Goal: Transaction & Acquisition: Book appointment/travel/reservation

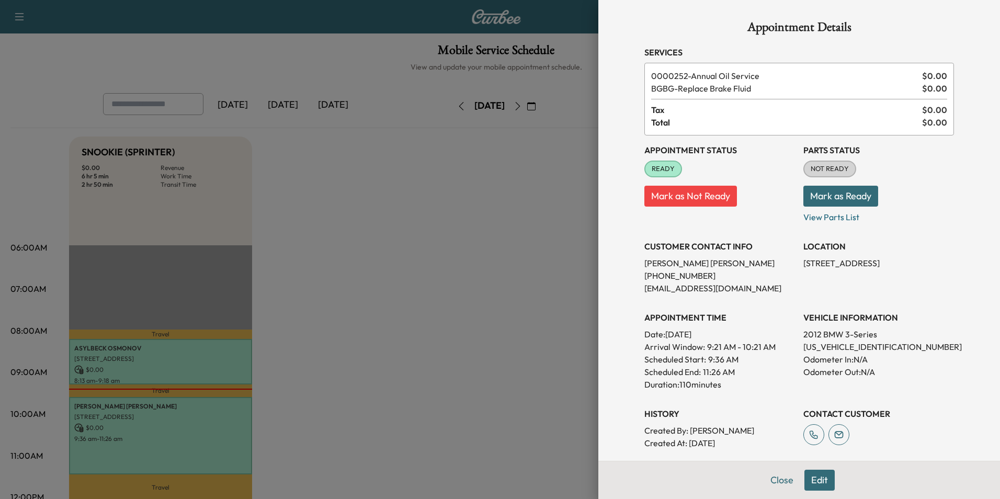
scroll to position [261, 0]
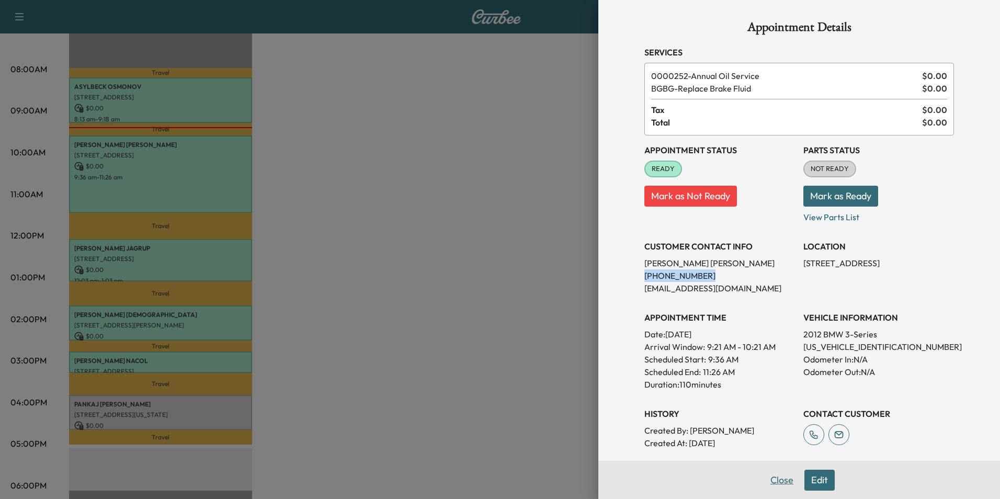
click at [778, 480] on button "Close" at bounding box center [781, 479] width 37 height 21
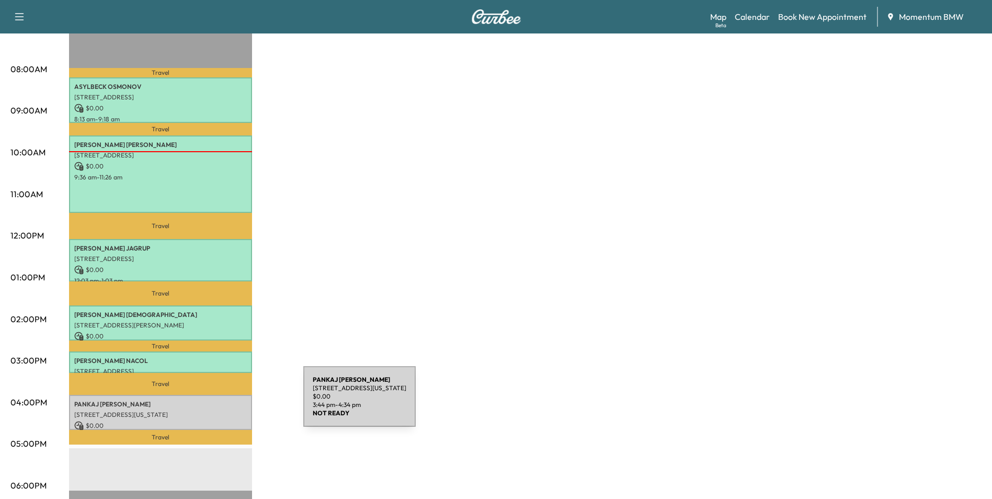
click at [225, 403] on p "[PERSON_NAME]" at bounding box center [160, 404] width 173 height 8
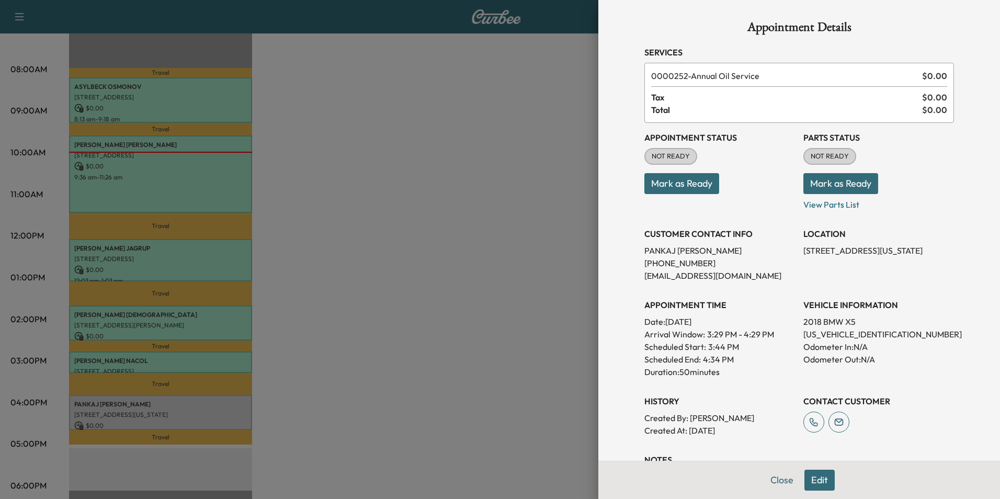
click at [696, 186] on button "Mark as Ready" at bounding box center [681, 183] width 75 height 21
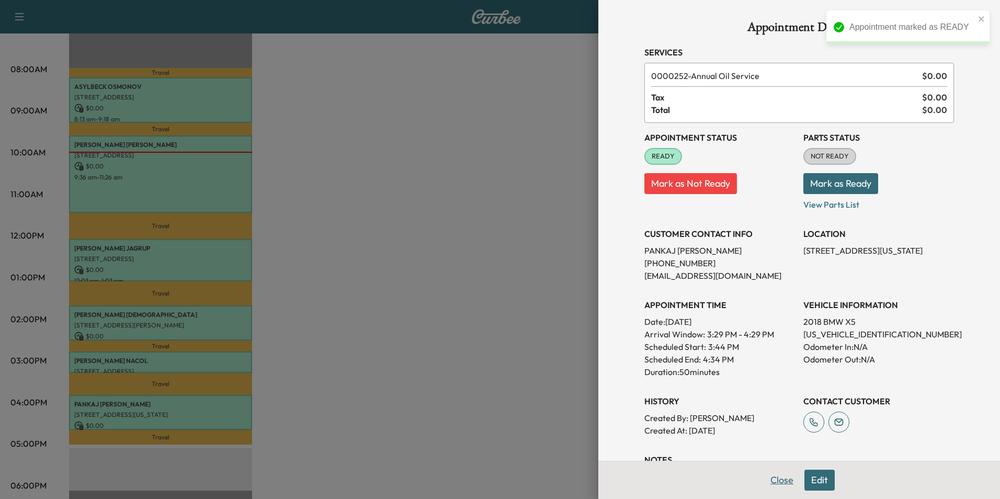
click at [778, 482] on button "Close" at bounding box center [781, 479] width 37 height 21
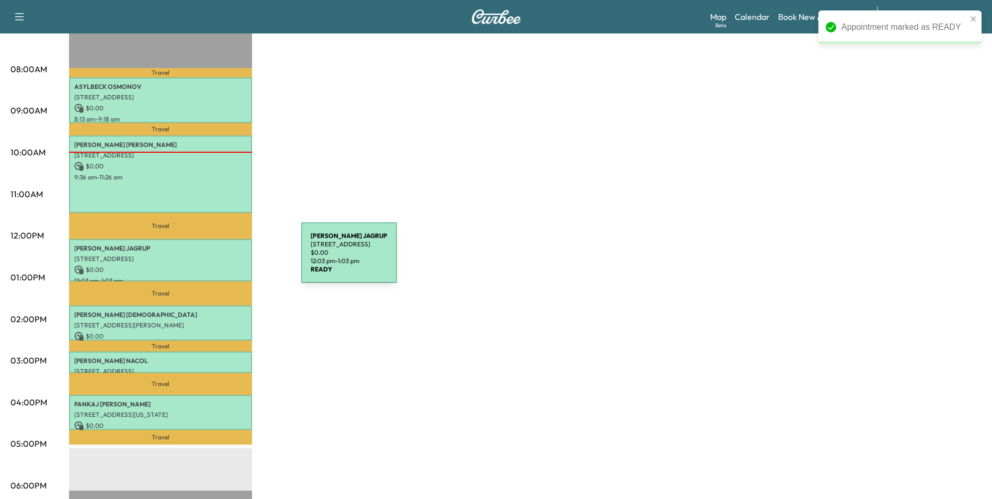
click at [223, 259] on p "[STREET_ADDRESS]" at bounding box center [160, 259] width 173 height 8
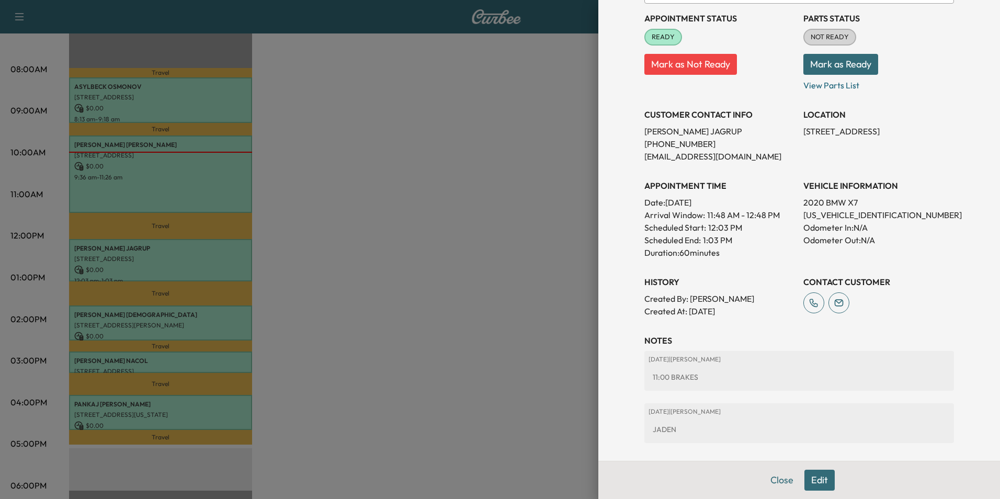
scroll to position [16, 0]
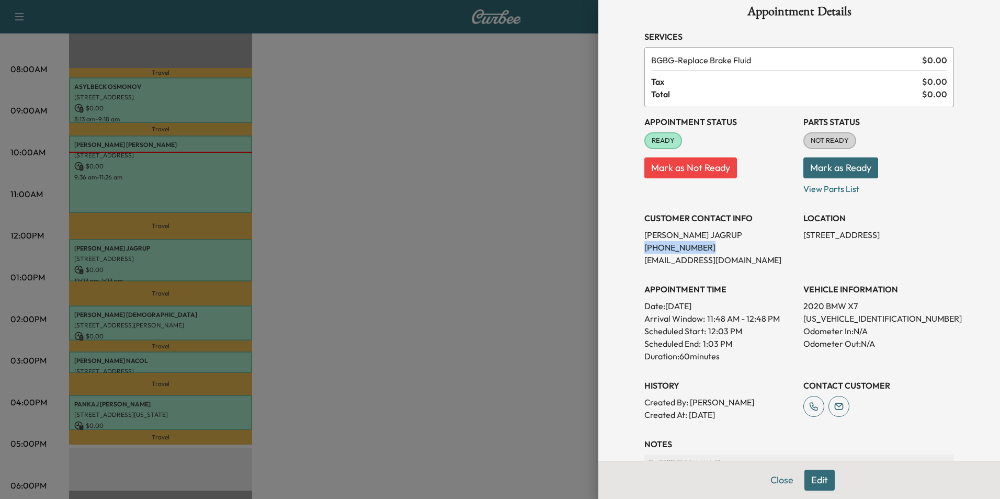
drag, startPoint x: 693, startPoint y: 248, endPoint x: 637, endPoint y: 250, distance: 56.0
click at [644, 250] on p "[PHONE_NUMBER]" at bounding box center [719, 247] width 151 height 13
drag, startPoint x: 637, startPoint y: 250, endPoint x: 683, endPoint y: 249, distance: 46.5
copy p "[PHONE_NUMBER]"
drag, startPoint x: 736, startPoint y: 242, endPoint x: 729, endPoint y: 240, distance: 7.5
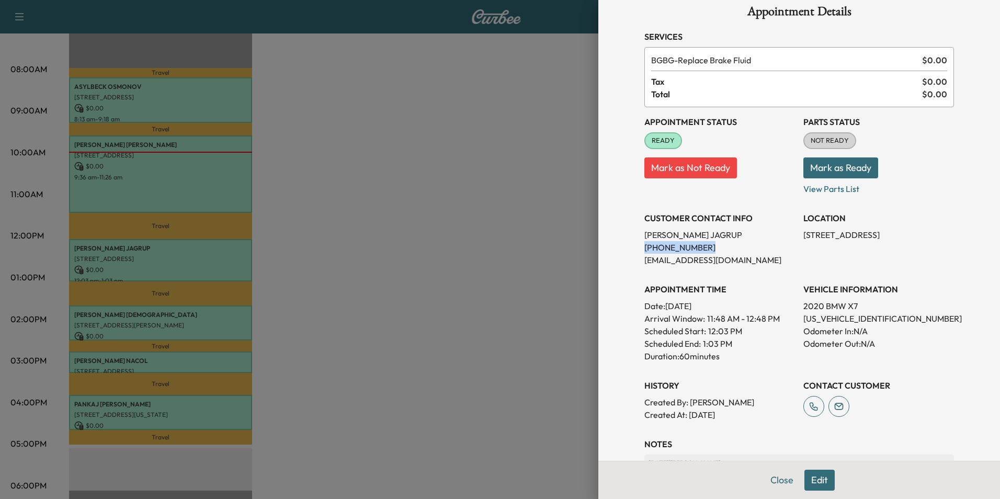
click at [736, 243] on p "[PHONE_NUMBER]" at bounding box center [719, 247] width 151 height 13
click at [709, 235] on p "[PERSON_NAME]" at bounding box center [719, 234] width 151 height 13
drag, startPoint x: 704, startPoint y: 235, endPoint x: 637, endPoint y: 237, distance: 66.9
click at [644, 237] on p "[PERSON_NAME]" at bounding box center [719, 234] width 151 height 13
drag, startPoint x: 637, startPoint y: 237, endPoint x: 689, endPoint y: 235, distance: 52.3
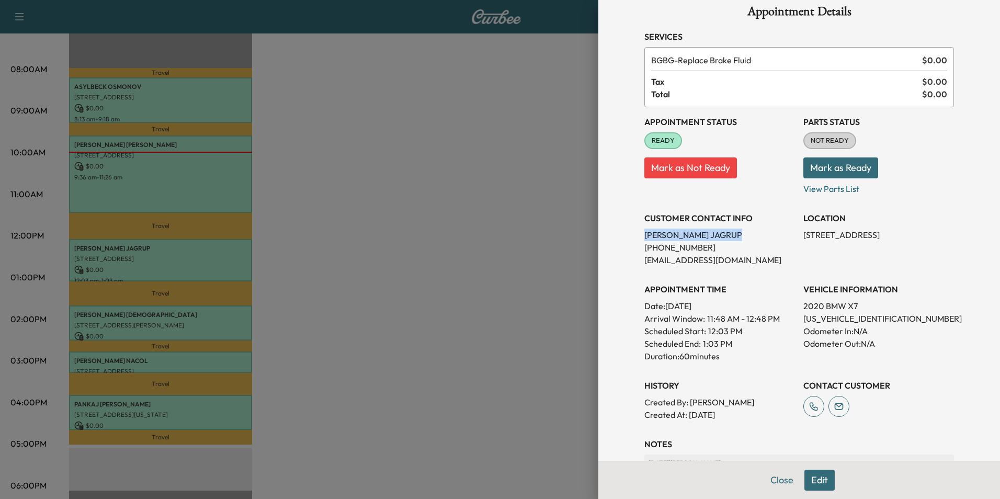
copy p "[PERSON_NAME]"
drag, startPoint x: 869, startPoint y: 234, endPoint x: 796, endPoint y: 231, distance: 73.2
click at [803, 231] on p "[STREET_ADDRESS]" at bounding box center [878, 234] width 151 height 13
drag, startPoint x: 796, startPoint y: 231, endPoint x: 836, endPoint y: 235, distance: 40.4
copy p "[STREET_ADDRESS],"
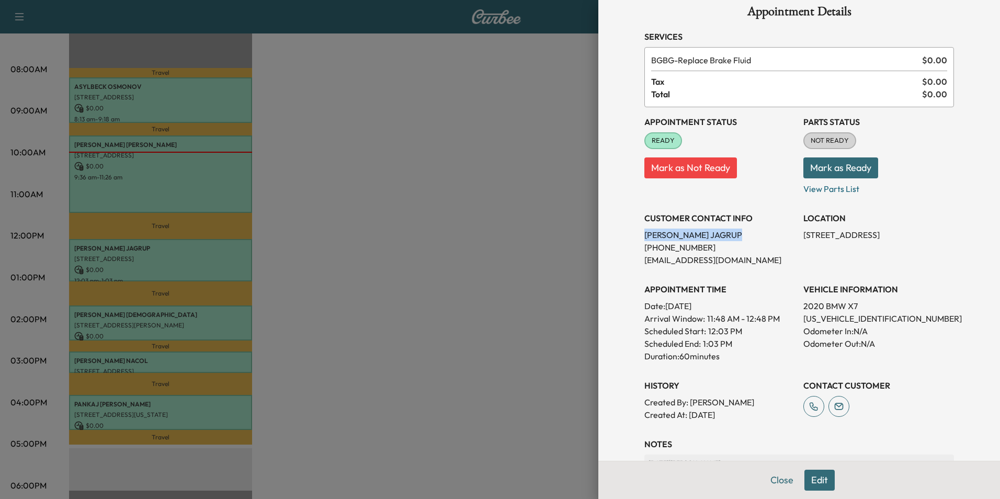
copy p "[STREET_ADDRESS],"
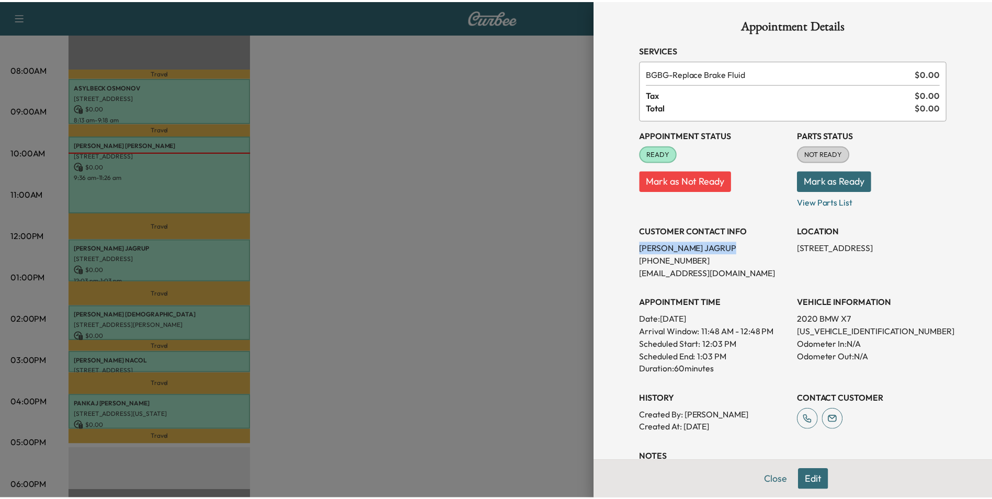
scroll to position [0, 0]
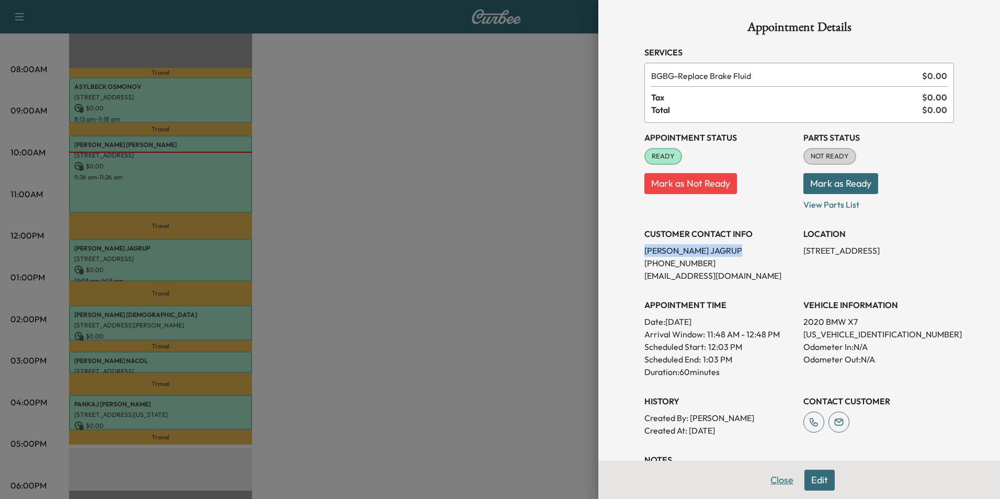
click at [775, 478] on button "Close" at bounding box center [781, 479] width 37 height 21
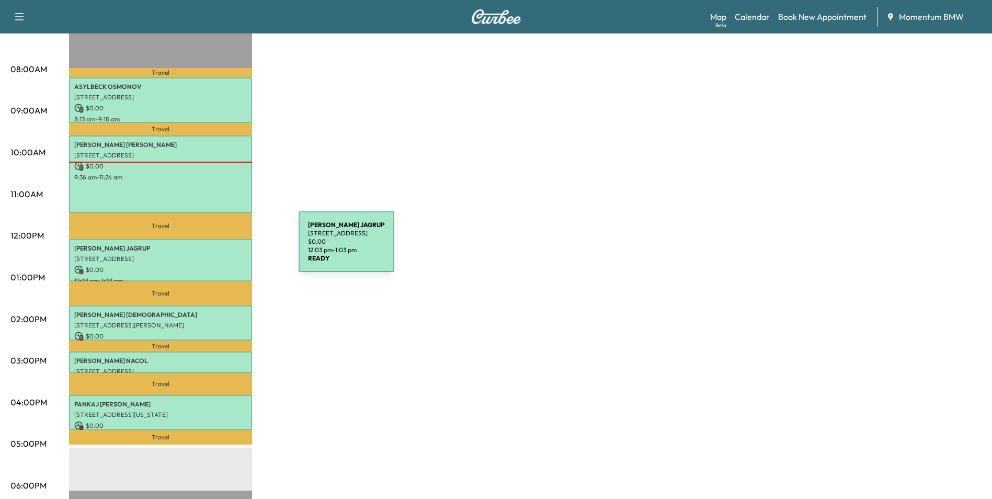
click at [220, 248] on p "[PERSON_NAME]" at bounding box center [160, 248] width 173 height 8
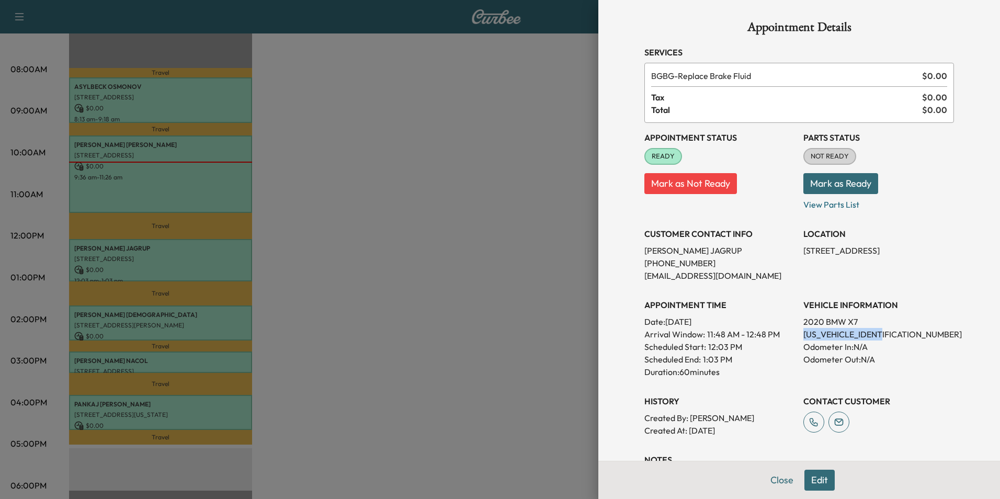
drag, startPoint x: 887, startPoint y: 333, endPoint x: 796, endPoint y: 333, distance: 91.0
click at [803, 333] on p "[US_VEHICLE_IDENTIFICATION_NUMBER]" at bounding box center [878, 334] width 151 height 13
drag, startPoint x: 796, startPoint y: 333, endPoint x: 864, endPoint y: 334, distance: 68.0
copy p "[US_VEHICLE_IDENTIFICATION_NUMBER]"
drag, startPoint x: 873, startPoint y: 251, endPoint x: 795, endPoint y: 251, distance: 77.9
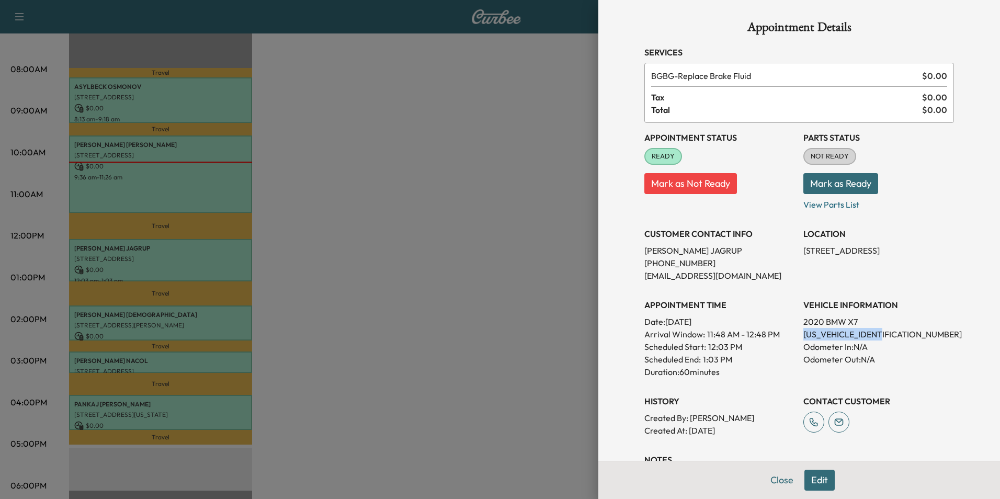
click at [803, 251] on p "[STREET_ADDRESS]" at bounding box center [878, 250] width 151 height 13
drag, startPoint x: 795, startPoint y: 251, endPoint x: 856, endPoint y: 251, distance: 60.6
copy p "[STREET_ADDRESS]"
click at [778, 483] on button "Close" at bounding box center [781, 479] width 37 height 21
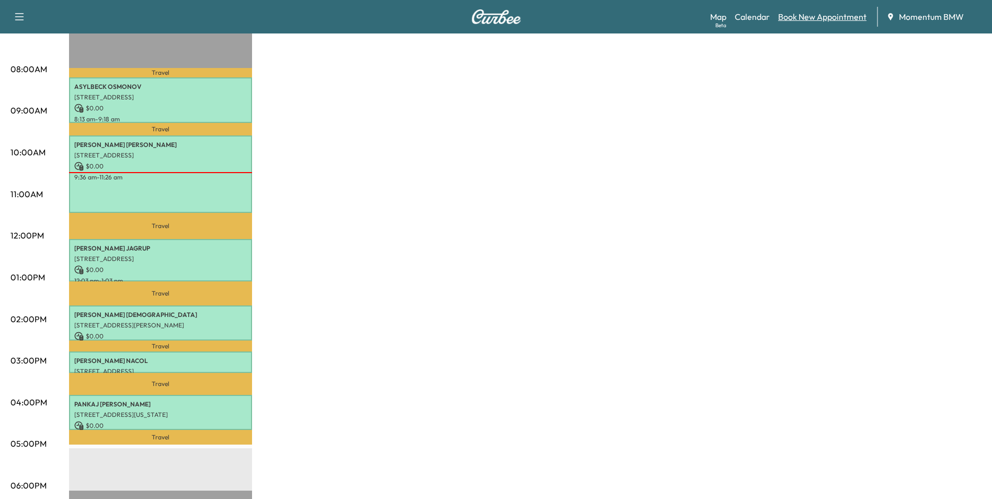
click at [817, 19] on link "Book New Appointment" at bounding box center [822, 16] width 88 height 13
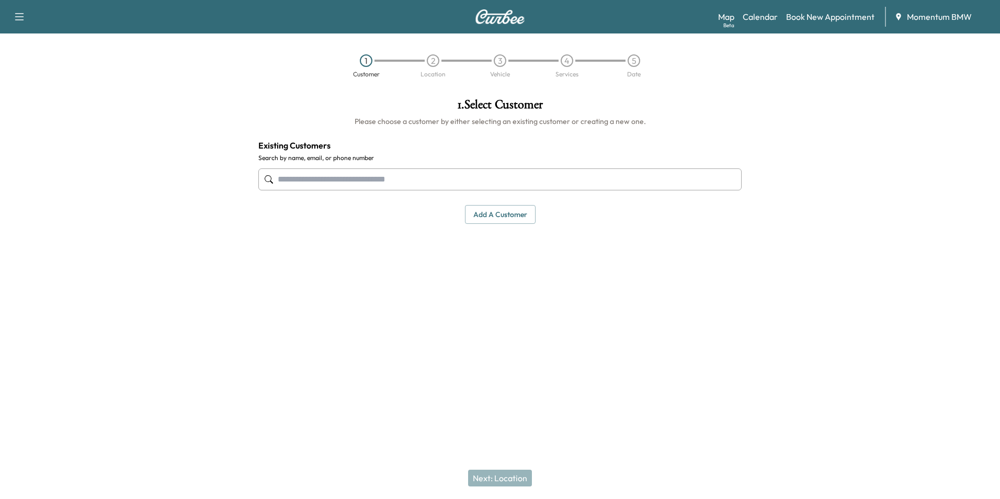
click at [456, 179] on input "text" at bounding box center [499, 179] width 483 height 22
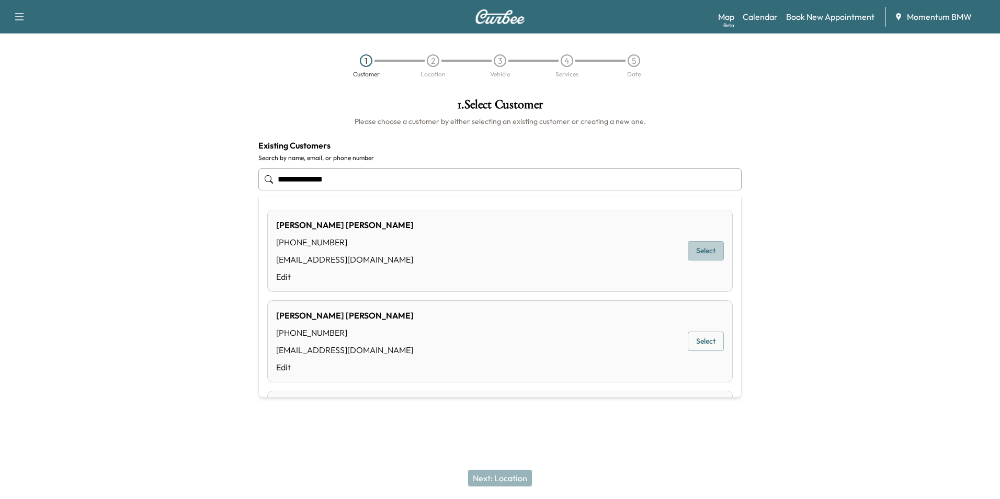
click at [694, 247] on button "Select" at bounding box center [705, 250] width 36 height 19
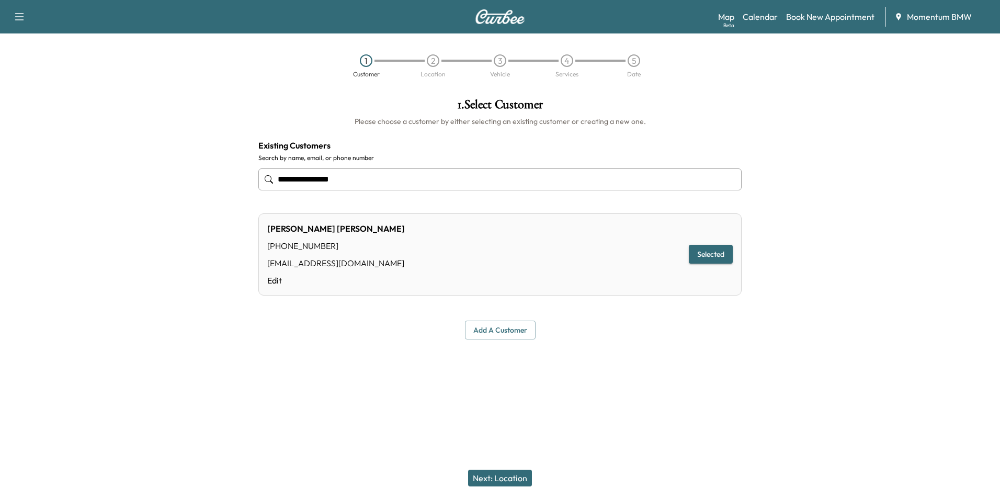
type input "**********"
click at [500, 476] on button "Next: Location" at bounding box center [500, 477] width 64 height 17
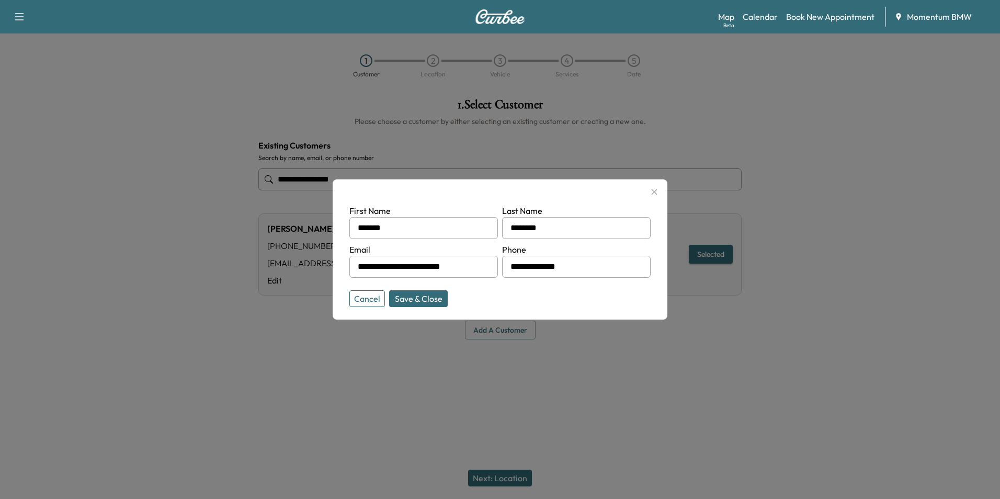
click at [424, 300] on button "Save & Close" at bounding box center [418, 298] width 59 height 17
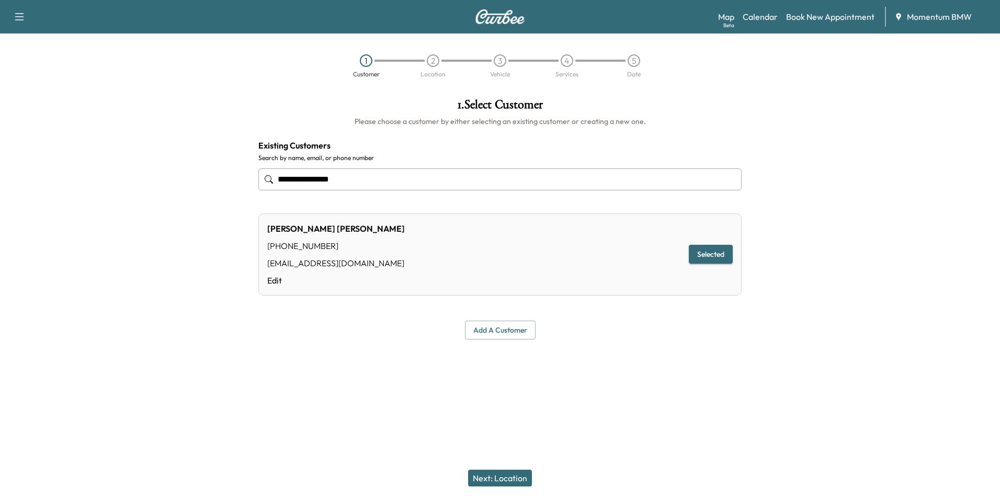
click at [521, 472] on button "Next: Location" at bounding box center [500, 477] width 64 height 17
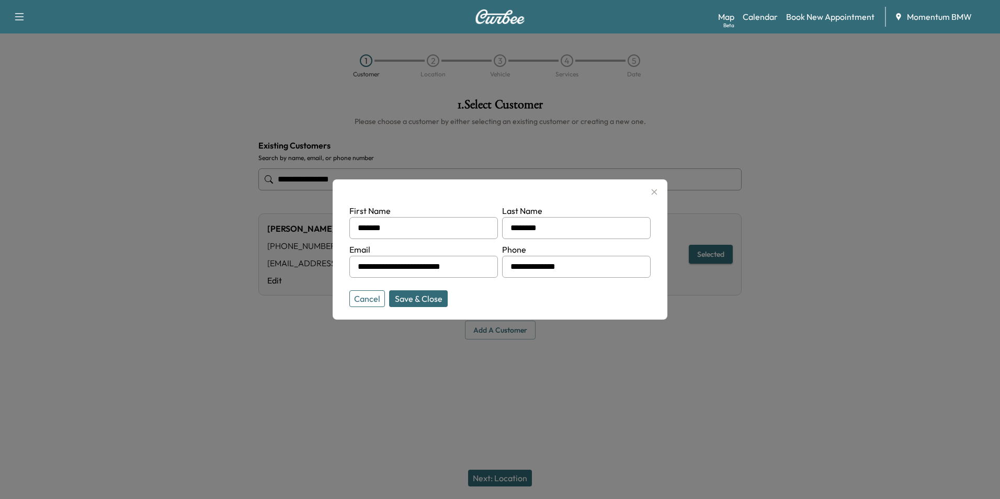
click at [653, 189] on icon "button" at bounding box center [654, 192] width 13 height 13
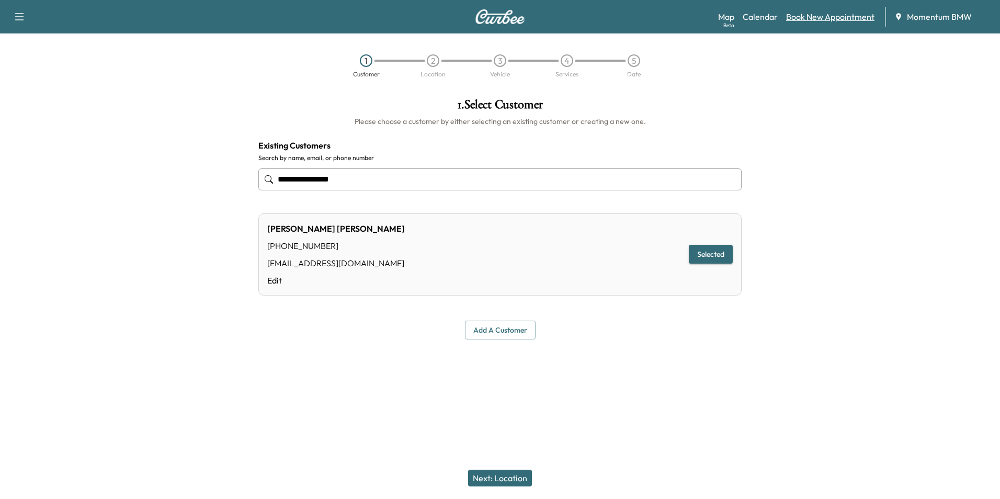
click at [824, 19] on link "Book New Appointment" at bounding box center [830, 16] width 88 height 13
click at [509, 333] on button "Add a customer" at bounding box center [500, 329] width 71 height 19
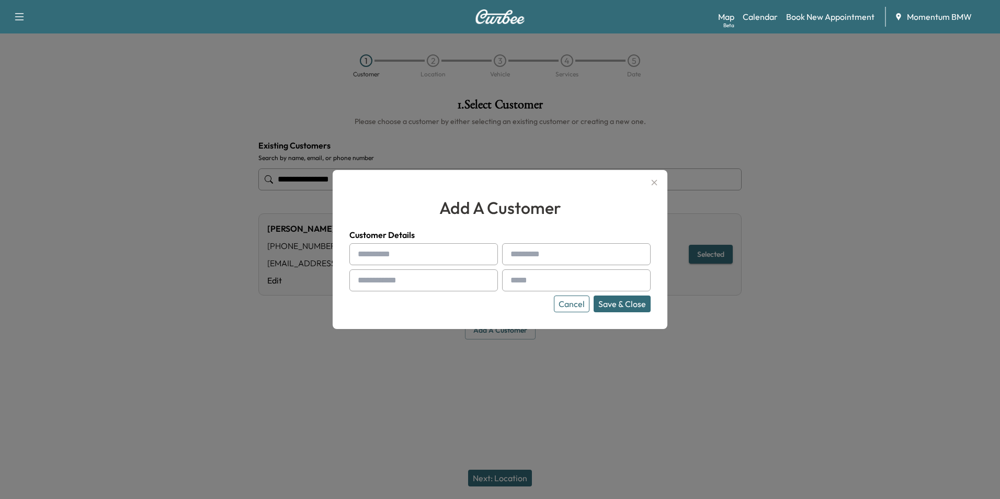
click at [449, 258] on input "text" at bounding box center [423, 254] width 148 height 22
type input "*"
type input "*******"
type input "********"
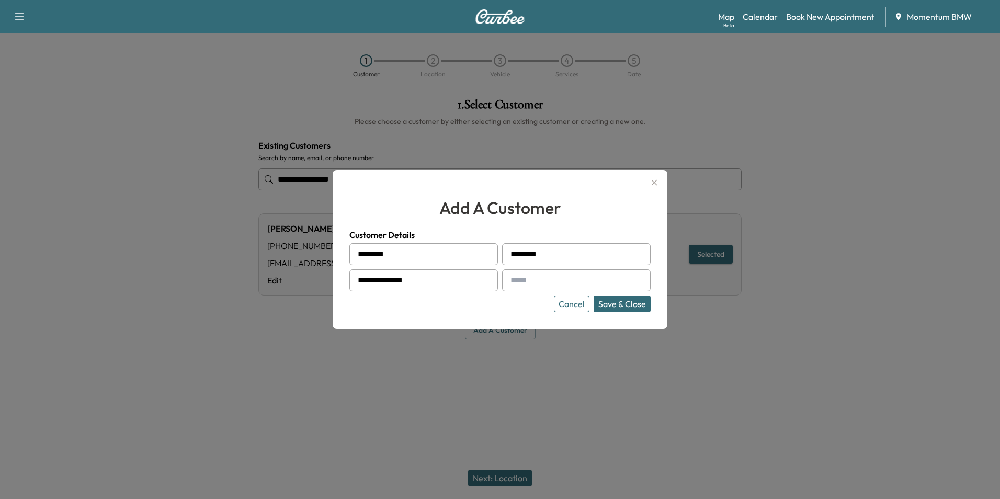
type input "**********"
click at [617, 278] on input "text" at bounding box center [576, 280] width 148 height 22
paste input "**********"
type input "**********"
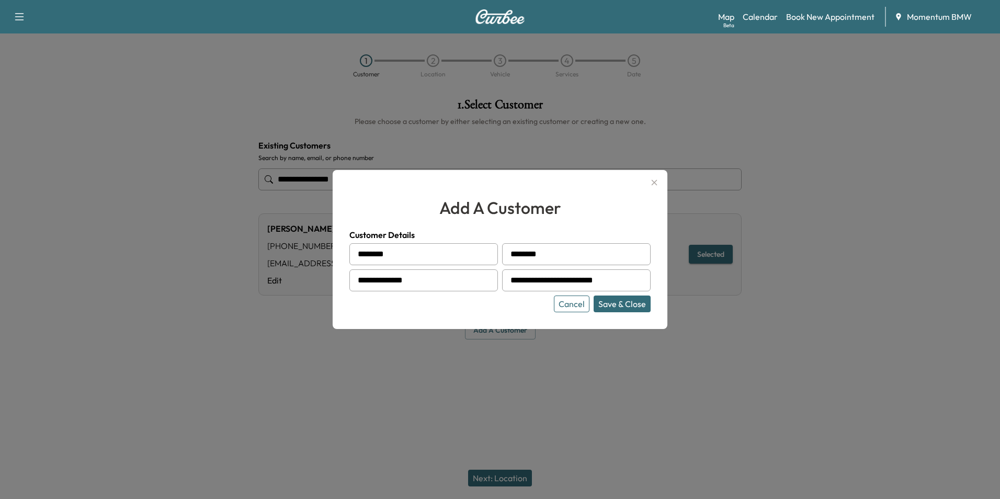
click at [631, 304] on button "Save & Close" at bounding box center [621, 303] width 57 height 17
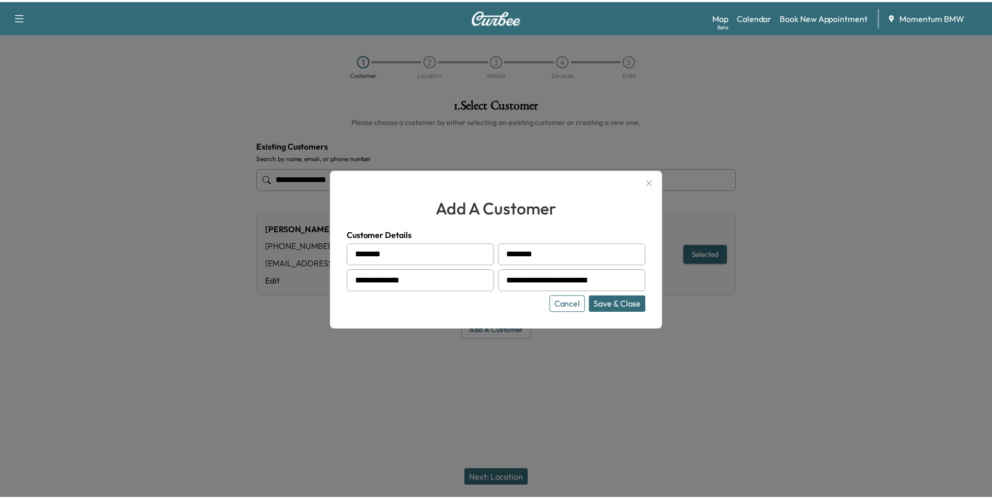
scroll to position [0, 0]
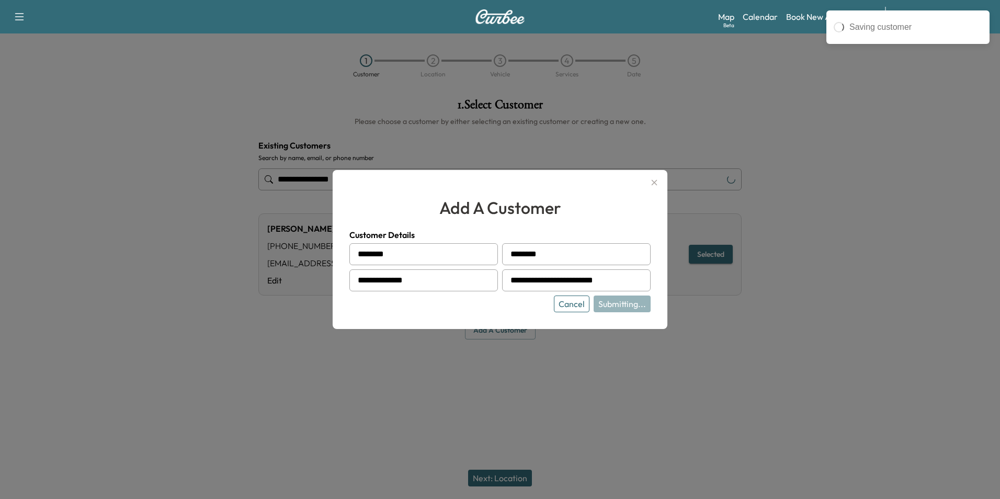
type input "**********"
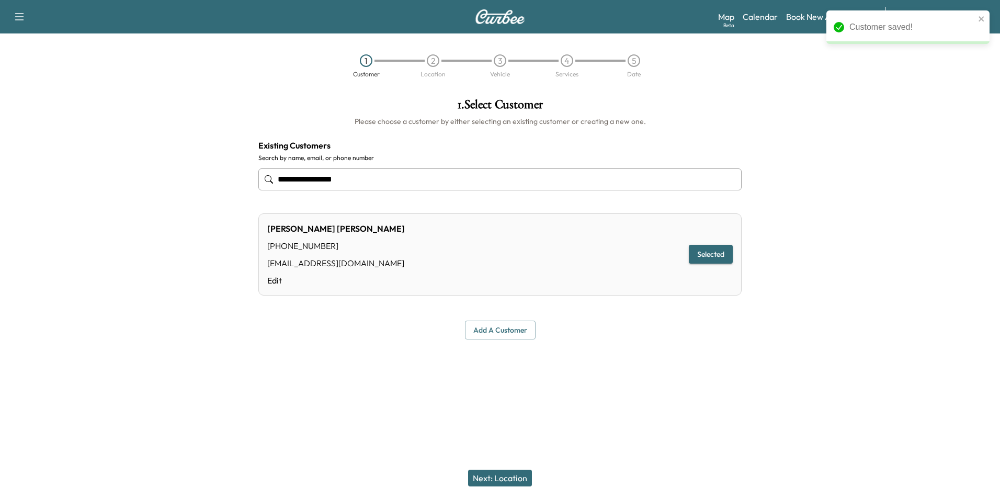
click at [508, 477] on button "Next: Location" at bounding box center [500, 477] width 64 height 17
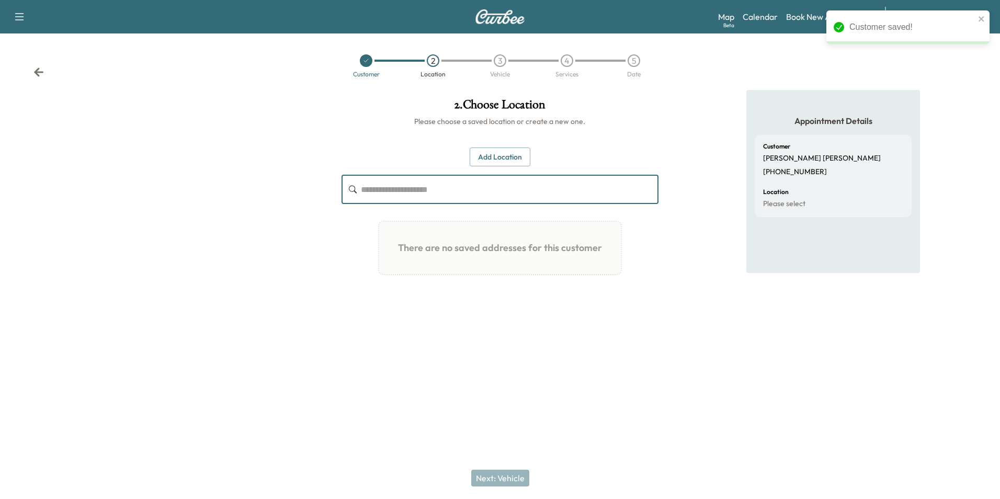
click at [481, 197] on input "text" at bounding box center [509, 189] width 297 height 29
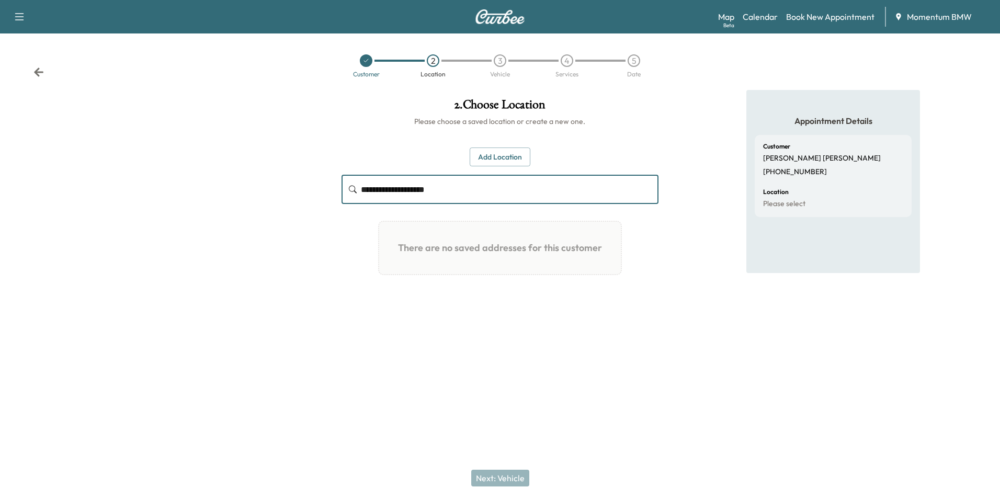
drag, startPoint x: 474, startPoint y: 196, endPoint x: 308, endPoint y: 186, distance: 166.0
click at [308, 186] on div "**********" at bounding box center [500, 214] width 1000 height 249
type input "**********"
click at [505, 163] on button "Add Location" at bounding box center [499, 156] width 61 height 19
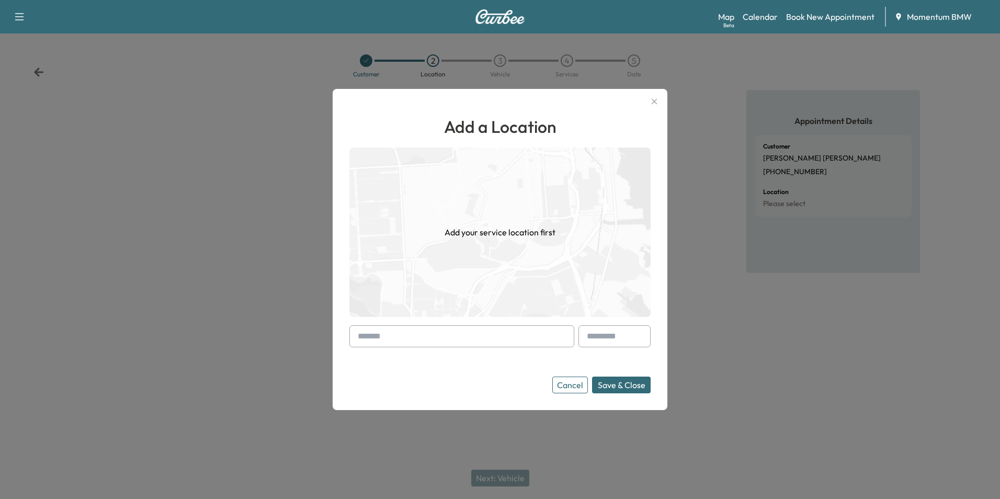
paste input "**********"
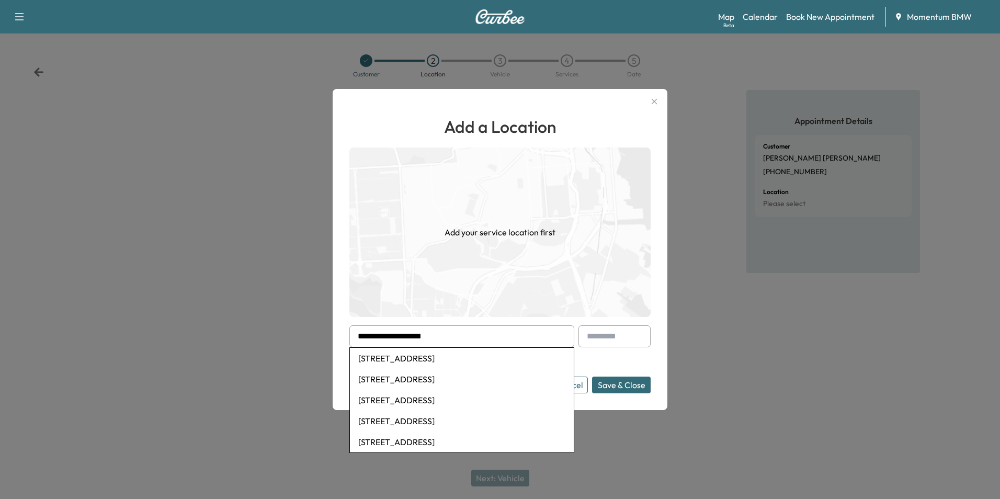
click at [496, 360] on li "[STREET_ADDRESS]" at bounding box center [462, 358] width 224 height 21
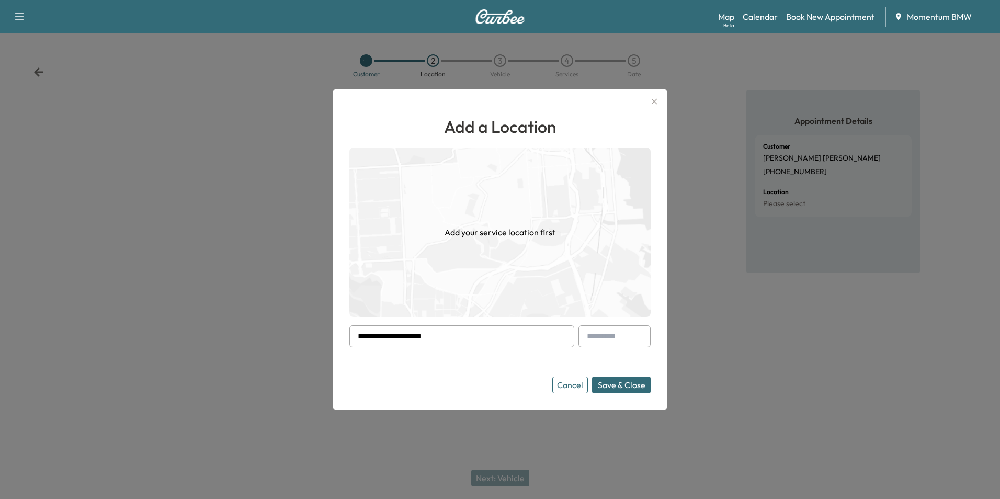
type input "**********"
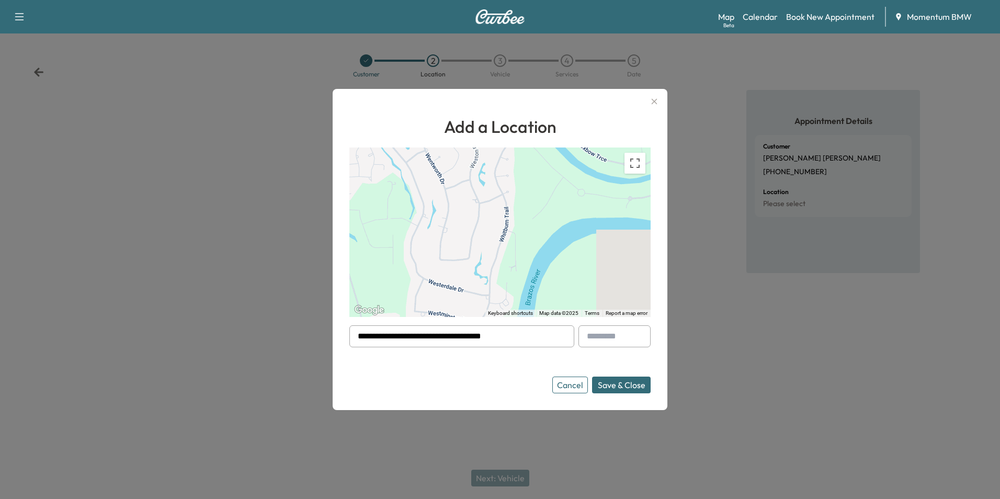
click at [622, 384] on button "Save & Close" at bounding box center [621, 384] width 59 height 17
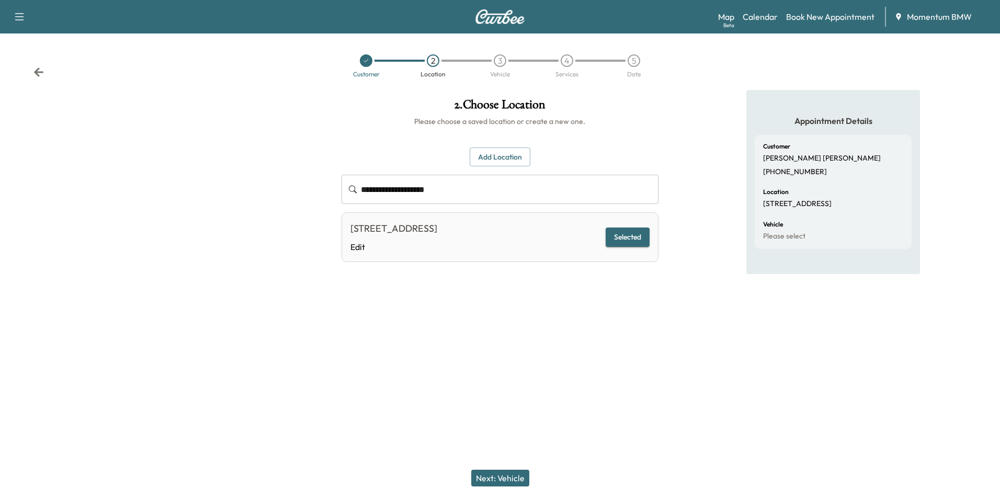
click at [504, 479] on button "Next: Vehicle" at bounding box center [500, 477] width 58 height 17
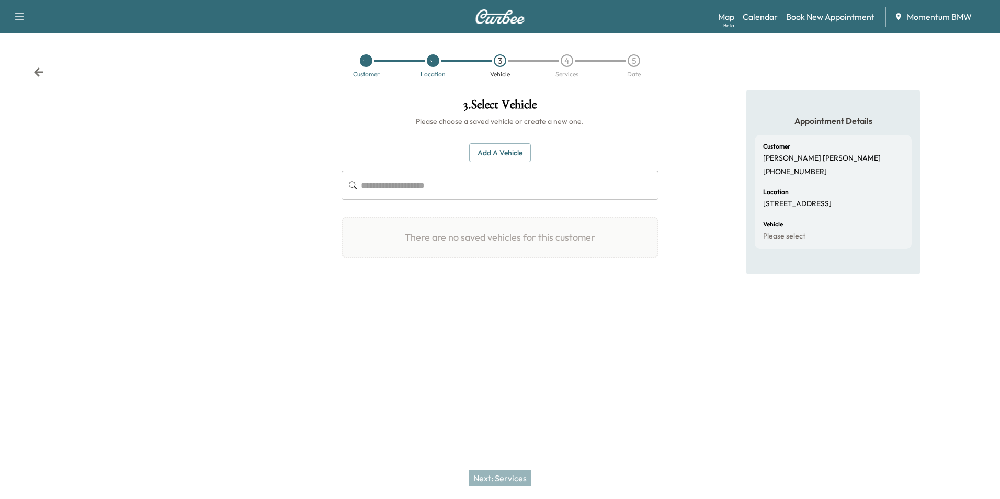
click at [504, 154] on button "Add a Vehicle" at bounding box center [500, 152] width 62 height 19
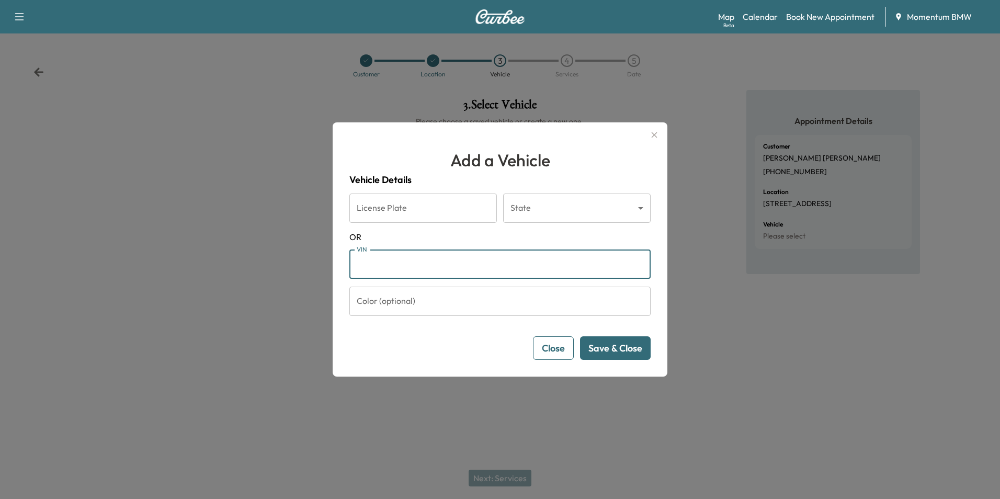
paste input "**********"
type input "**********"
click at [617, 350] on button "Save & Close" at bounding box center [615, 348] width 71 height 24
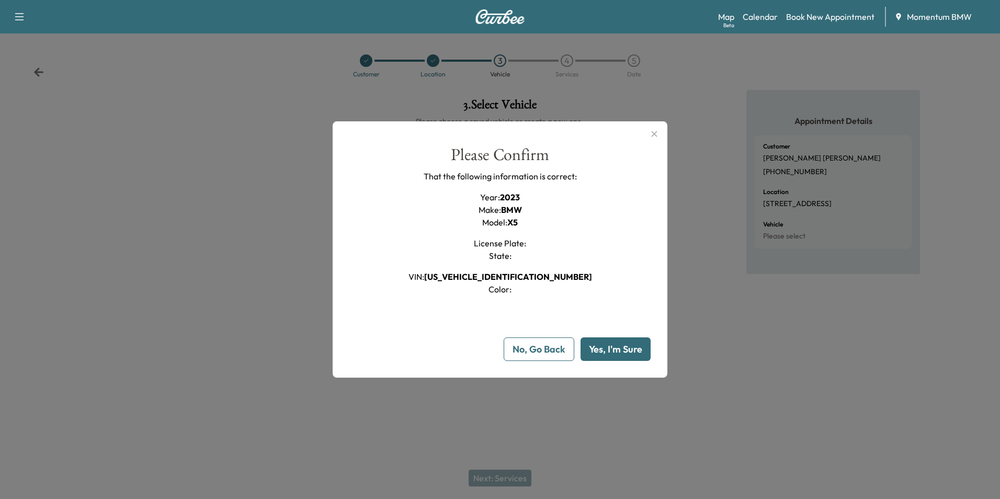
click at [617, 350] on button "Yes, I'm Sure" at bounding box center [615, 349] width 70 height 24
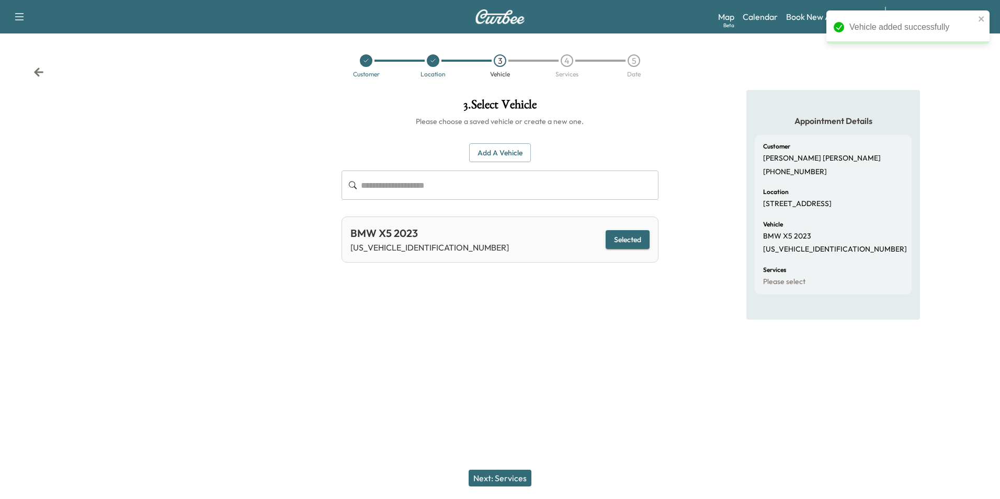
click at [522, 479] on button "Next: Services" at bounding box center [499, 477] width 63 height 17
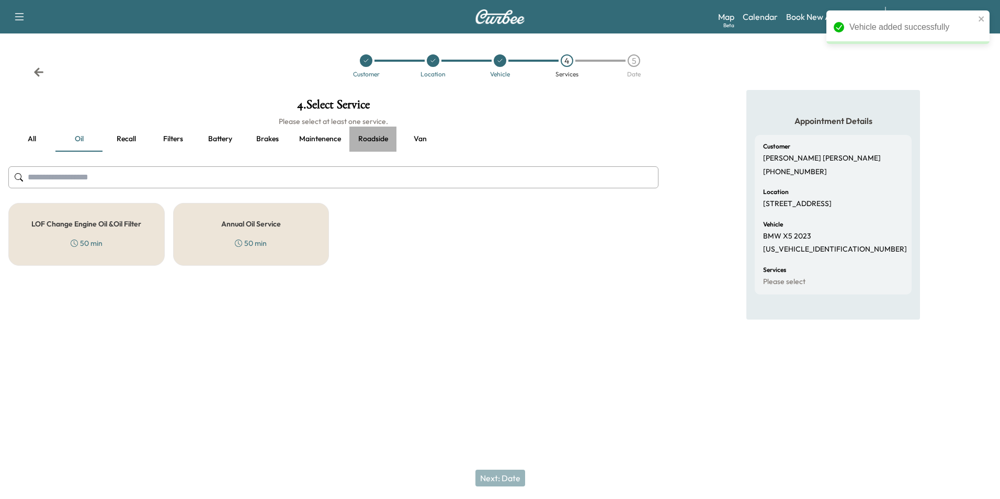
drag, startPoint x: 362, startPoint y: 137, endPoint x: 377, endPoint y: 141, distance: 15.1
click at [363, 137] on button "Roadside" at bounding box center [372, 139] width 47 height 25
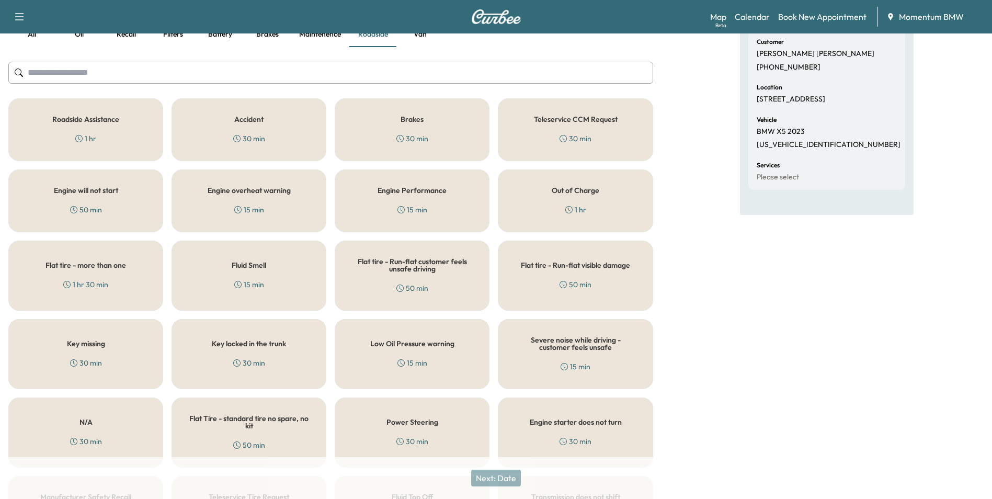
scroll to position [157, 0]
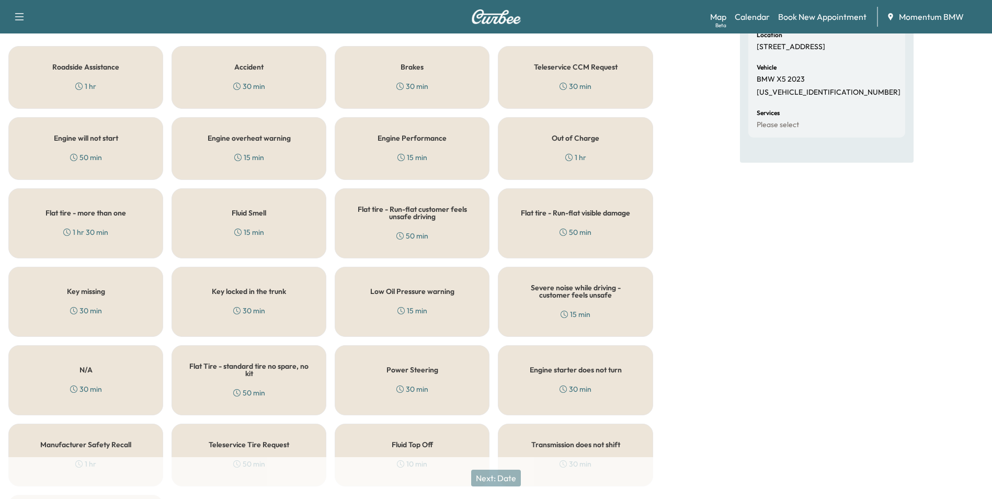
click at [279, 363] on h5 "Flat Tire - standard tire no spare, no kit" at bounding box center [249, 369] width 120 height 15
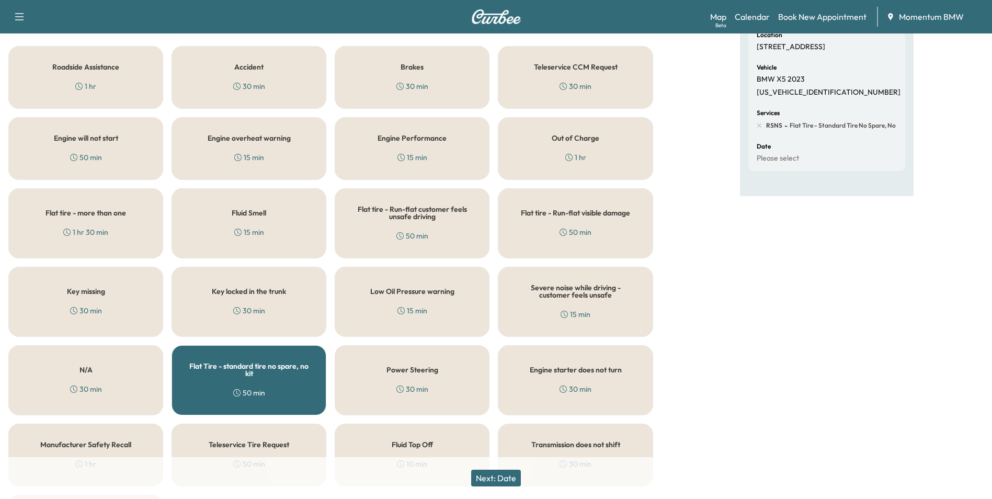
click at [518, 477] on button "Next: Date" at bounding box center [496, 477] width 50 height 17
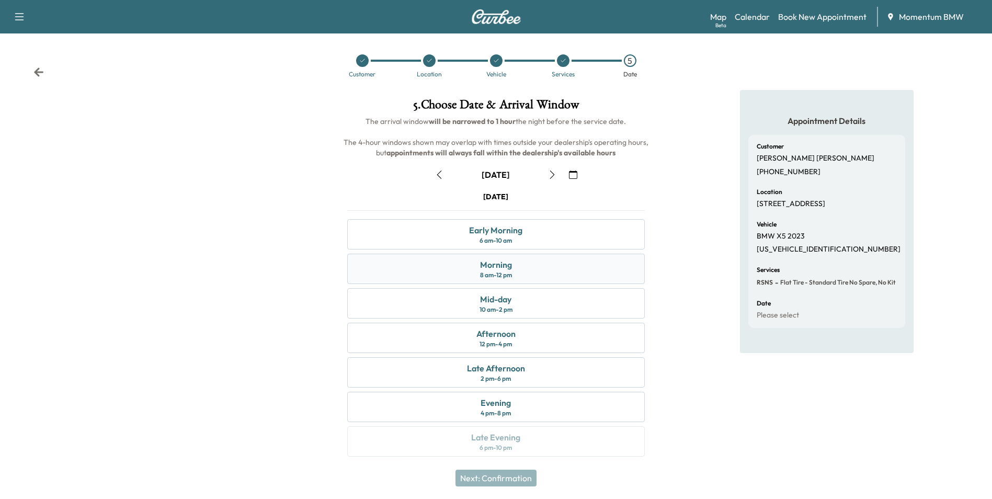
click at [535, 269] on div "Morning 8 am - 12 pm" at bounding box center [495, 269] width 297 height 30
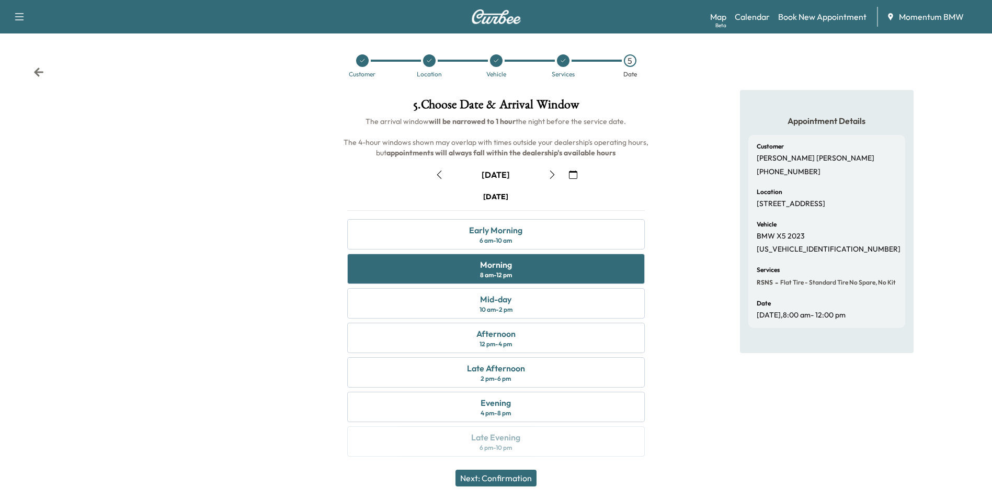
click at [440, 169] on button "button" at bounding box center [439, 174] width 18 height 17
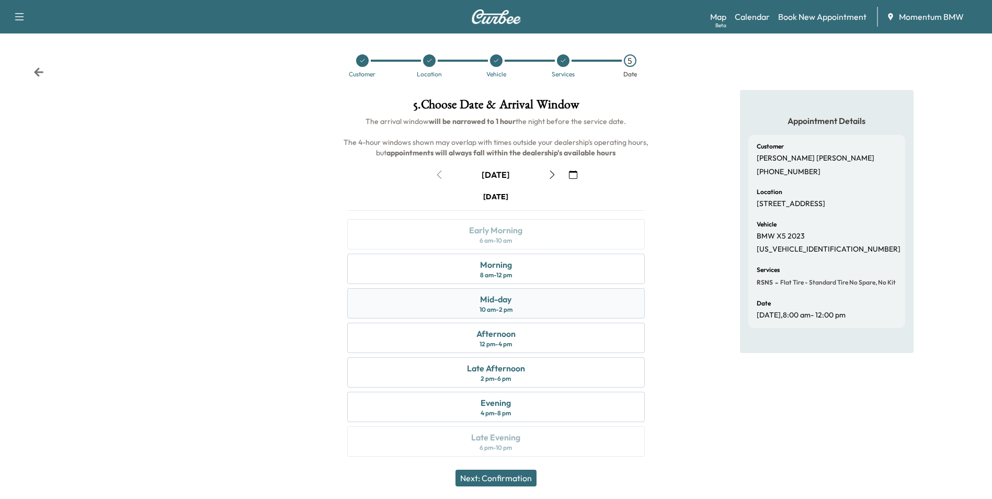
click at [534, 305] on div "Mid-day 10 am - 2 pm" at bounding box center [495, 303] width 297 height 30
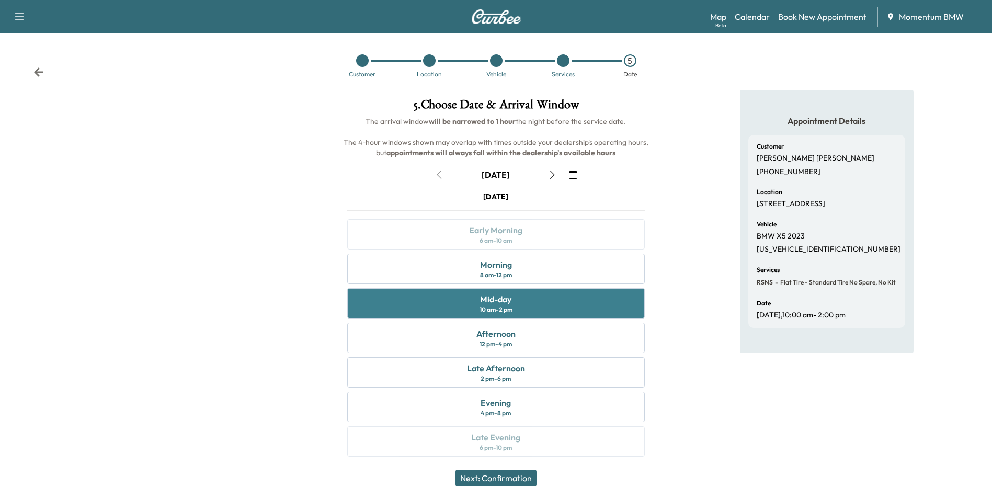
click at [533, 300] on div "Mid-day 10 am - 2 pm" at bounding box center [495, 303] width 297 height 30
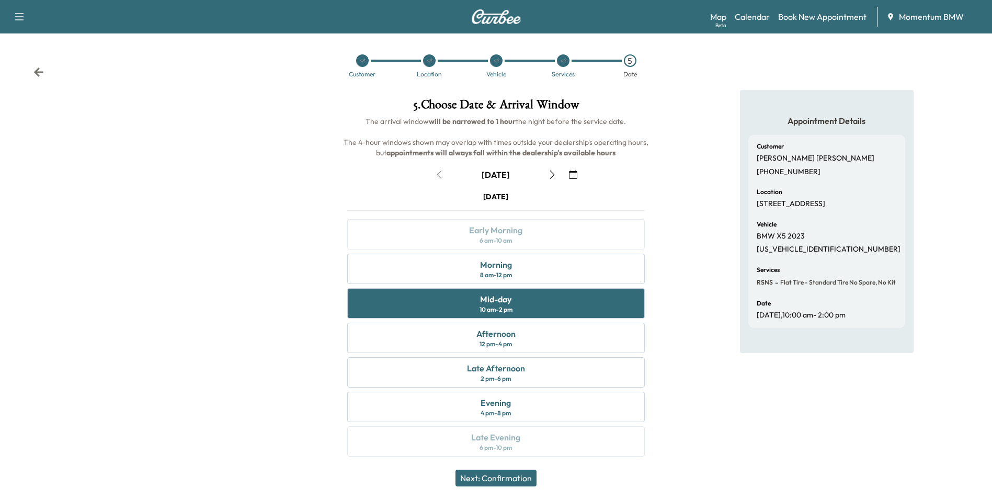
click at [514, 474] on button "Next: Confirmation" at bounding box center [495, 477] width 81 height 17
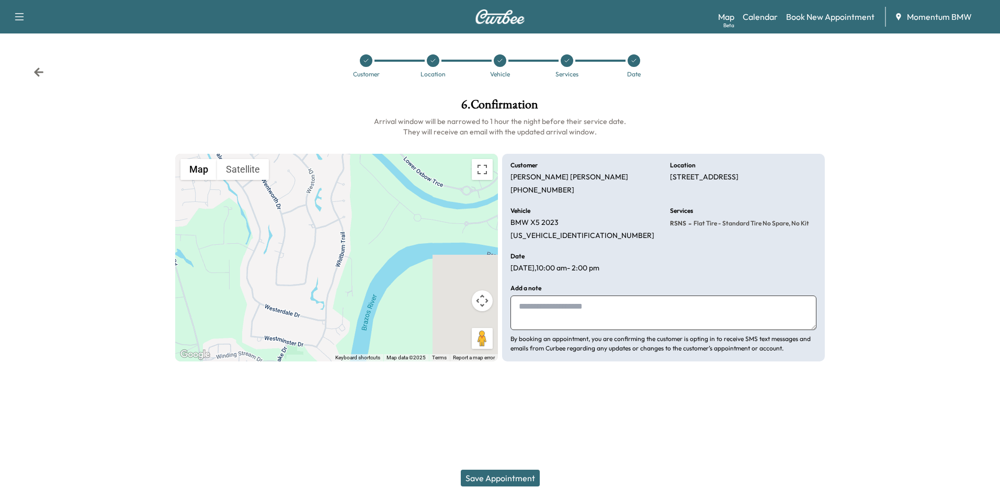
click at [569, 305] on textarea at bounding box center [663, 312] width 306 height 35
type textarea "****"
click at [517, 480] on button "Save Appointment" at bounding box center [500, 477] width 79 height 17
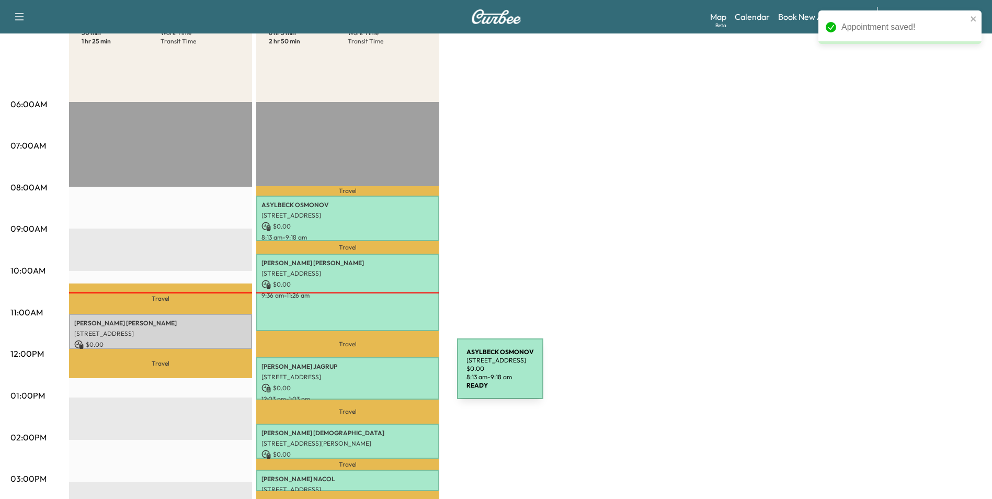
scroll to position [157, 0]
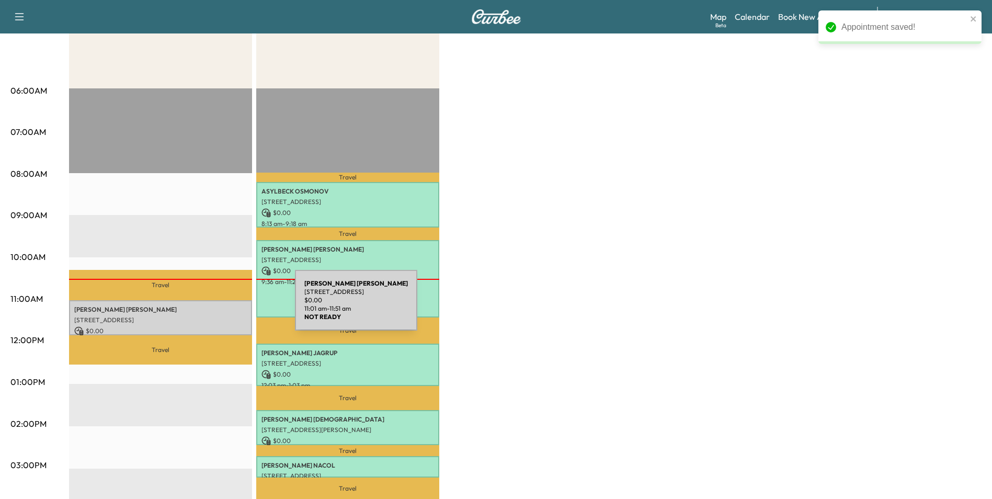
click at [216, 307] on p "[PERSON_NAME]" at bounding box center [160, 309] width 173 height 8
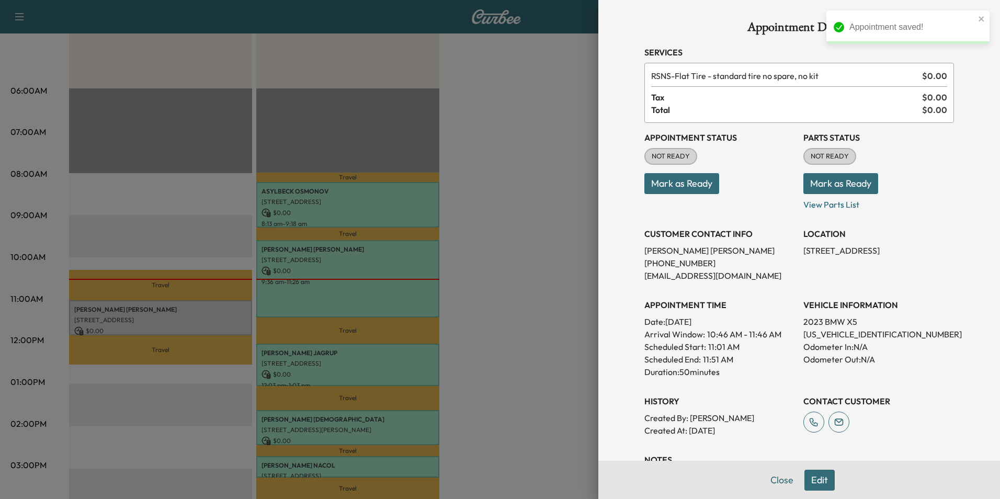
click at [684, 186] on button "Mark as Ready" at bounding box center [681, 183] width 75 height 21
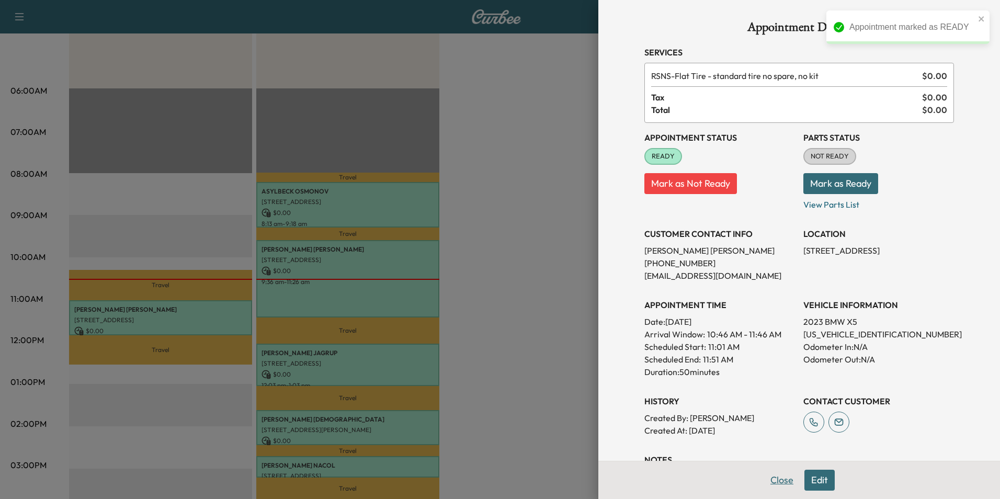
click at [779, 482] on button "Close" at bounding box center [781, 479] width 37 height 21
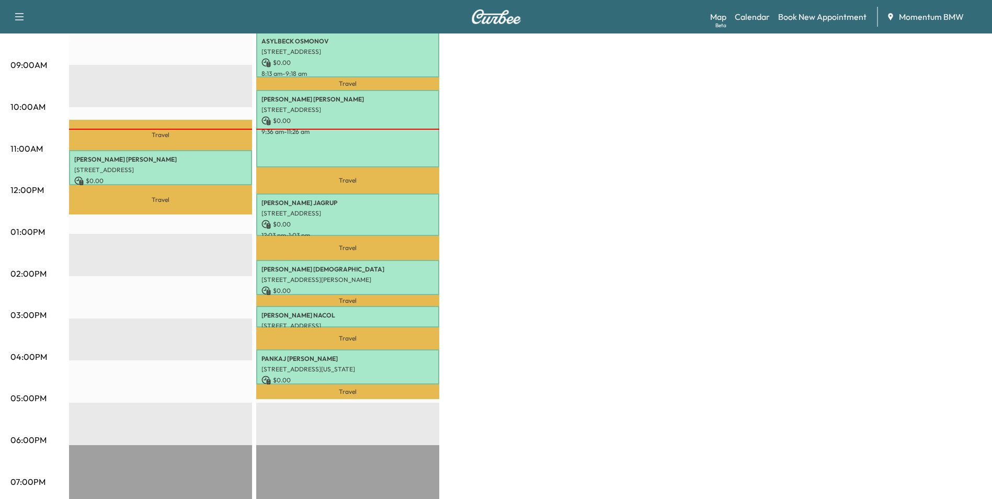
scroll to position [314, 0]
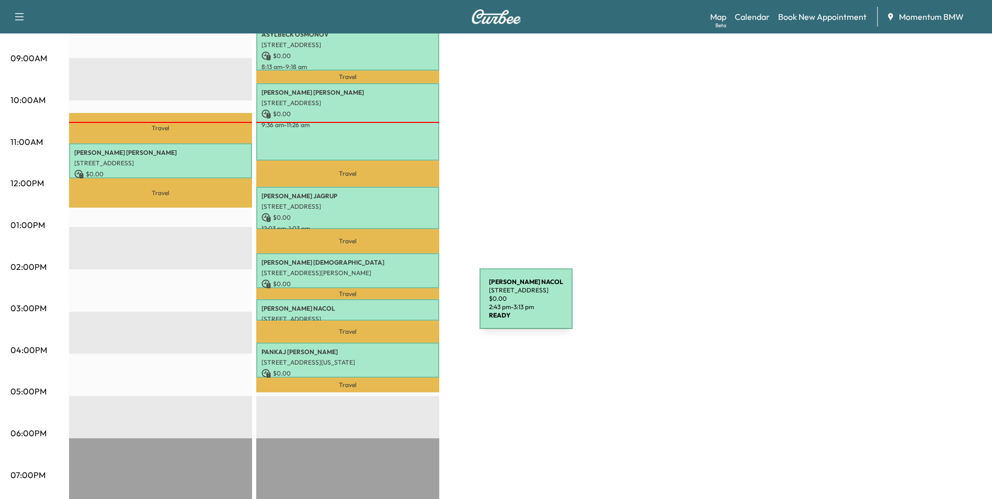
click at [400, 305] on p "[PERSON_NAME]" at bounding box center [347, 308] width 173 height 8
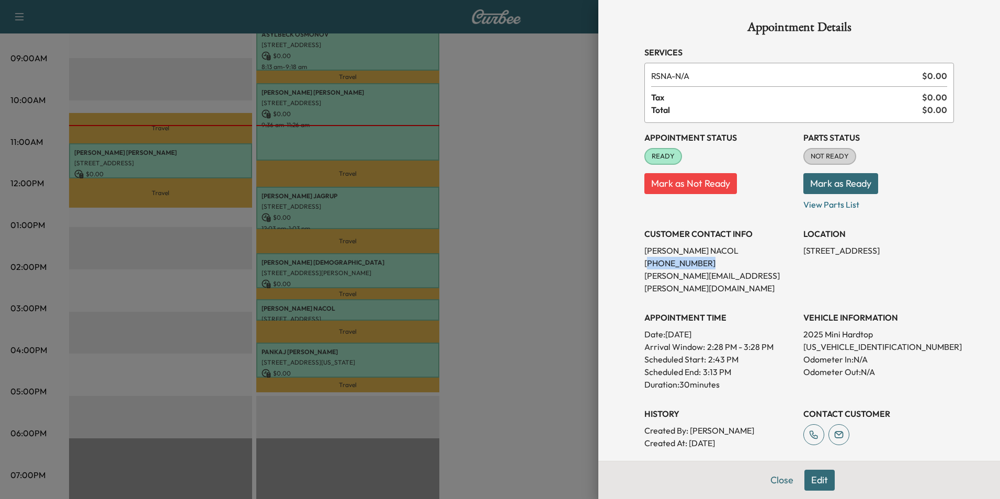
drag, startPoint x: 695, startPoint y: 265, endPoint x: 639, endPoint y: 268, distance: 56.0
click at [644, 268] on p "[PHONE_NUMBER]" at bounding box center [719, 263] width 151 height 13
copy p "713) 598-8558"
click at [775, 478] on button "Close" at bounding box center [781, 479] width 37 height 21
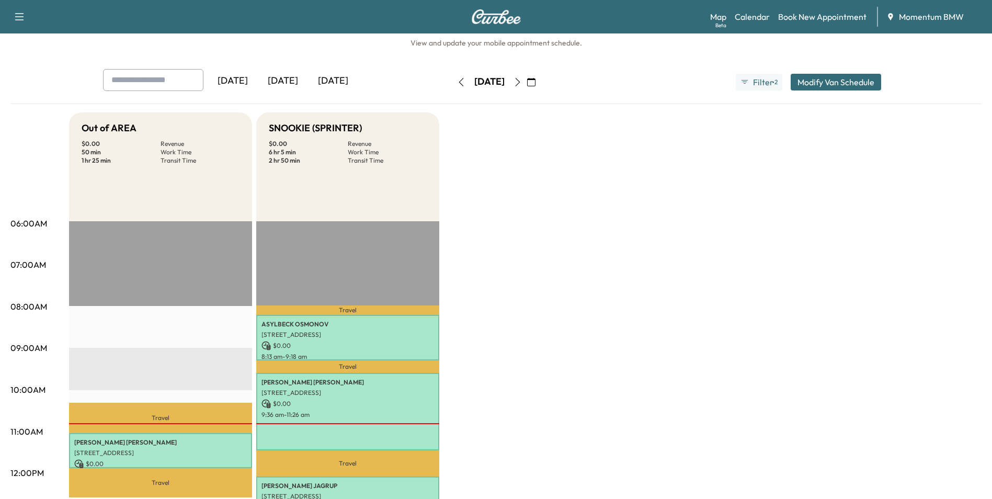
scroll to position [0, 0]
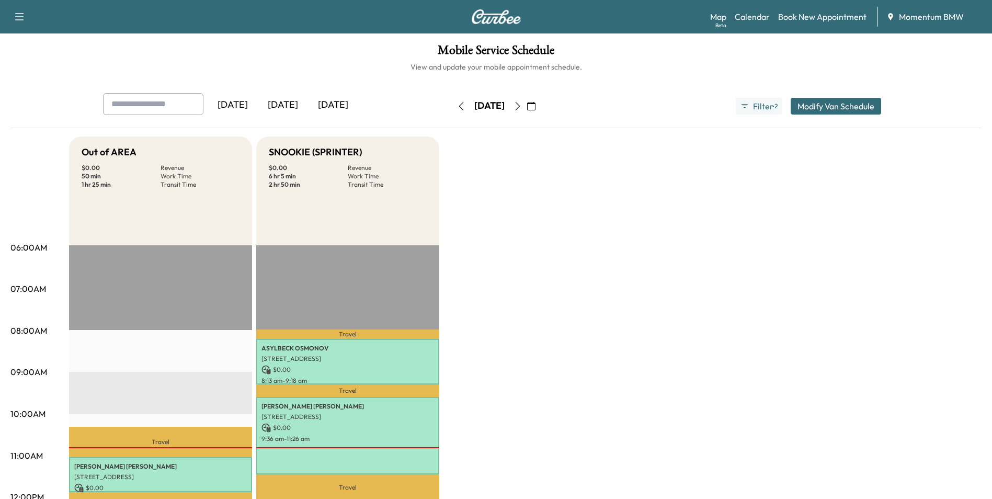
click at [535, 106] on icon "button" at bounding box center [531, 106] width 8 height 8
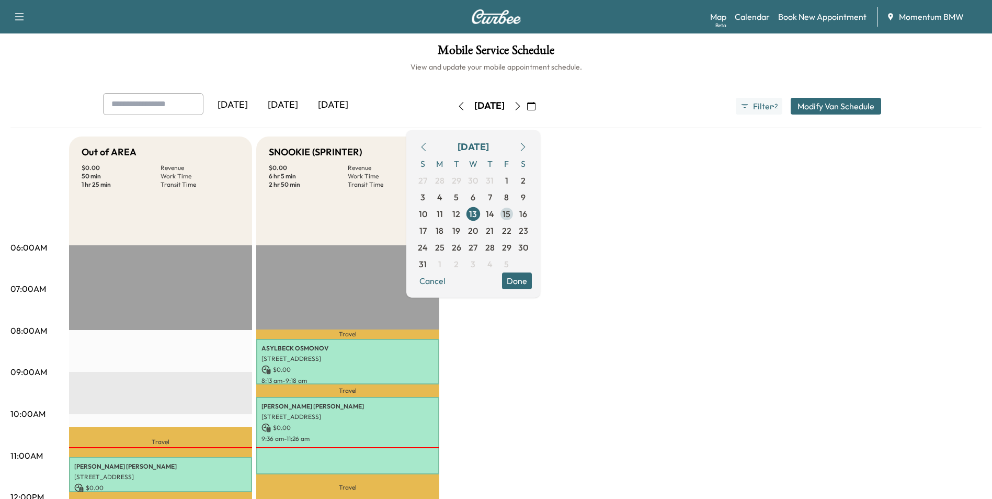
click at [515, 214] on span "15" at bounding box center [506, 213] width 17 height 17
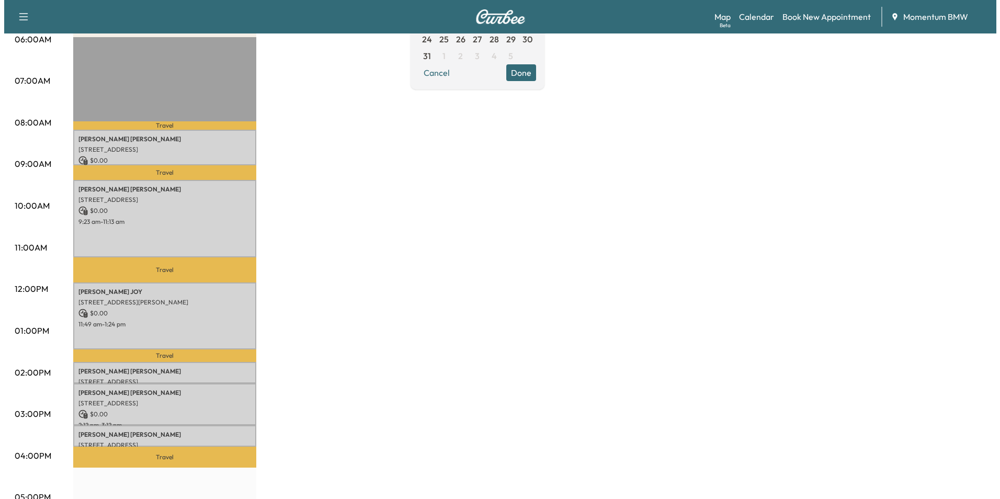
scroll to position [209, 0]
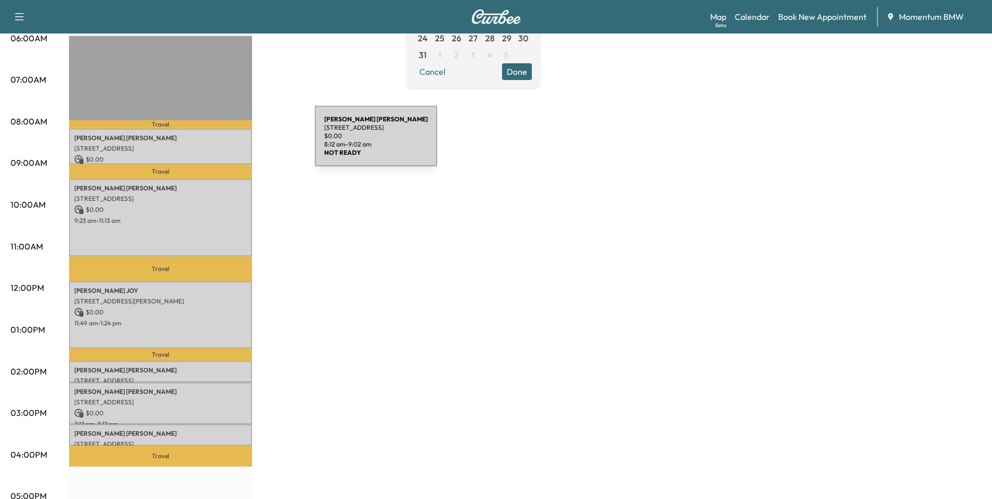
click at [236, 142] on div "[PERSON_NAME] [STREET_ADDRESS] $ 0.00 8:12 am - 9:02 am" at bounding box center [160, 146] width 183 height 35
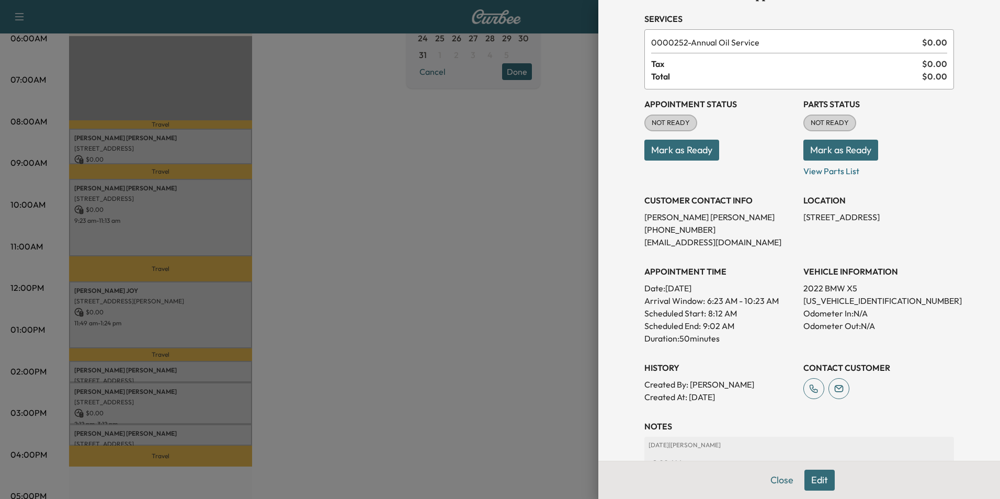
scroll to position [120, 0]
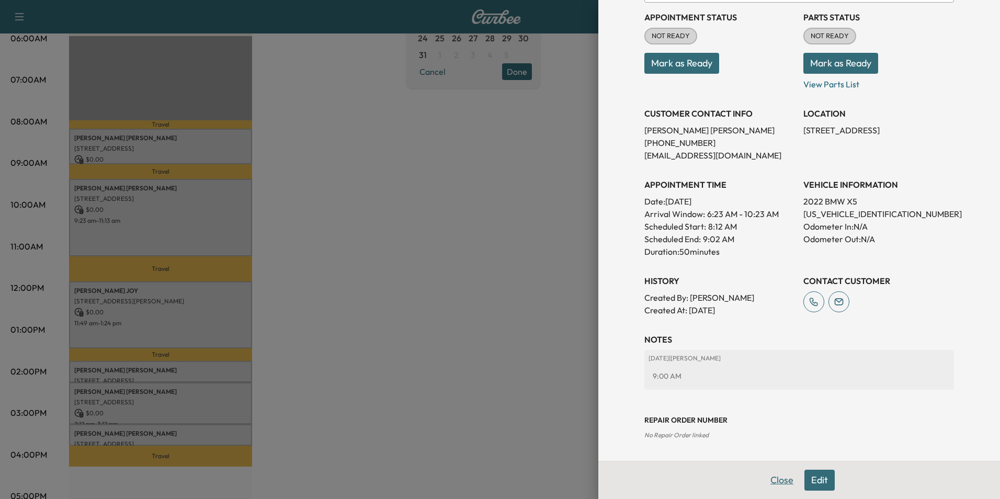
click at [773, 478] on button "Close" at bounding box center [781, 479] width 37 height 21
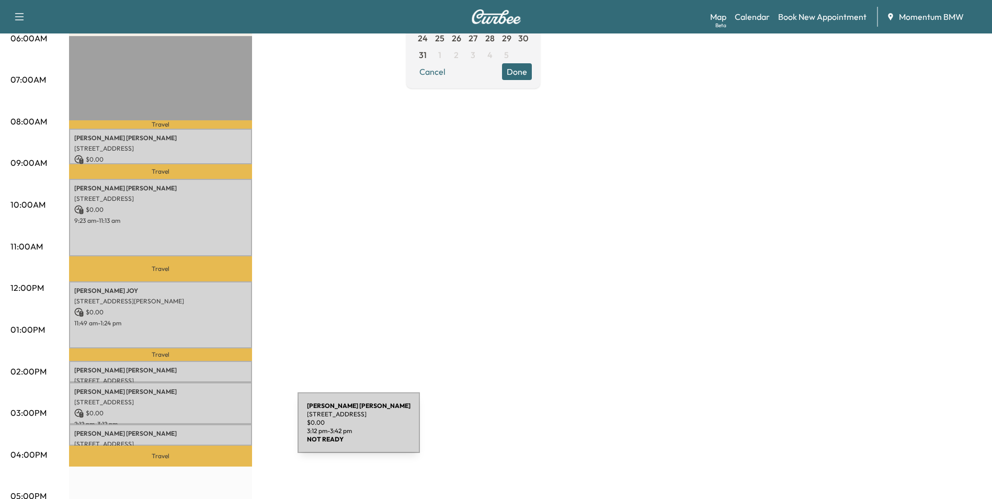
click at [219, 429] on p "[PERSON_NAME]" at bounding box center [160, 433] width 173 height 8
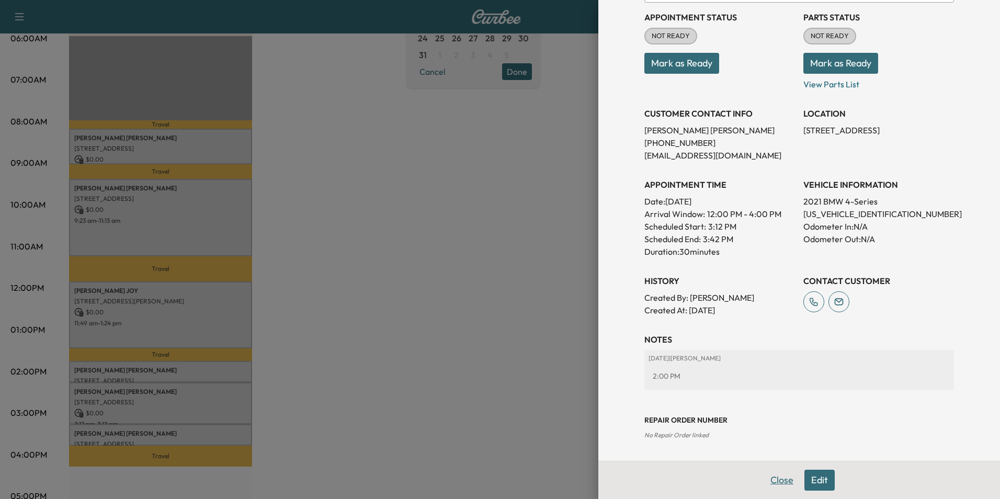
click at [765, 485] on button "Close" at bounding box center [781, 479] width 37 height 21
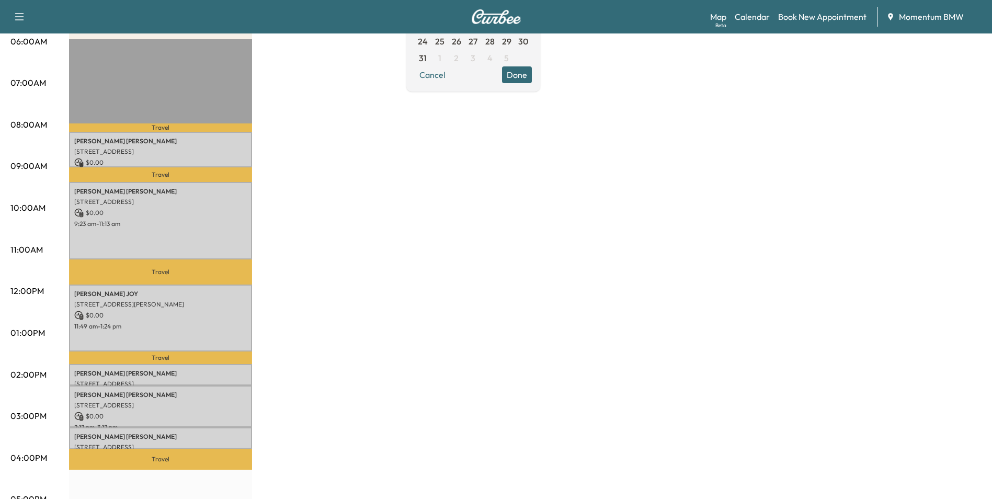
scroll to position [105, 0]
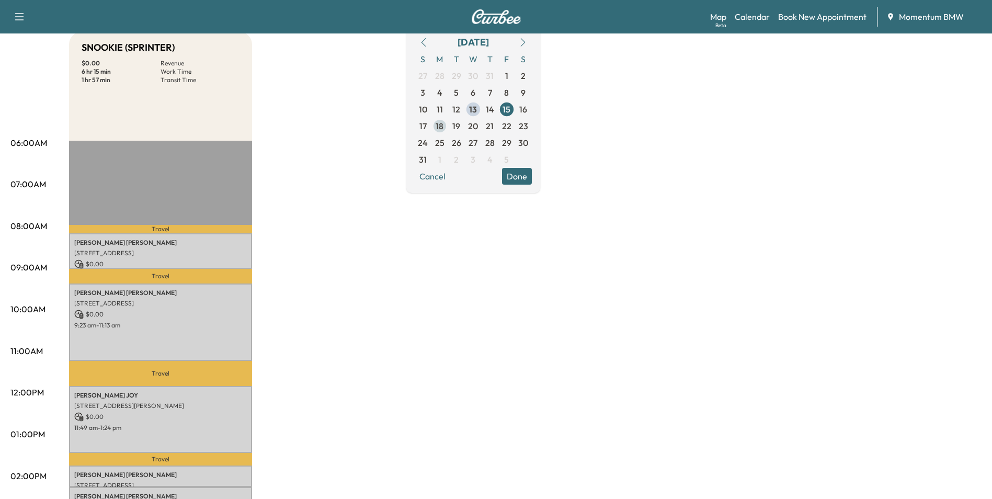
click at [443, 124] on span "18" at bounding box center [439, 126] width 8 height 13
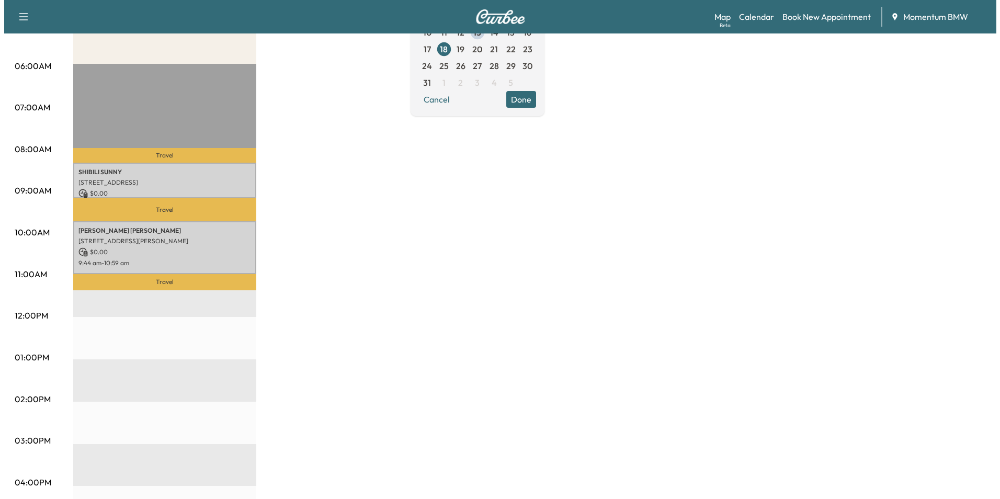
scroll to position [209, 0]
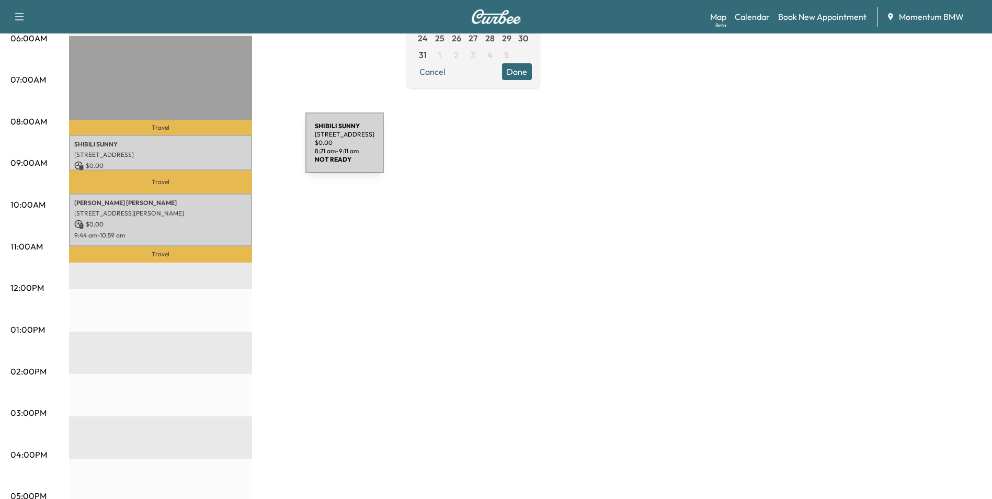
click at [227, 149] on div "SHIBILI SUNNY [STREET_ADDRESS] $ 0.00 8:21 am - 9:11 am" at bounding box center [160, 152] width 183 height 35
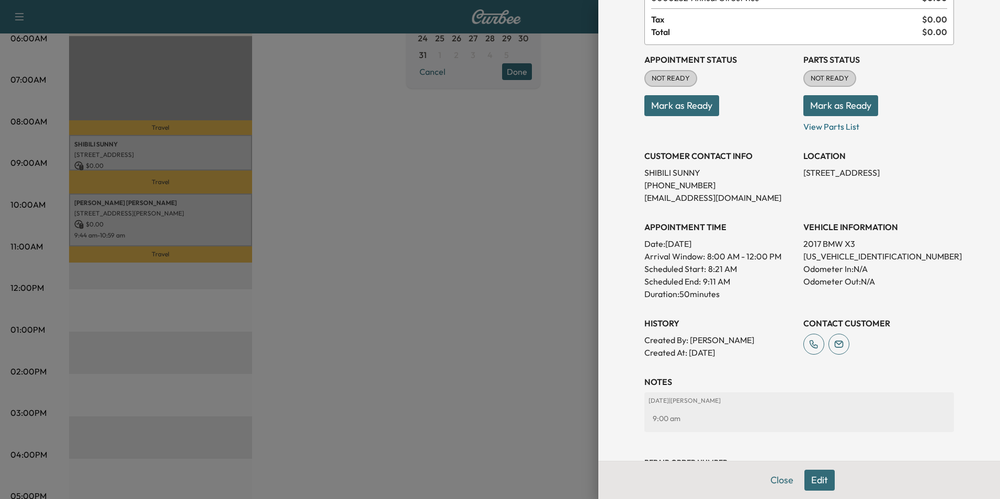
scroll to position [0, 0]
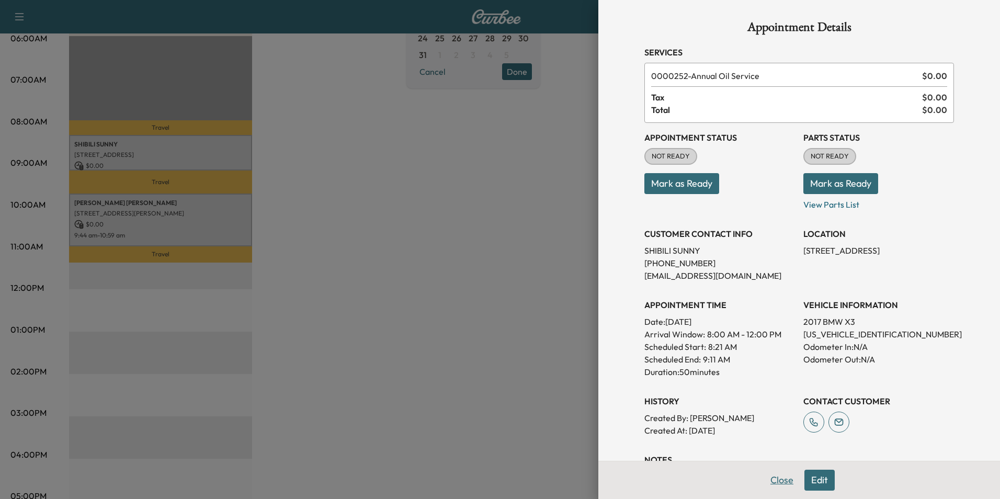
click at [771, 482] on button "Close" at bounding box center [781, 479] width 37 height 21
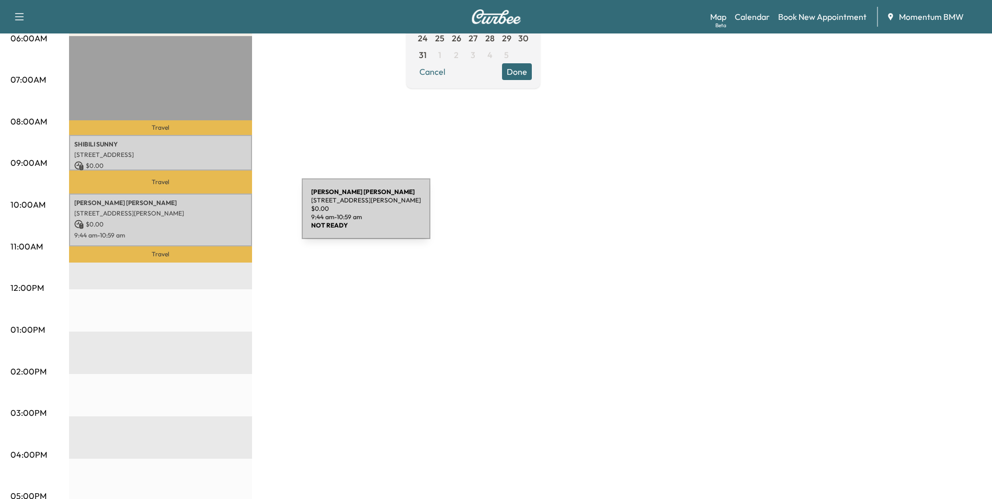
click at [223, 215] on p "[STREET_ADDRESS][PERSON_NAME]" at bounding box center [160, 213] width 173 height 8
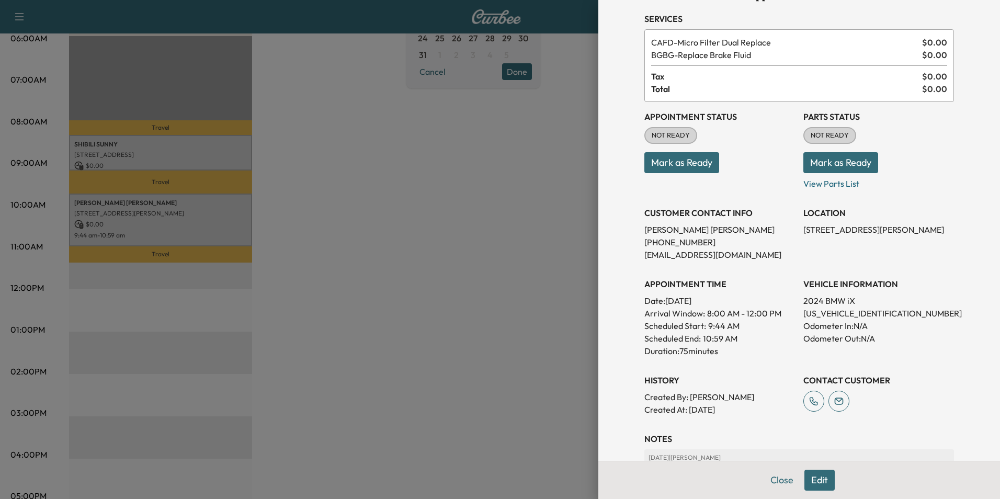
scroll to position [52, 0]
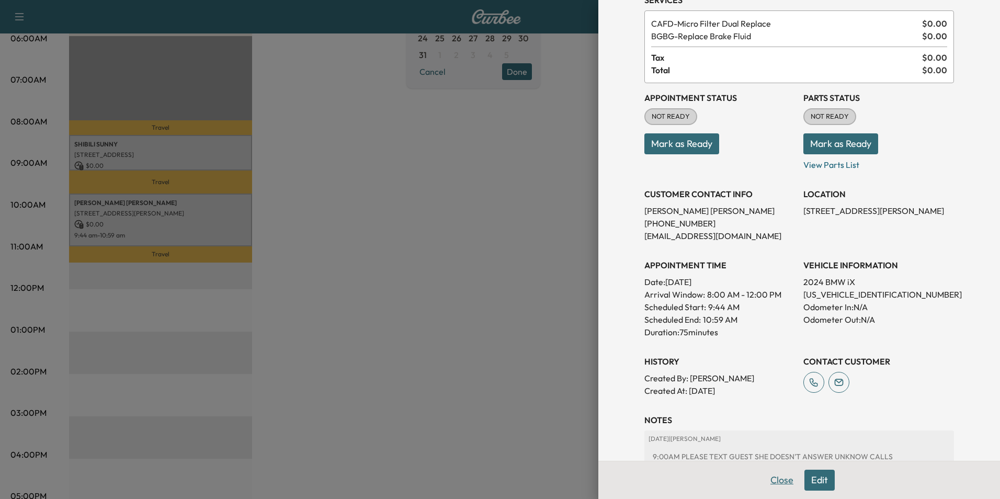
click at [772, 485] on button "Close" at bounding box center [781, 479] width 37 height 21
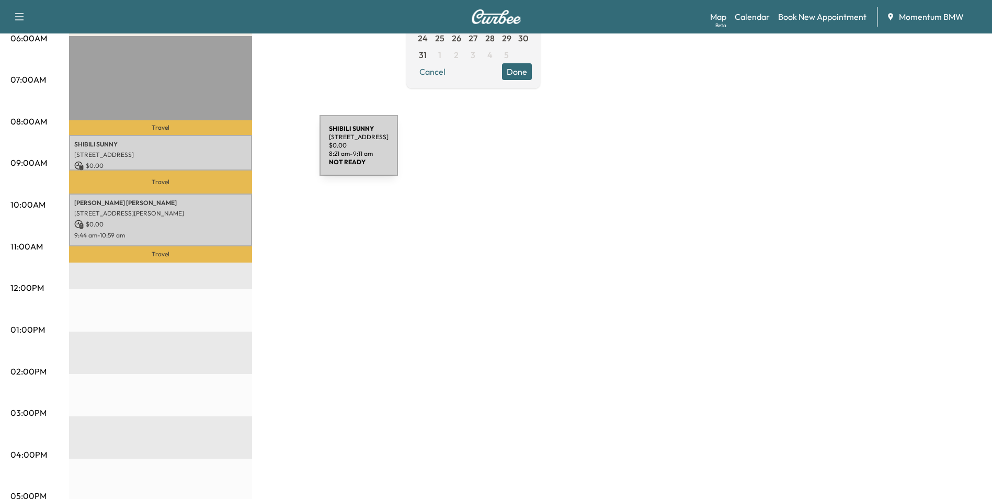
click at [241, 152] on p "[STREET_ADDRESS]" at bounding box center [160, 155] width 173 height 8
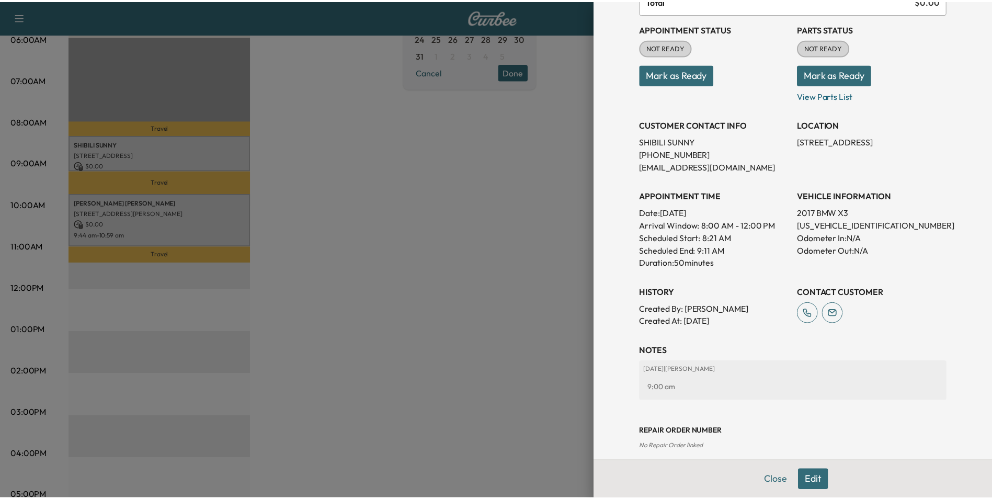
scroll to position [120, 0]
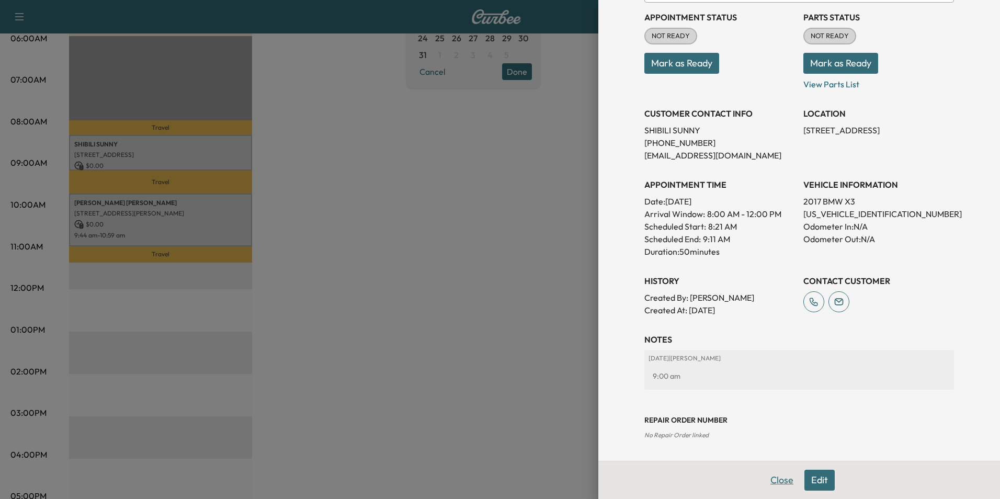
click at [775, 482] on button "Close" at bounding box center [781, 479] width 37 height 21
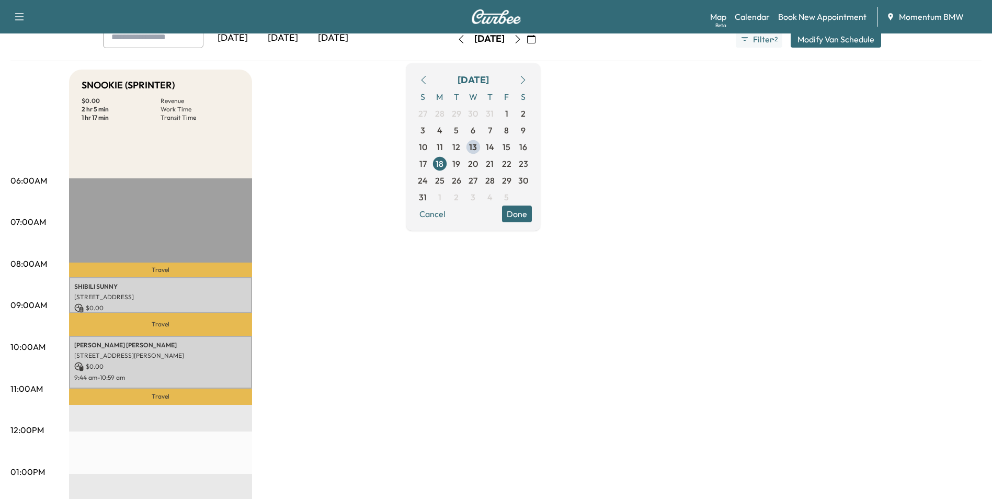
scroll to position [52, 0]
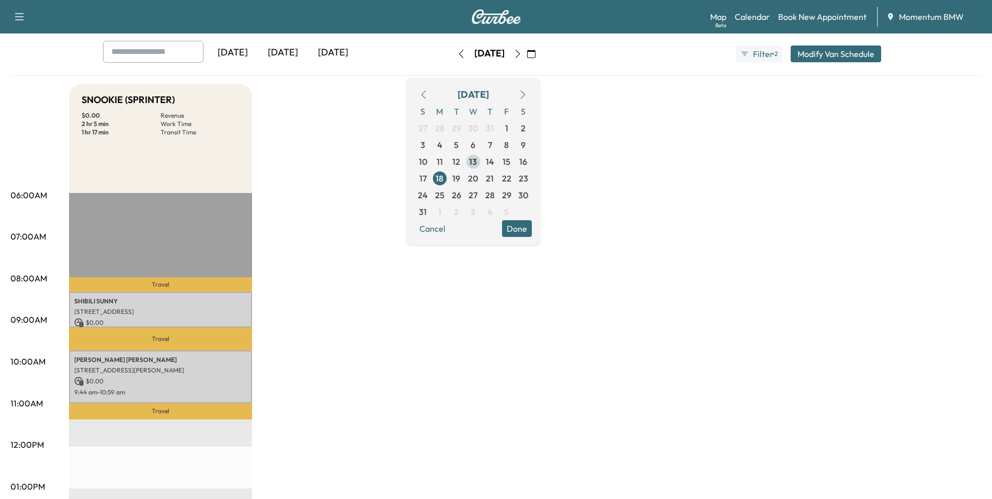
click at [482, 161] on span "13" at bounding box center [473, 161] width 17 height 17
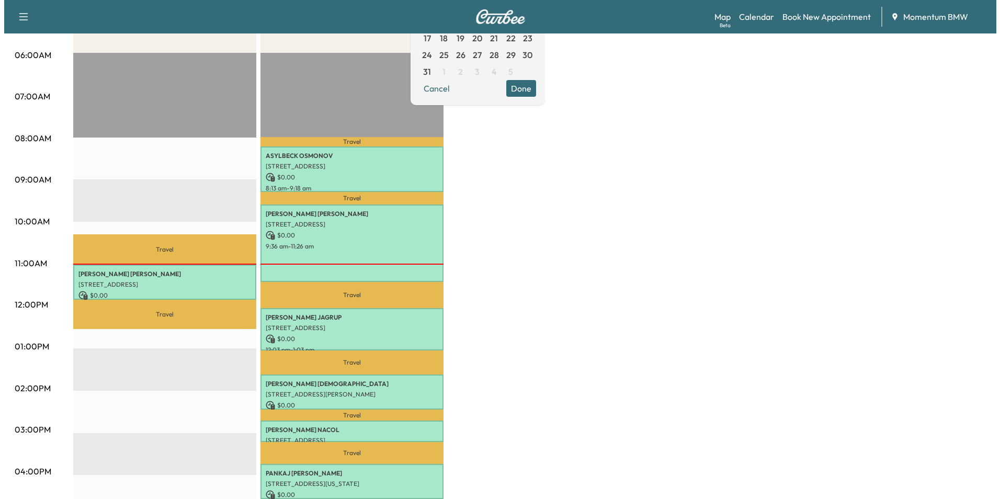
scroll to position [157, 0]
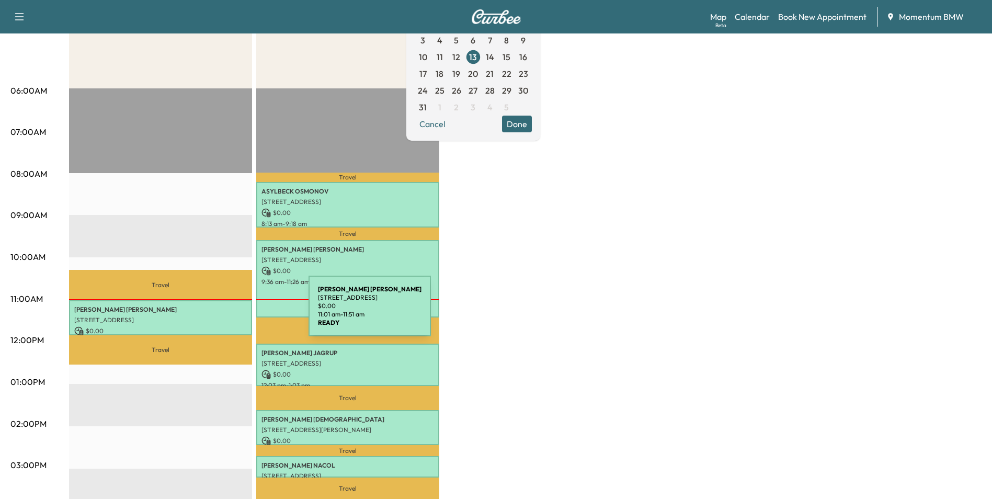
click at [230, 312] on div "[PERSON_NAME] [STREET_ADDRESS] $ 0.00 11:01 am - 11:51 am" at bounding box center [160, 317] width 183 height 35
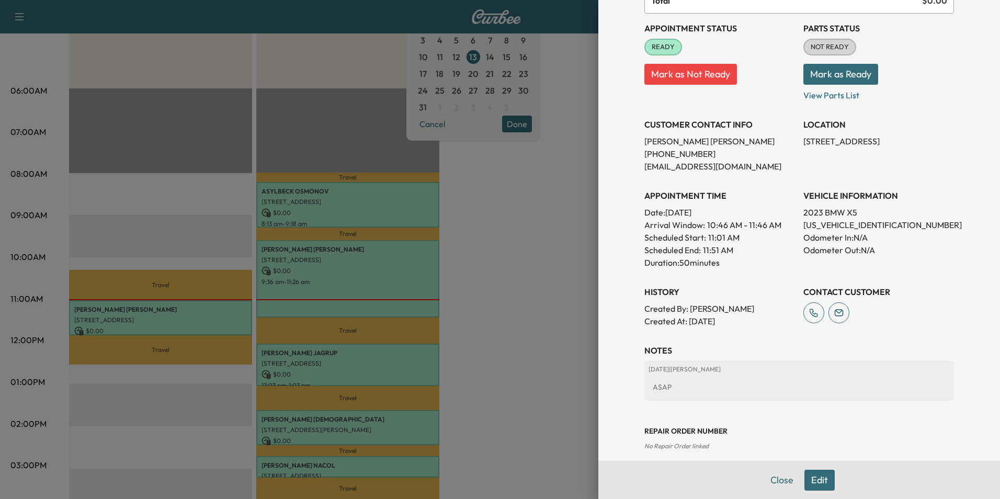
scroll to position [120, 0]
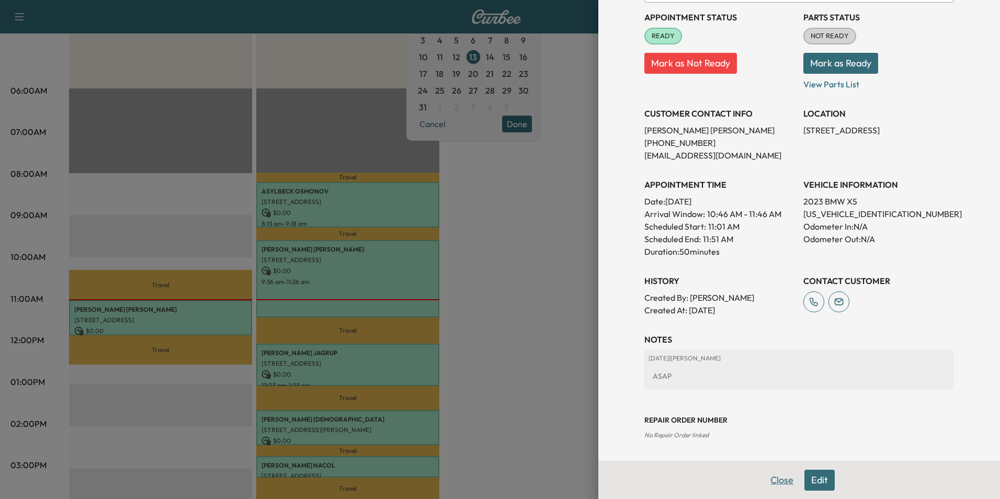
click at [774, 476] on button "Close" at bounding box center [781, 479] width 37 height 21
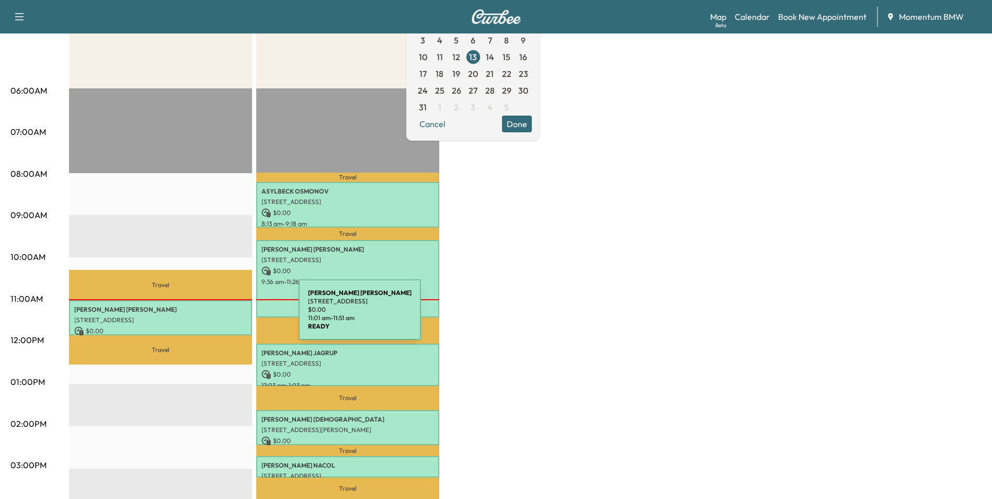
click at [220, 316] on p "[STREET_ADDRESS]" at bounding box center [160, 320] width 173 height 8
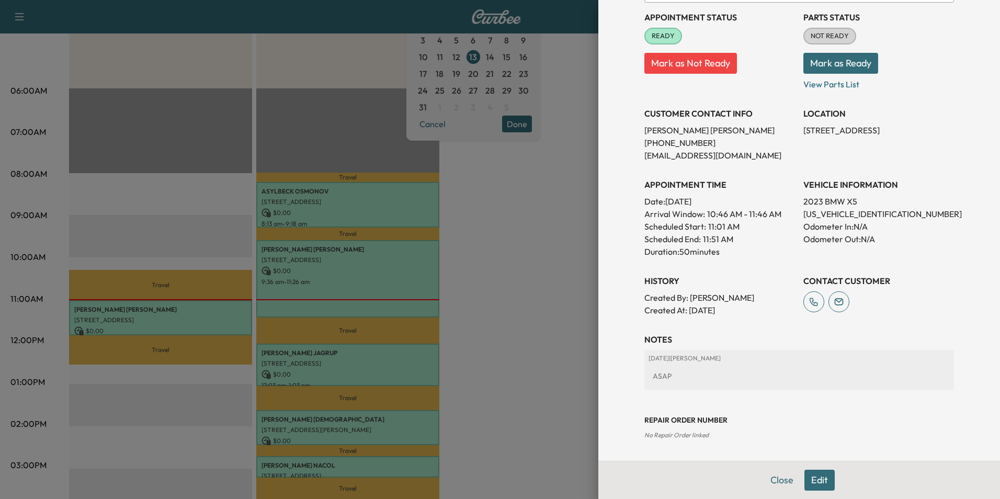
click at [810, 482] on button "Edit" at bounding box center [819, 479] width 30 height 21
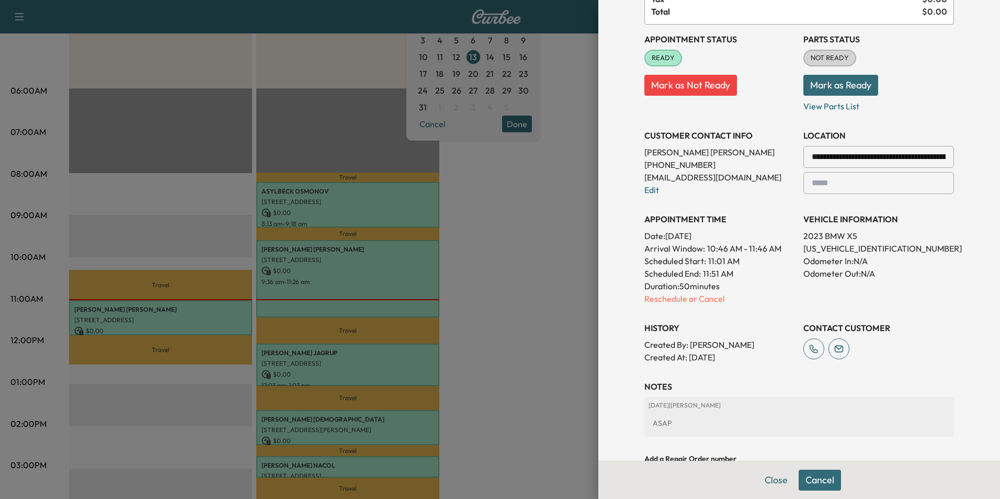
scroll to position [255, 0]
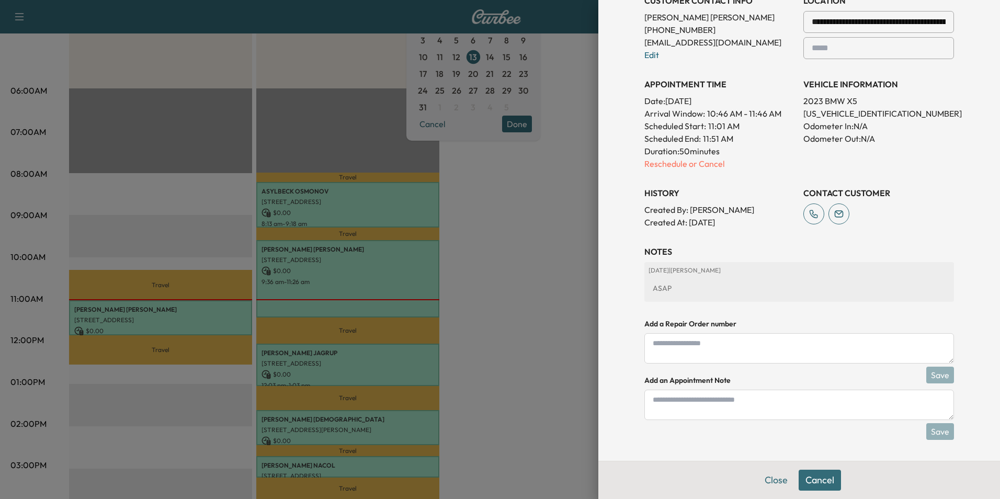
click at [730, 410] on textarea at bounding box center [799, 404] width 310 height 30
type textarea "*"
type textarea "****"
click at [938, 434] on button "Save" at bounding box center [940, 431] width 28 height 17
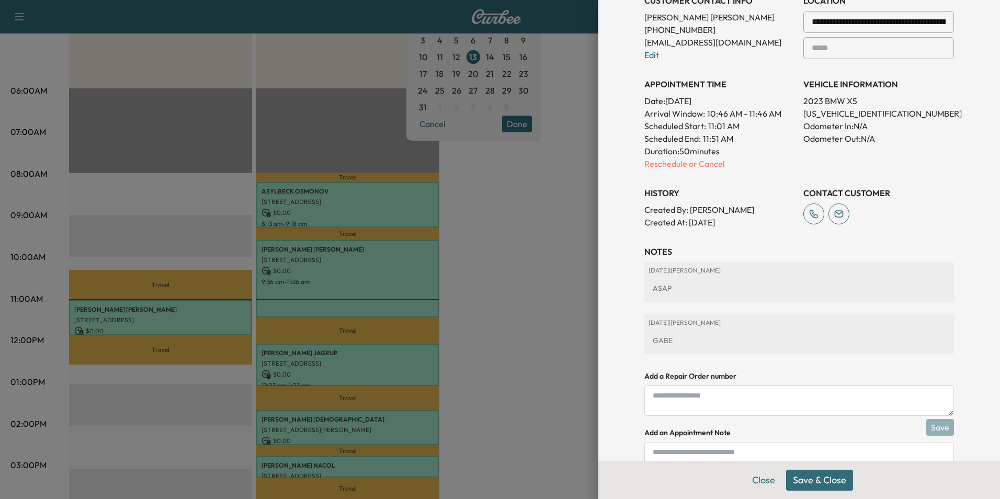
click at [831, 484] on button "Save & Close" at bounding box center [819, 479] width 67 height 21
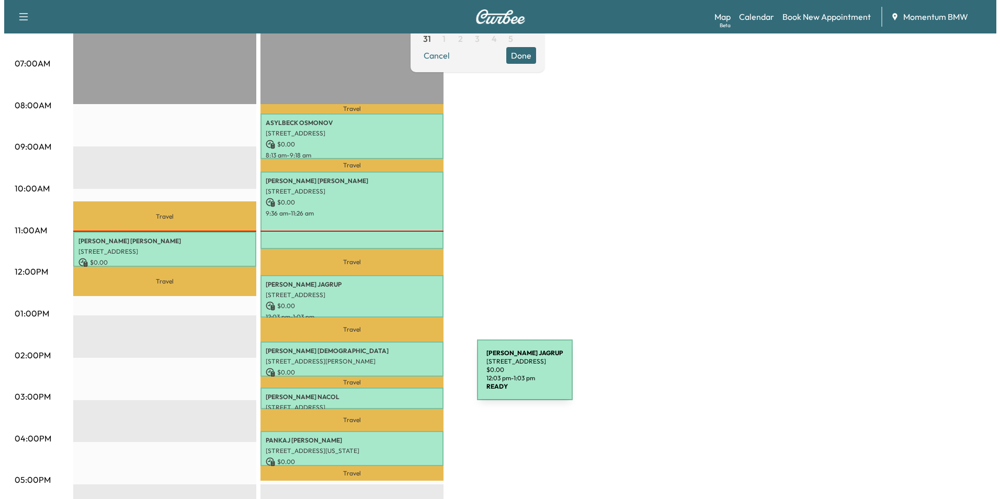
scroll to position [261, 0]
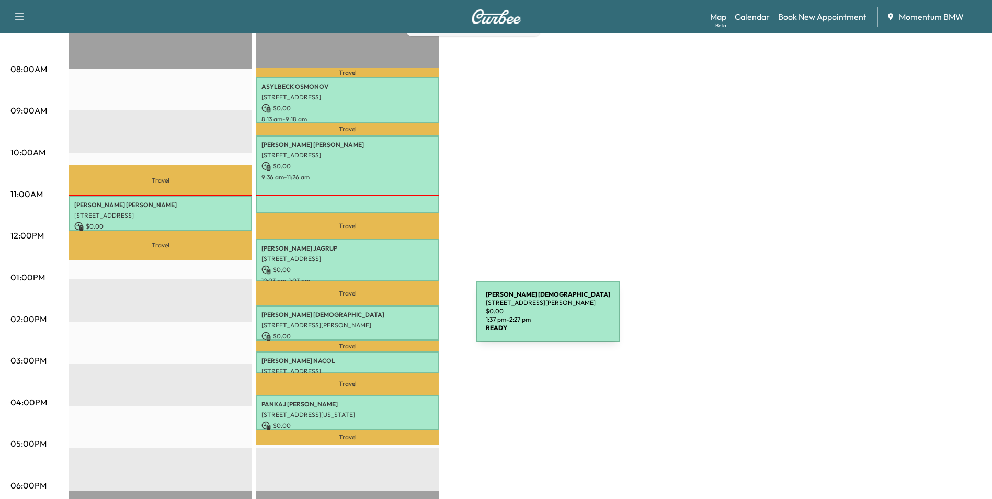
click at [398, 321] on p "[STREET_ADDRESS][PERSON_NAME]" at bounding box center [347, 325] width 173 height 8
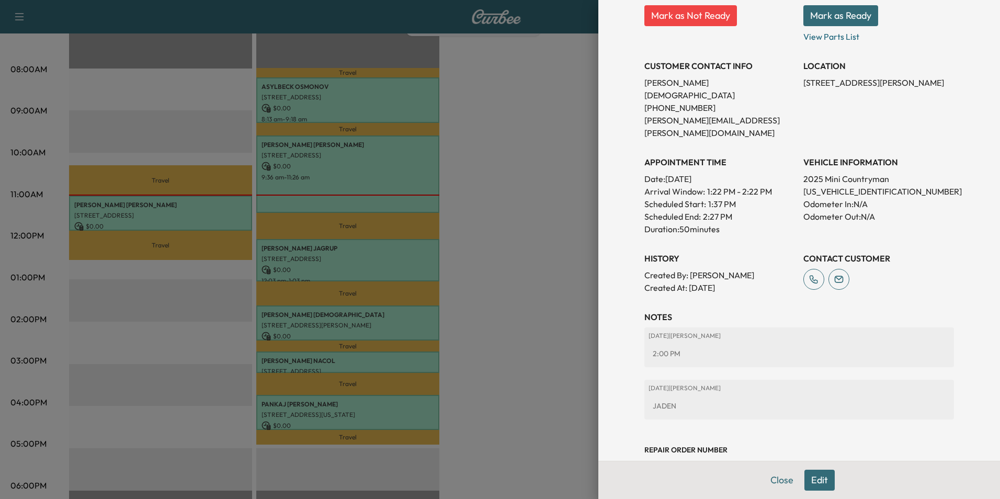
scroll to position [173, 0]
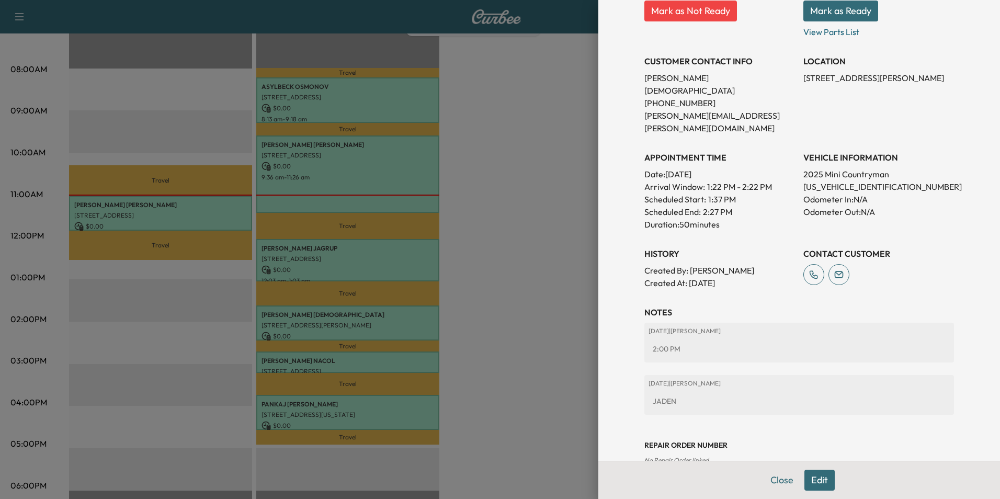
click at [774, 482] on button "Close" at bounding box center [781, 479] width 37 height 21
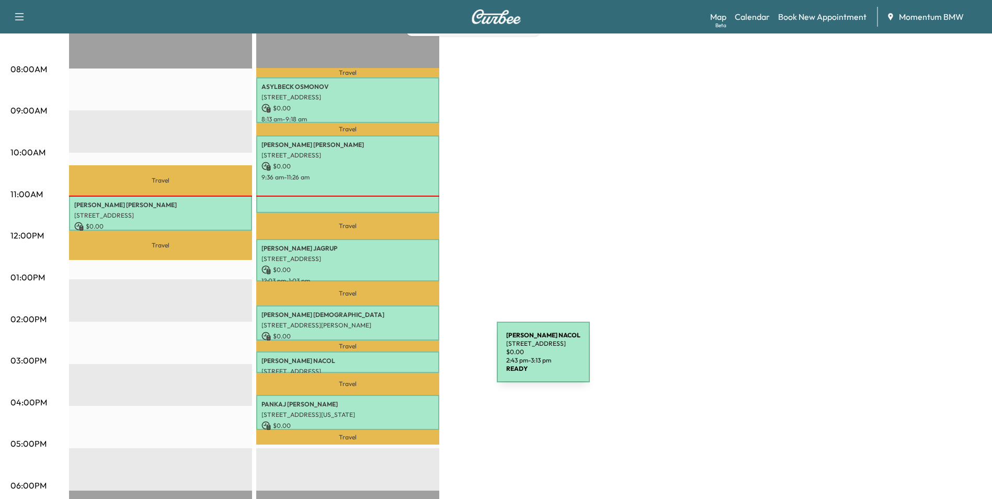
click at [418, 358] on p "[PERSON_NAME]" at bounding box center [347, 361] width 173 height 8
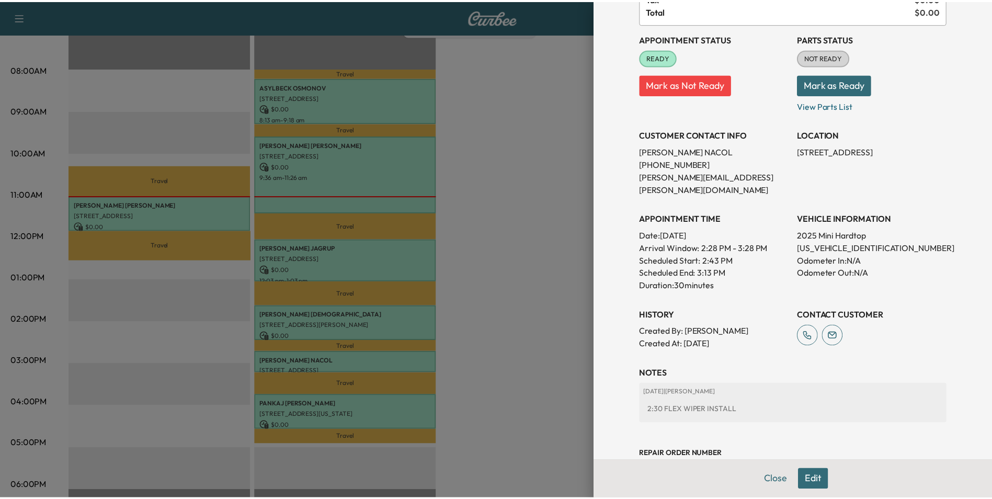
scroll to position [120, 0]
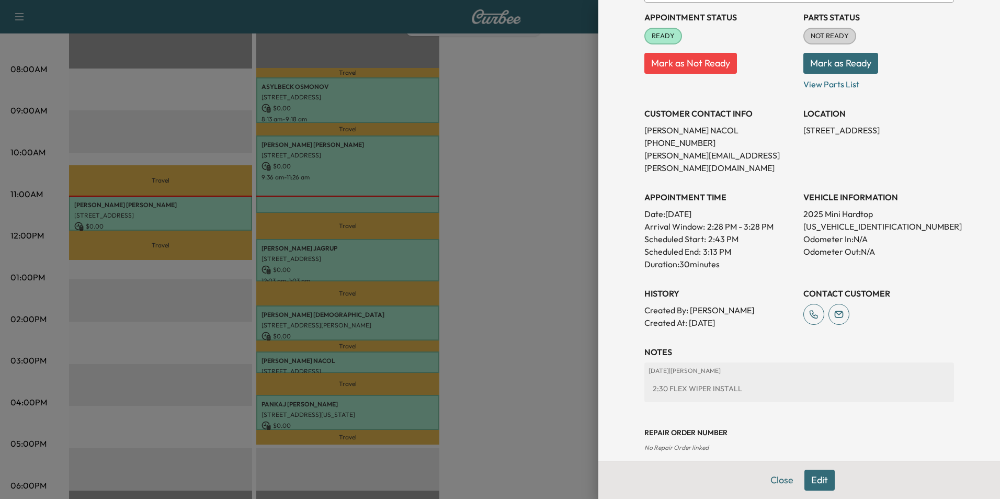
drag, startPoint x: 777, startPoint y: 479, endPoint x: 827, endPoint y: 485, distance: 50.5
click at [778, 479] on button "Close" at bounding box center [781, 479] width 37 height 21
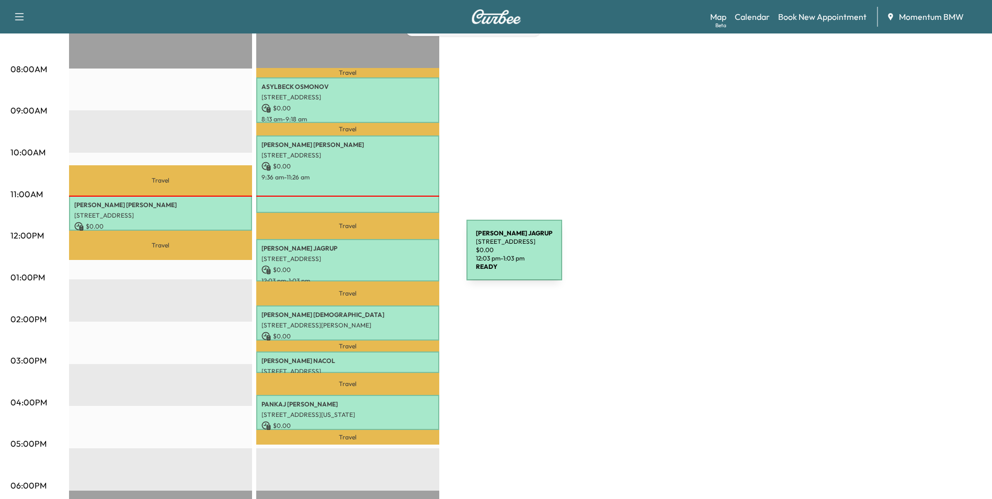
click at [388, 256] on p "[STREET_ADDRESS]" at bounding box center [347, 259] width 173 height 8
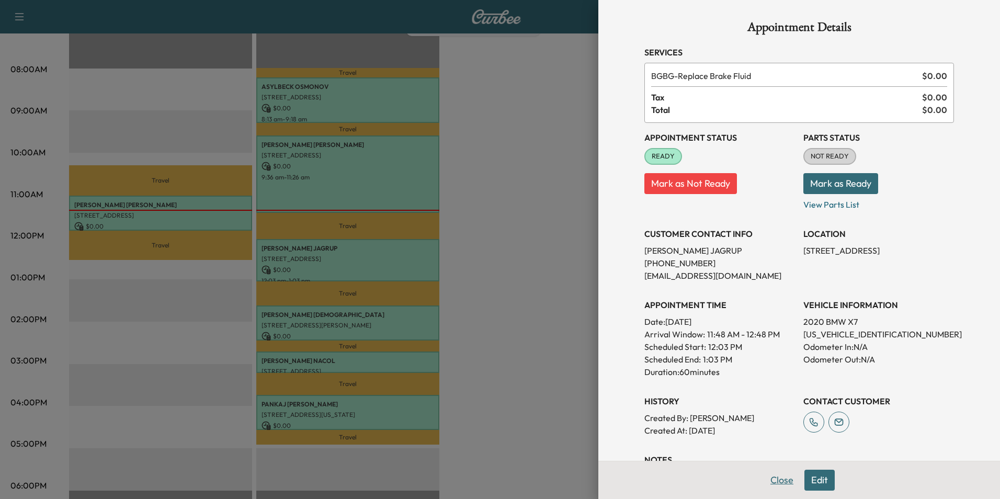
click at [773, 480] on button "Close" at bounding box center [781, 479] width 37 height 21
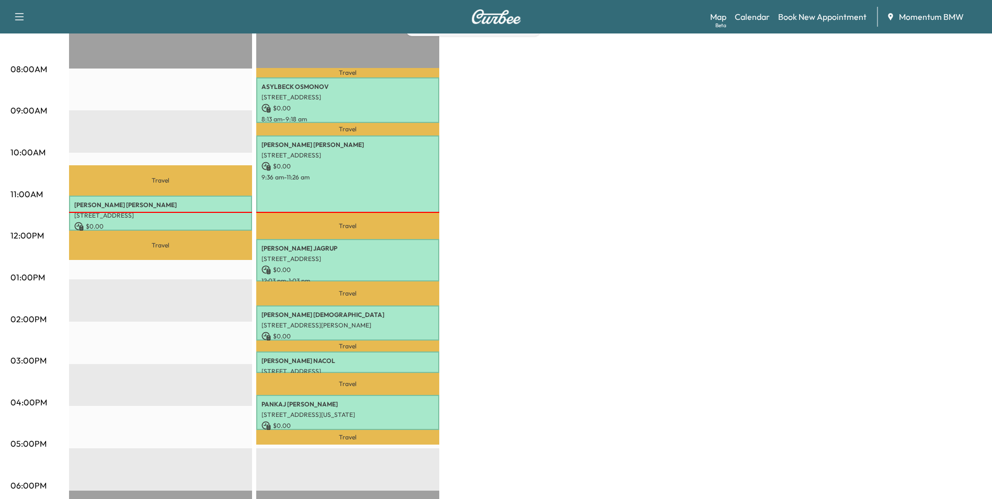
scroll to position [0, 0]
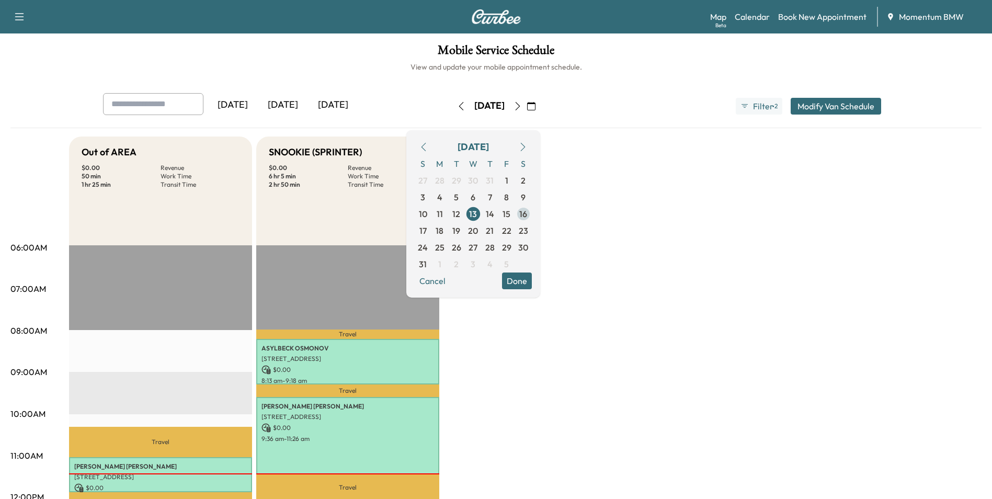
click at [510, 214] on span "15" at bounding box center [506, 214] width 8 height 13
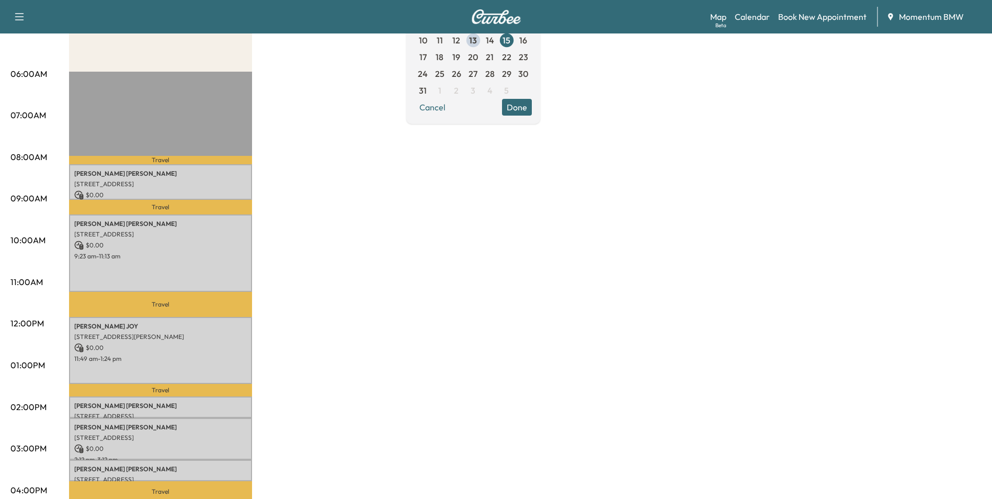
scroll to position [105, 0]
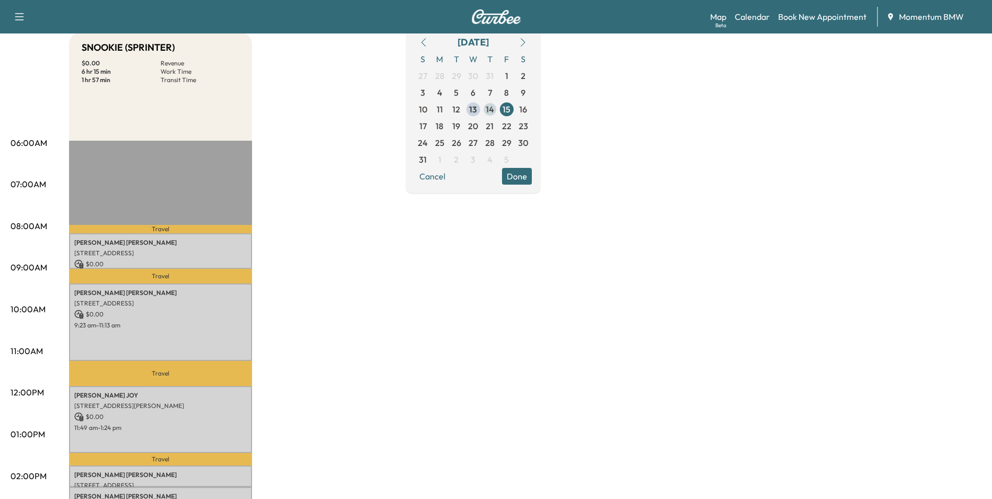
click at [494, 108] on span "14" at bounding box center [490, 109] width 8 height 13
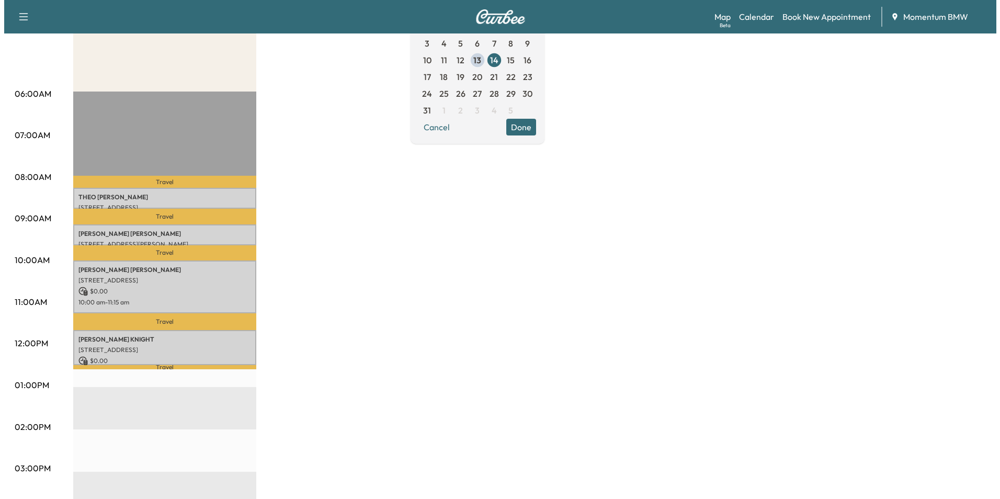
scroll to position [157, 0]
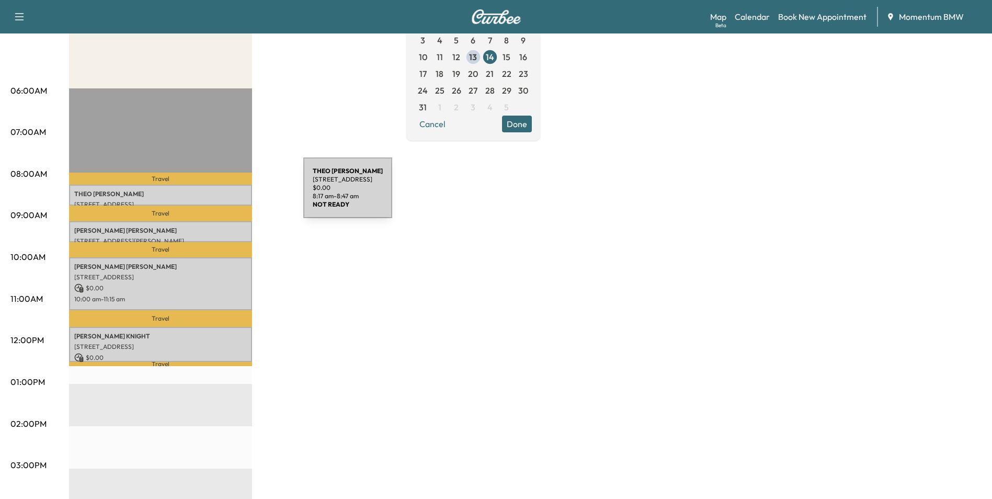
click at [225, 194] on p "[PERSON_NAME]" at bounding box center [160, 194] width 173 height 8
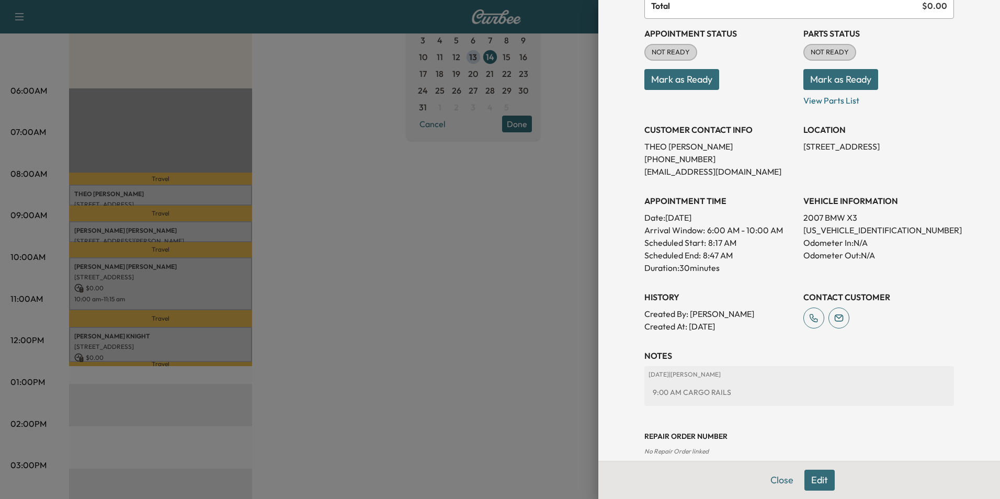
scroll to position [120, 0]
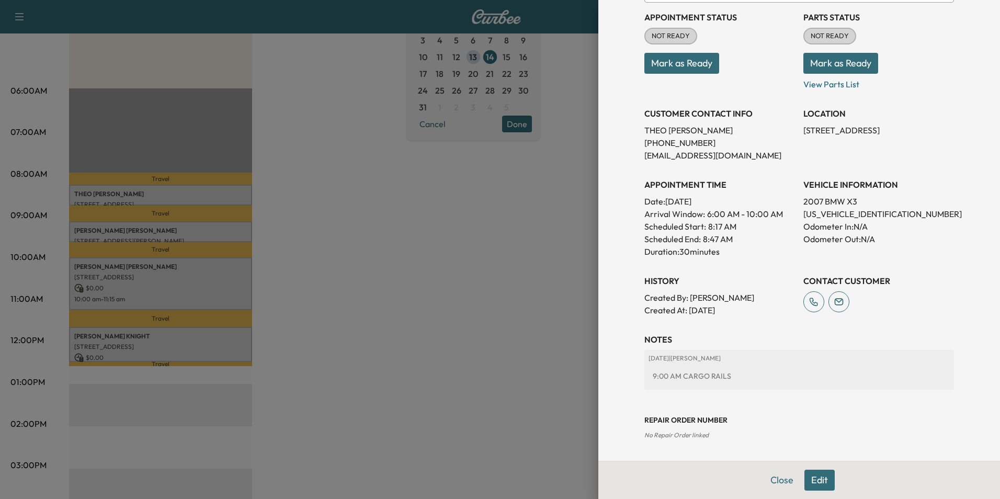
click at [778, 486] on button "Close" at bounding box center [781, 479] width 37 height 21
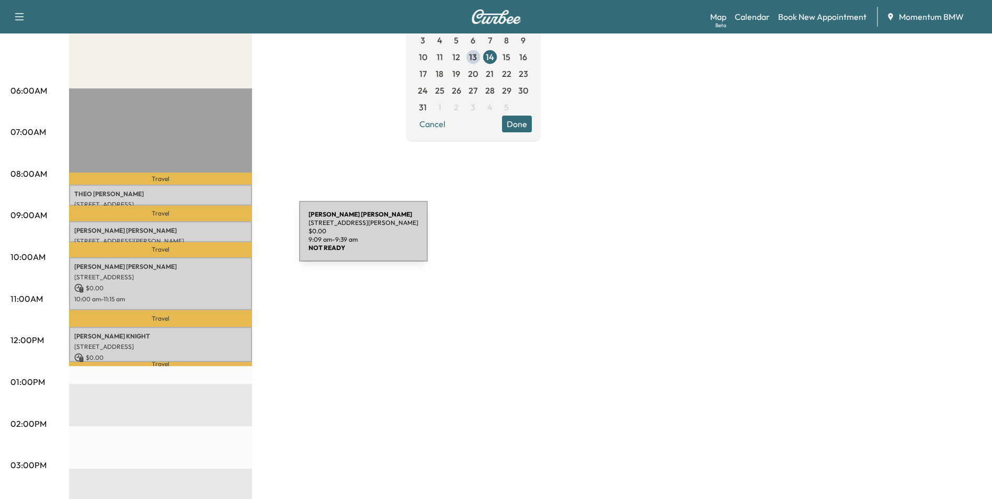
click at [221, 237] on p "[STREET_ADDRESS][PERSON_NAME]" at bounding box center [160, 241] width 173 height 8
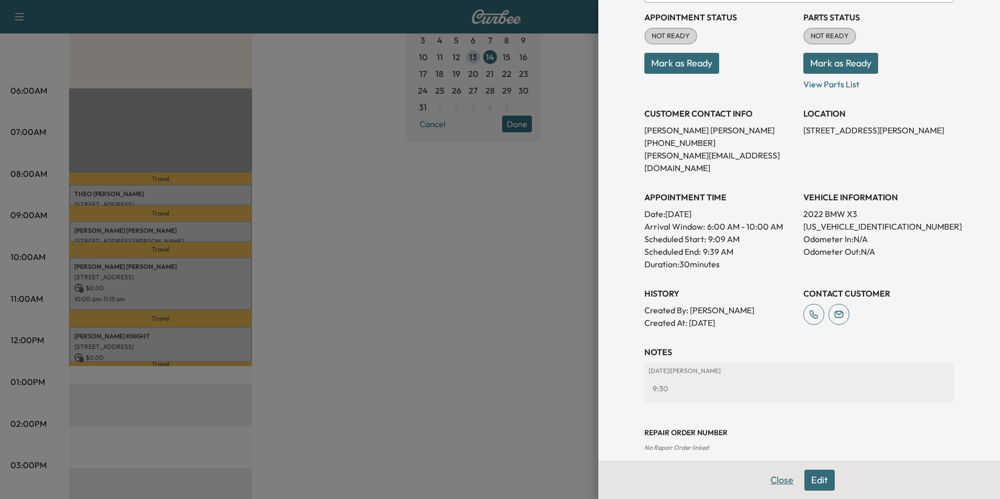
click at [768, 478] on button "Close" at bounding box center [781, 479] width 37 height 21
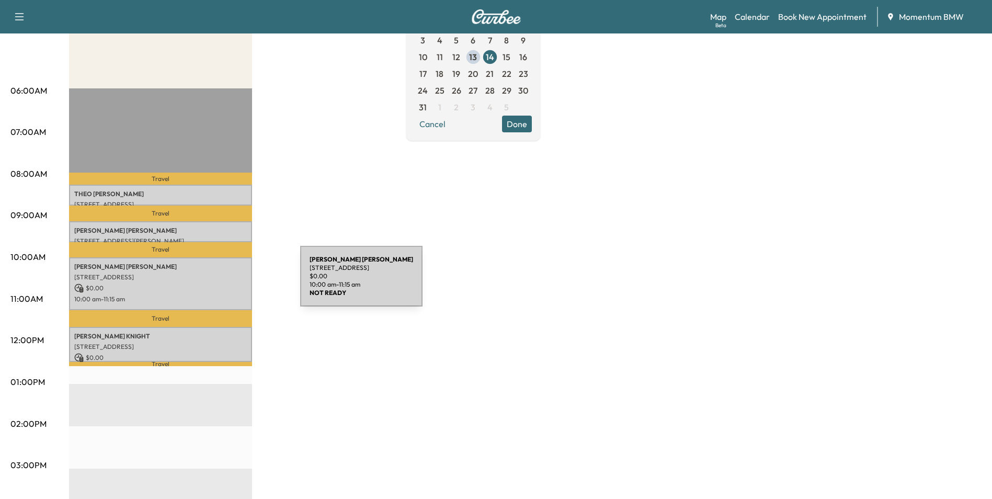
click at [222, 283] on p "$ 0.00" at bounding box center [160, 287] width 173 height 9
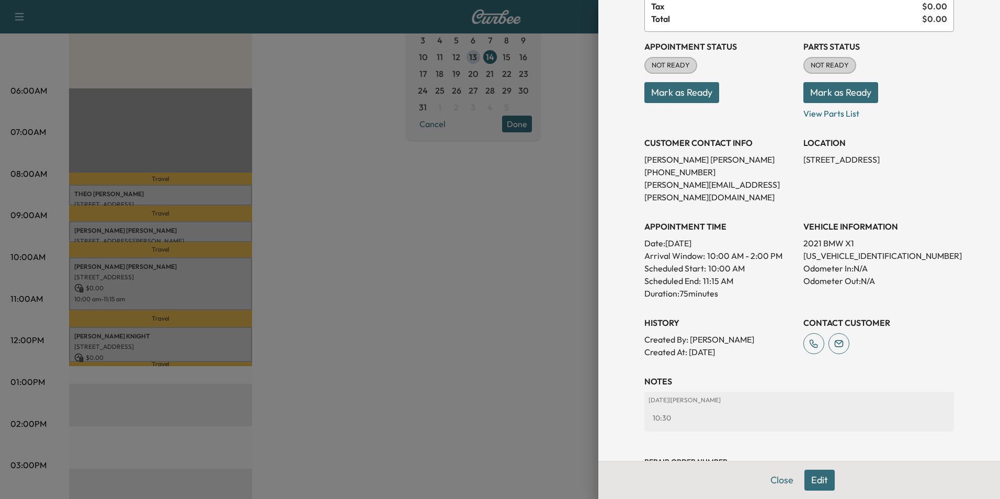
scroll to position [145, 0]
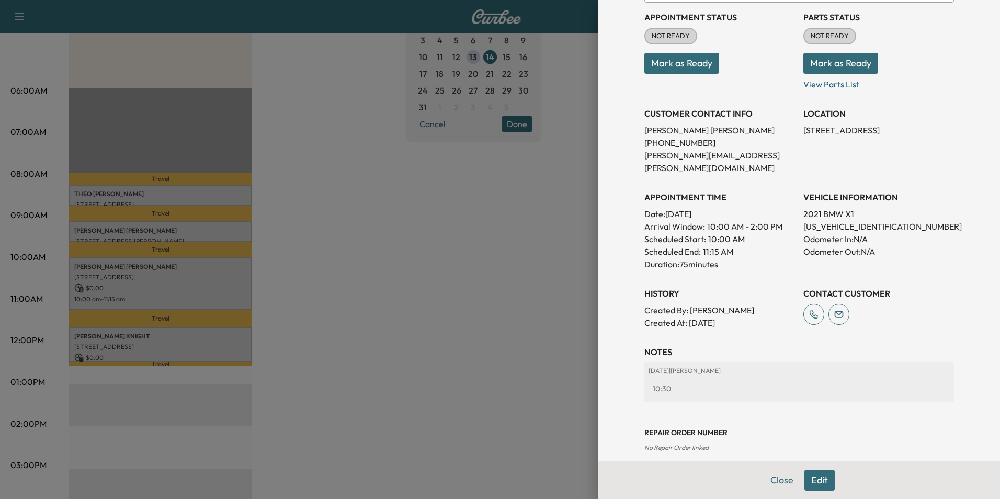
click at [767, 474] on button "Close" at bounding box center [781, 479] width 37 height 21
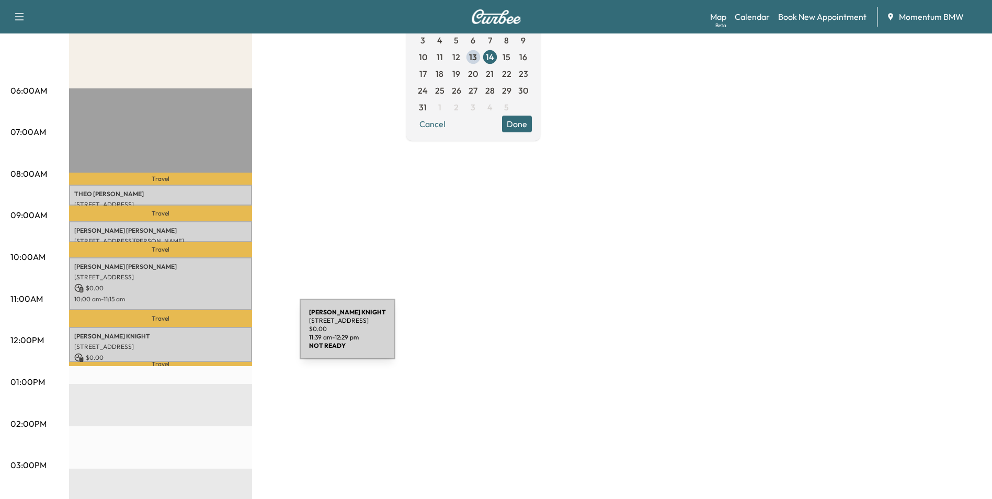
click at [221, 335] on p "[PERSON_NAME]" at bounding box center [160, 336] width 173 height 8
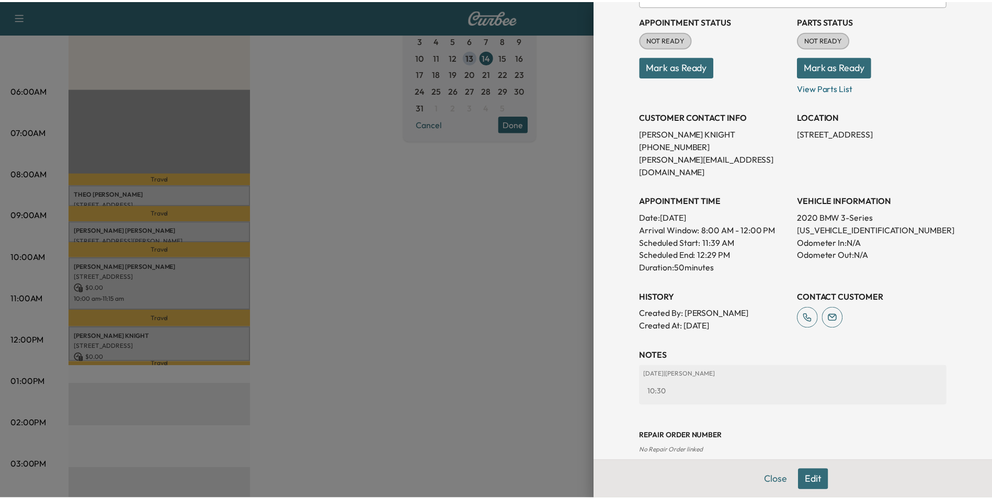
scroll to position [120, 0]
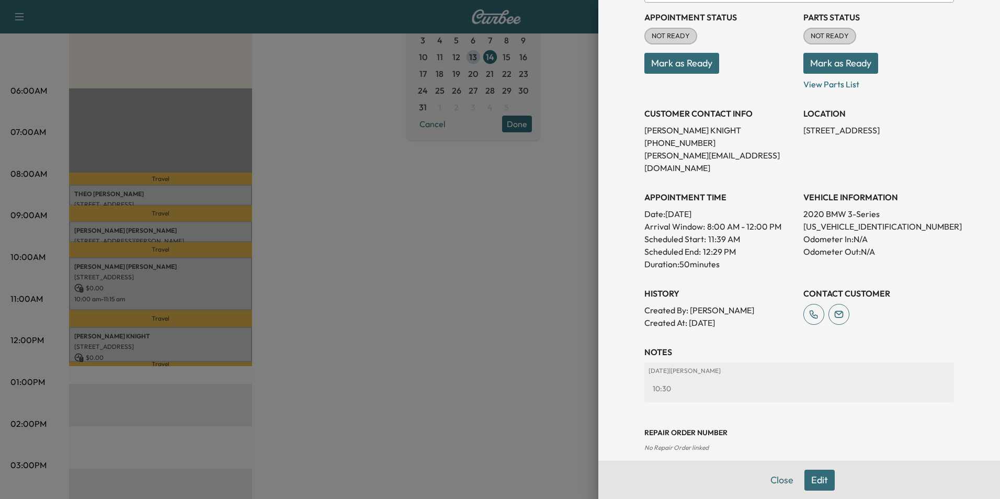
click at [772, 479] on button "Close" at bounding box center [781, 479] width 37 height 21
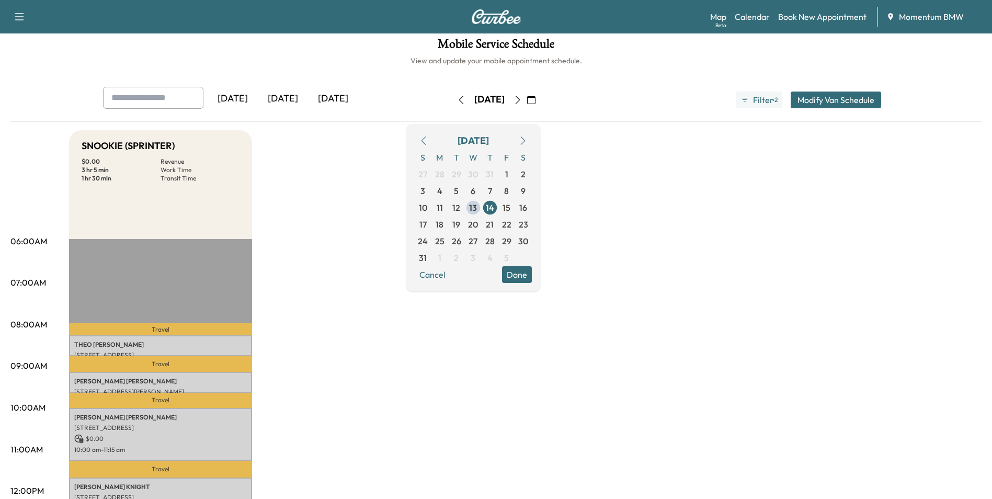
scroll to position [0, 0]
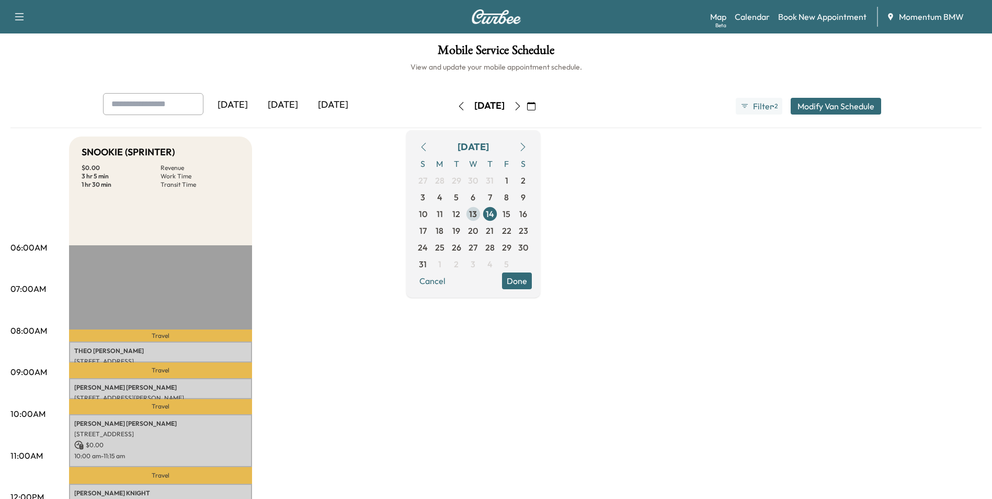
click at [477, 217] on span "13" at bounding box center [473, 214] width 8 height 13
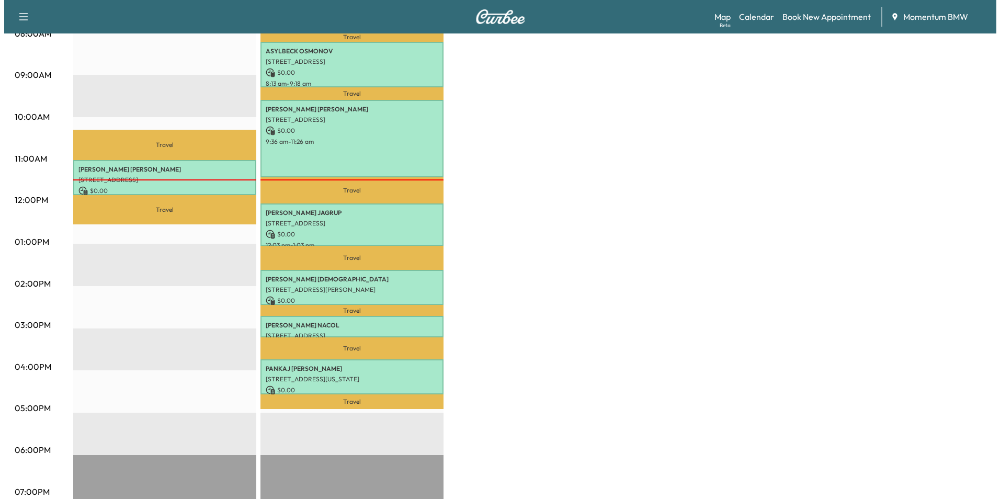
scroll to position [314, 0]
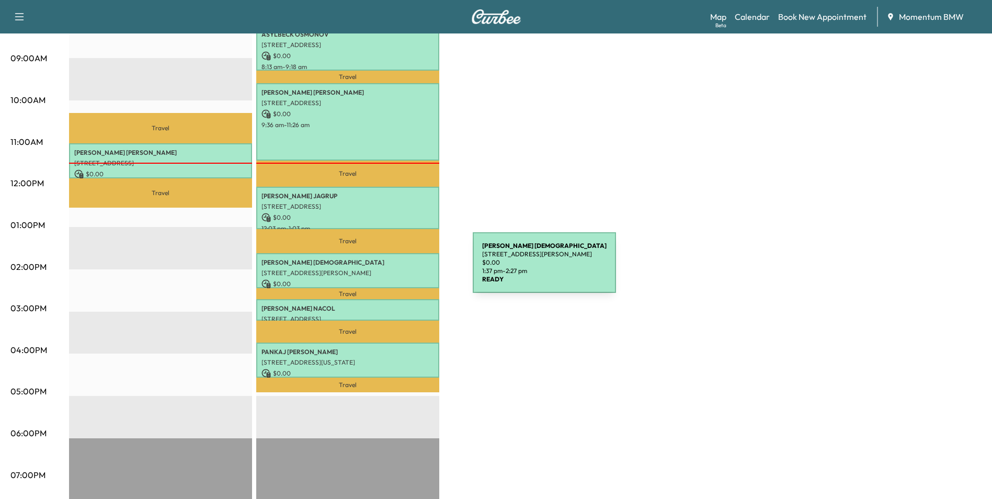
click at [394, 269] on p "[STREET_ADDRESS][PERSON_NAME]" at bounding box center [347, 273] width 173 height 8
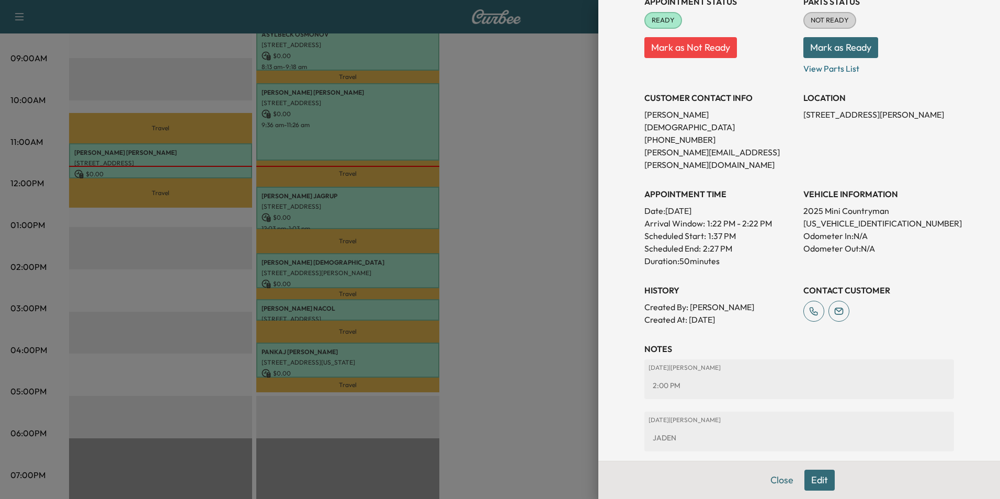
scroll to position [173, 0]
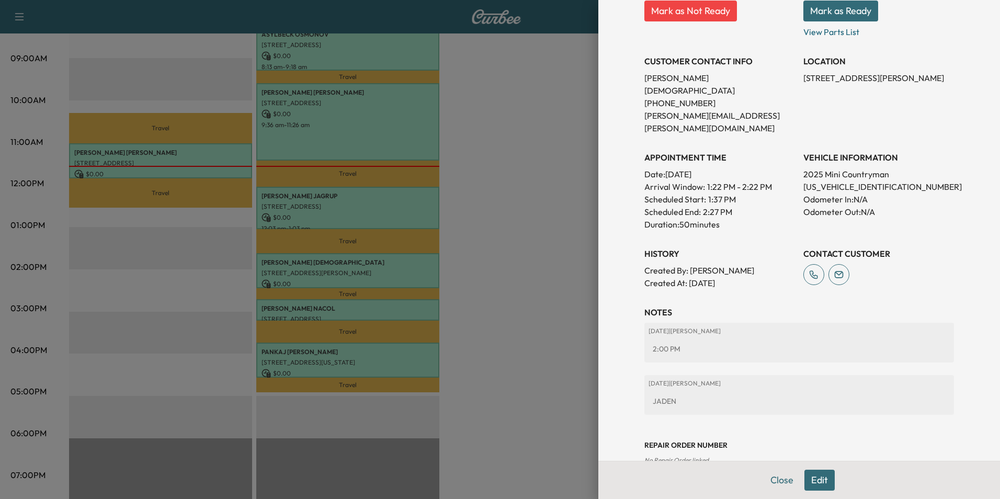
click at [773, 476] on button "Close" at bounding box center [781, 479] width 37 height 21
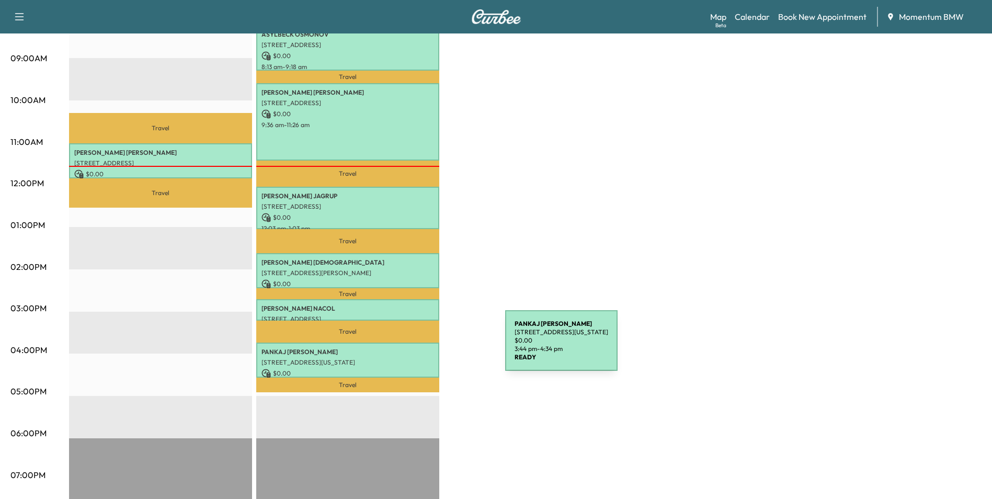
click at [427, 348] on p "[PERSON_NAME]" at bounding box center [347, 352] width 173 height 8
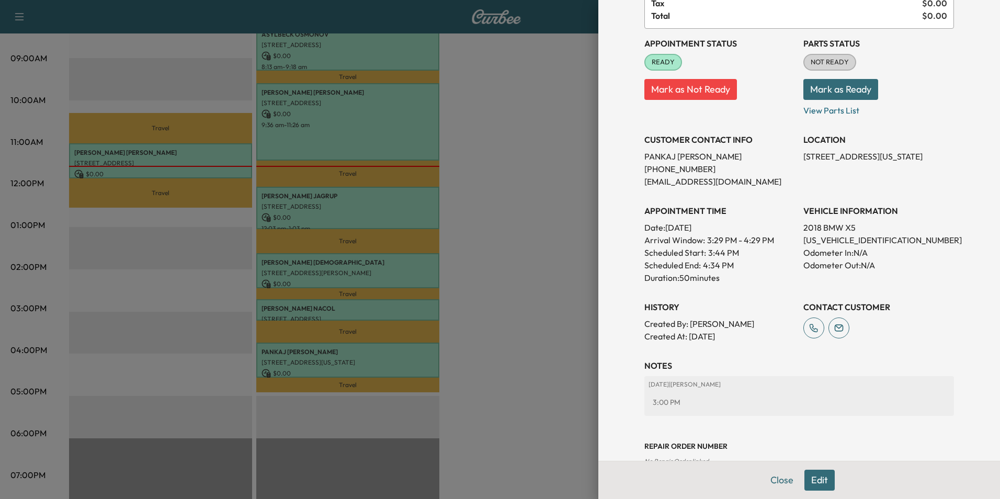
scroll to position [120, 0]
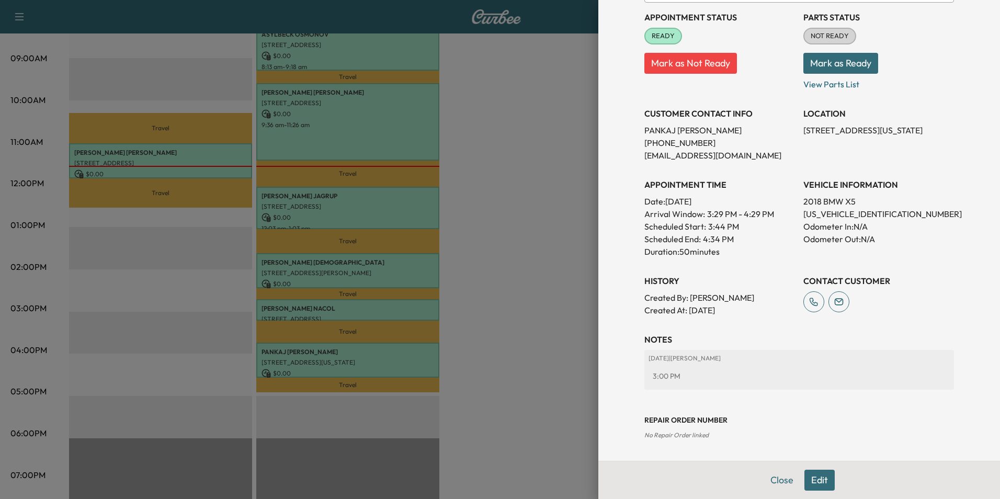
click at [772, 483] on button "Close" at bounding box center [781, 479] width 37 height 21
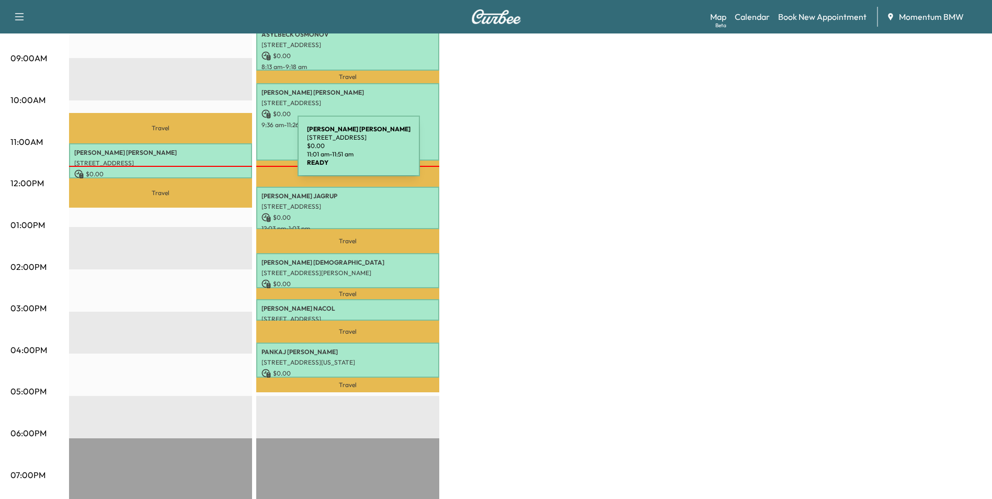
click at [219, 152] on p "[PERSON_NAME]" at bounding box center [160, 152] width 173 height 8
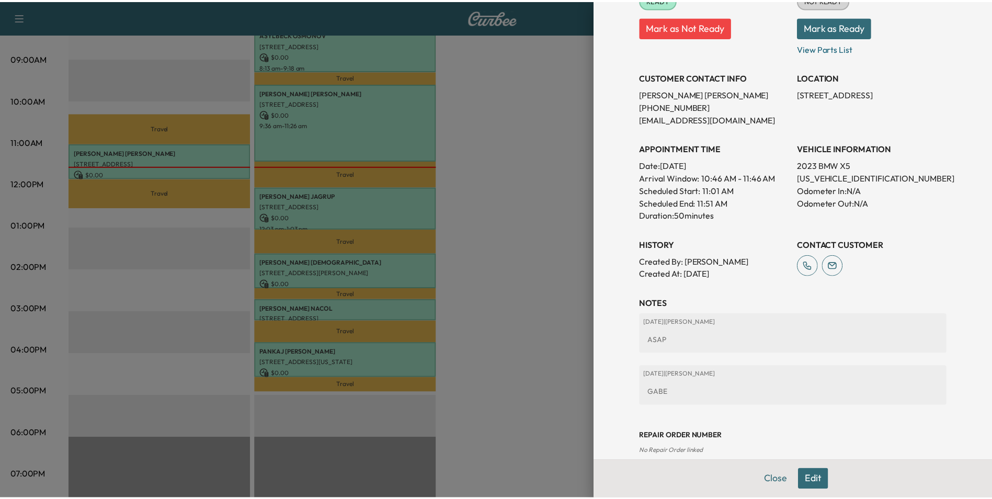
scroll to position [173, 0]
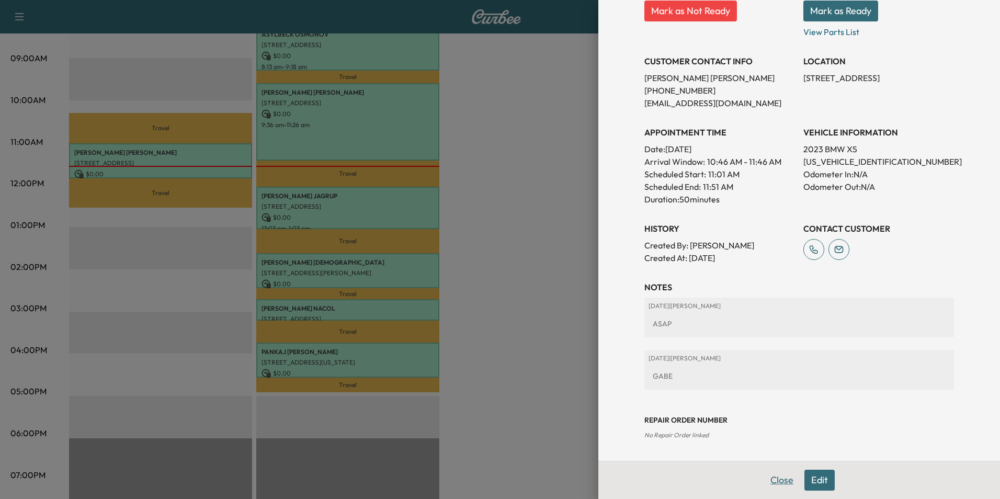
click at [778, 482] on button "Close" at bounding box center [781, 479] width 37 height 21
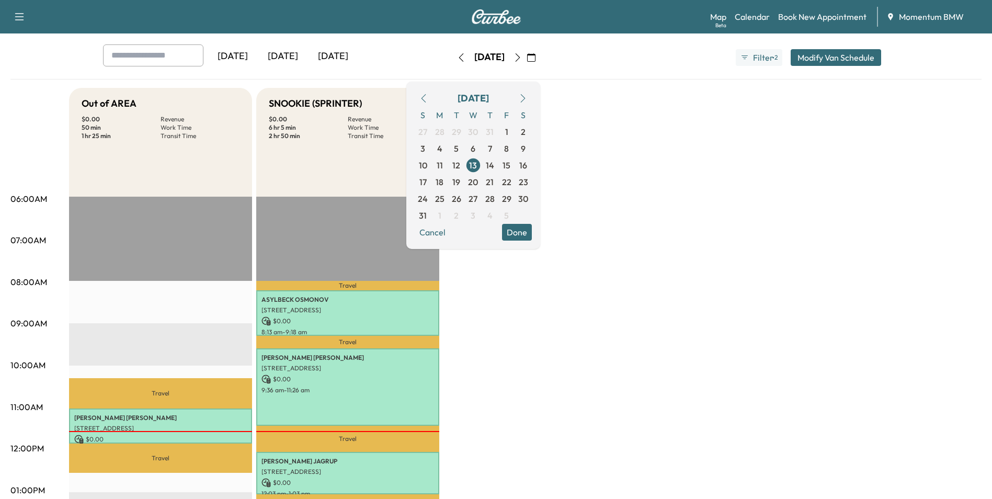
scroll to position [0, 0]
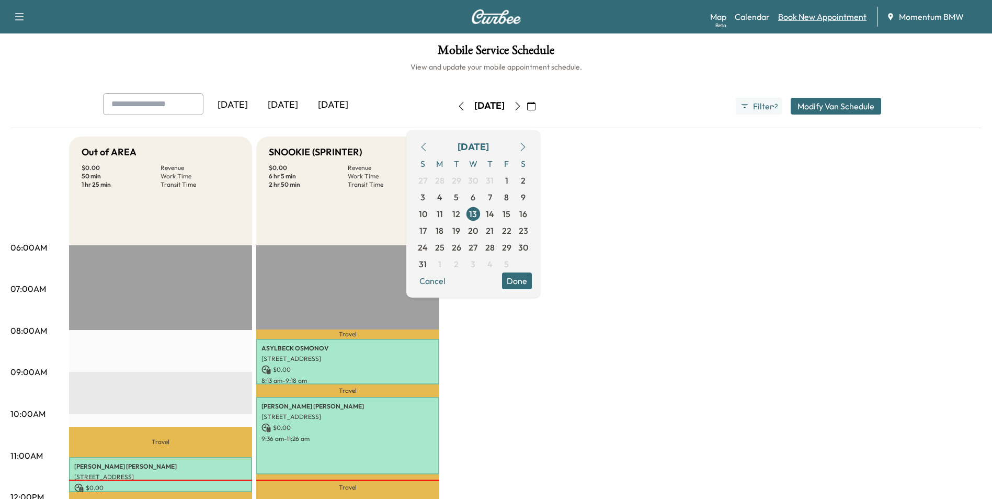
click at [829, 18] on link "Book New Appointment" at bounding box center [822, 16] width 88 height 13
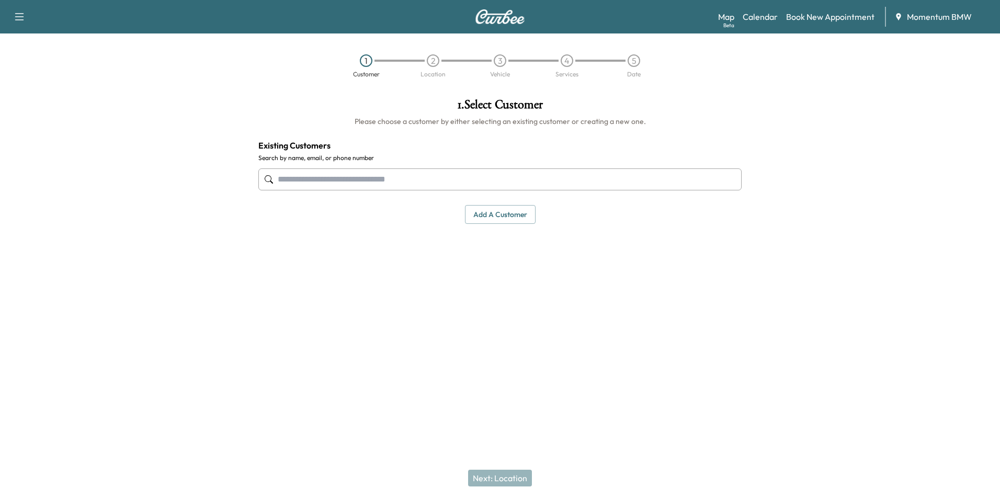
click at [426, 182] on input "text" at bounding box center [499, 179] width 483 height 22
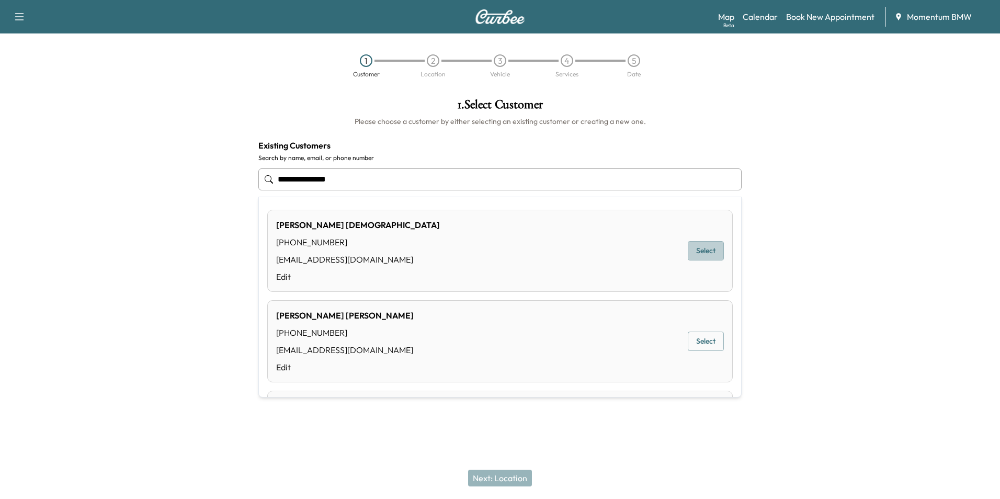
click at [697, 250] on button "Select" at bounding box center [705, 250] width 36 height 19
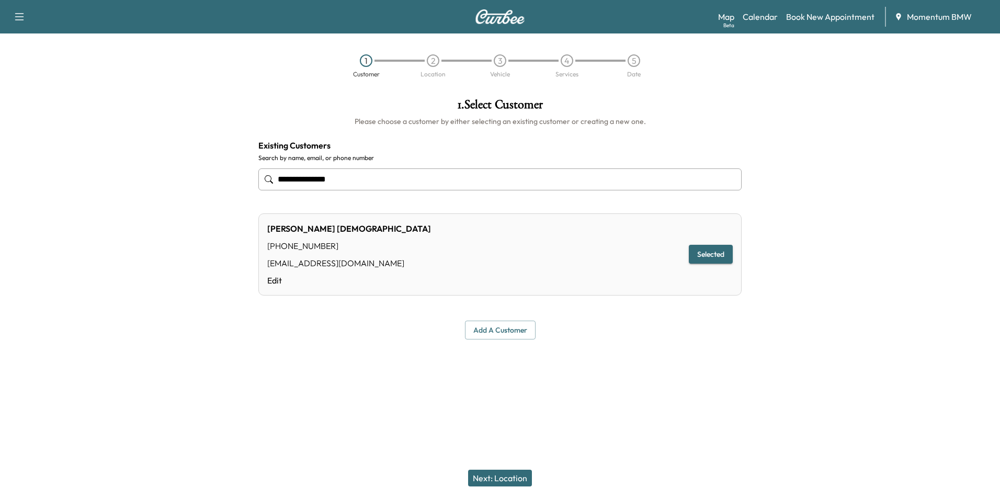
type input "**********"
click at [516, 482] on button "Next: Location" at bounding box center [500, 477] width 64 height 17
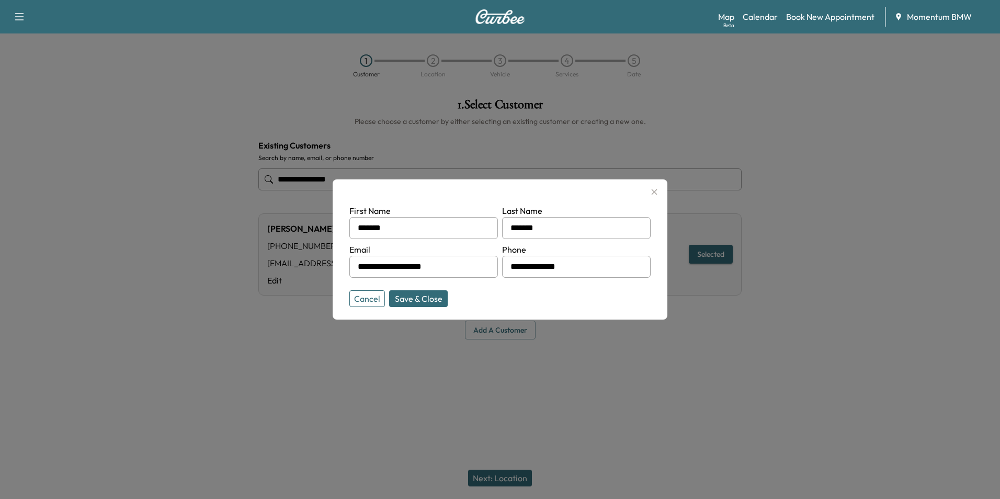
click at [429, 300] on button "Save & Close" at bounding box center [418, 298] width 59 height 17
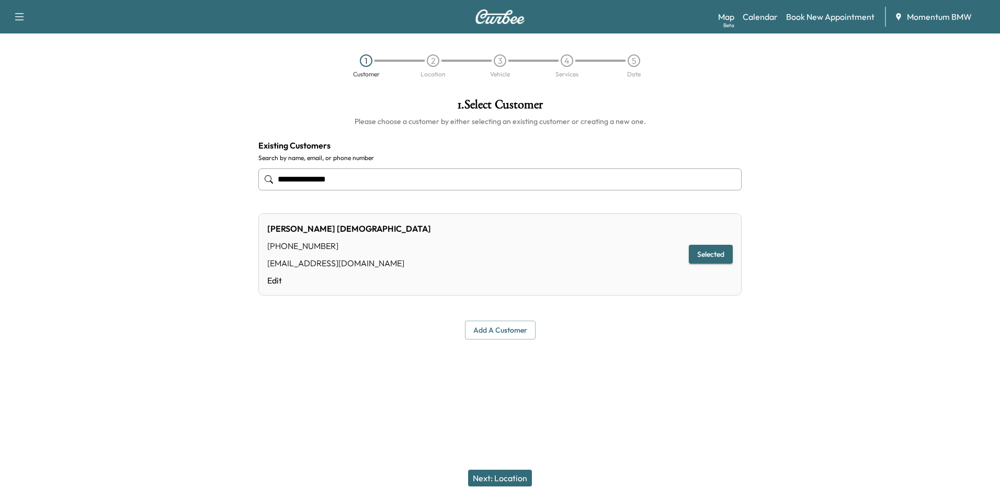
click at [517, 481] on button "Next: Location" at bounding box center [500, 477] width 64 height 17
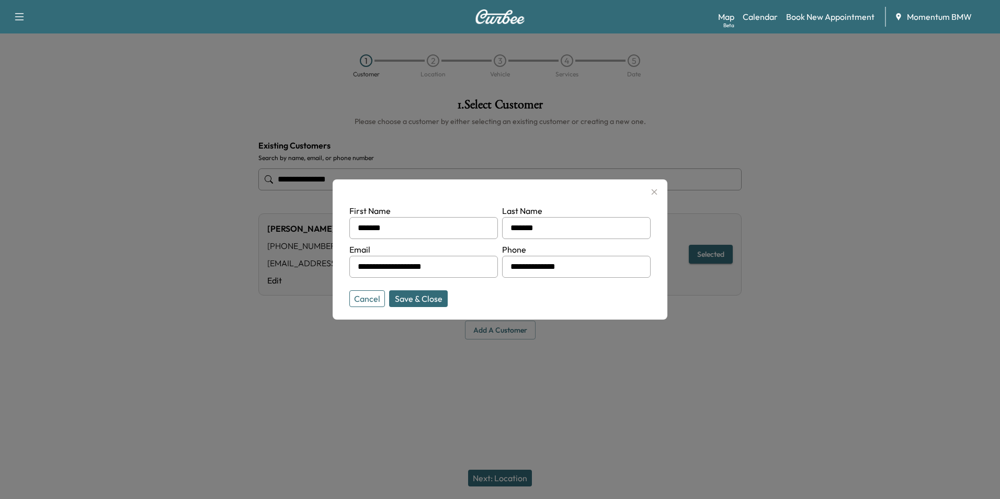
drag, startPoint x: 468, startPoint y: 266, endPoint x: 354, endPoint y: 270, distance: 114.1
click at [354, 270] on div "**********" at bounding box center [423, 267] width 148 height 22
click at [657, 196] on icon "button" at bounding box center [654, 192] width 13 height 13
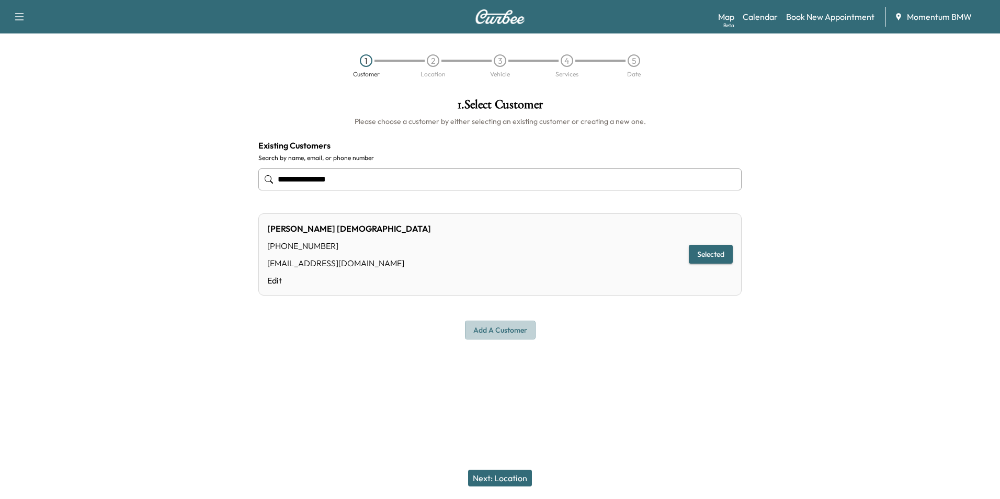
click at [517, 331] on button "Add a customer" at bounding box center [500, 329] width 71 height 19
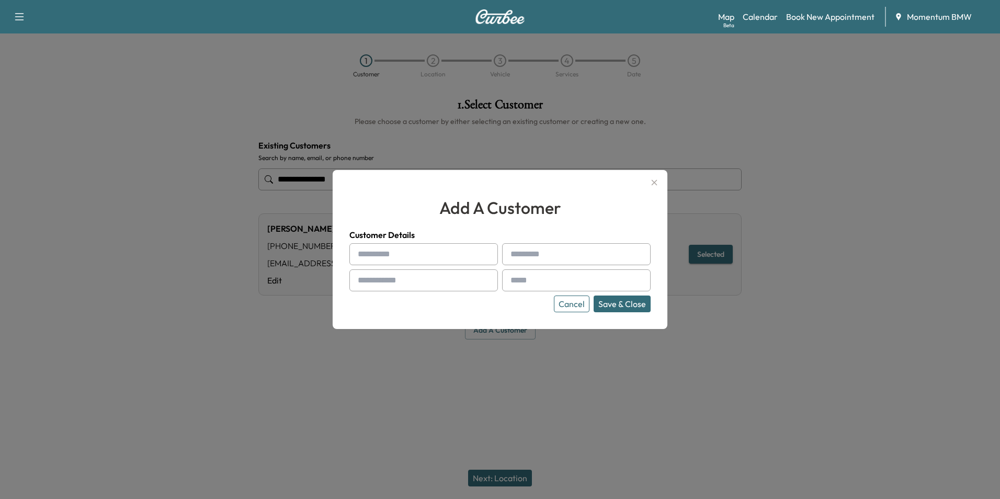
click at [454, 260] on input "text" at bounding box center [423, 254] width 148 height 22
type input "*"
type input "*******"
click at [444, 282] on input "text" at bounding box center [423, 280] width 148 height 22
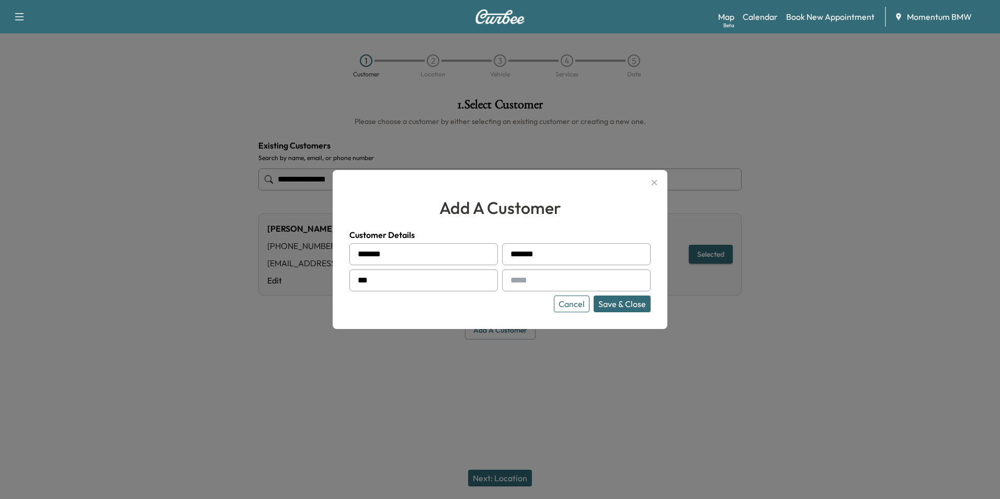
type input "**"
type input "**********"
click at [531, 281] on input "text" at bounding box center [576, 280] width 148 height 22
type input "**********"
click at [626, 304] on button "Save & Close" at bounding box center [621, 303] width 57 height 17
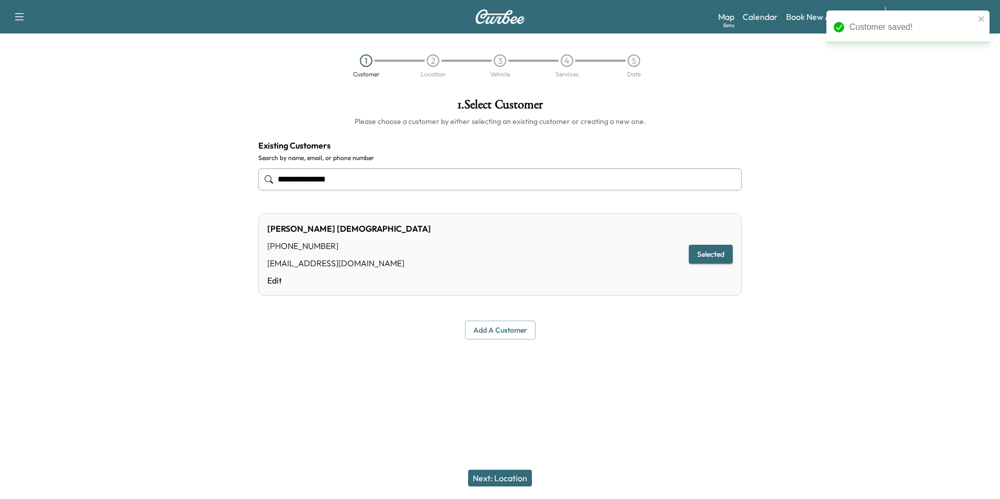
click at [521, 473] on button "Next: Location" at bounding box center [500, 477] width 64 height 17
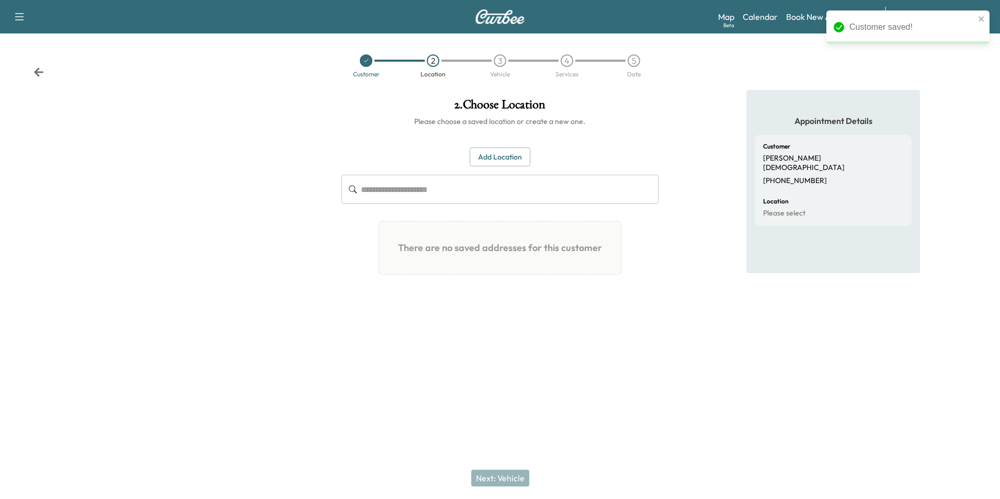
click at [507, 156] on button "Add Location" at bounding box center [499, 156] width 61 height 19
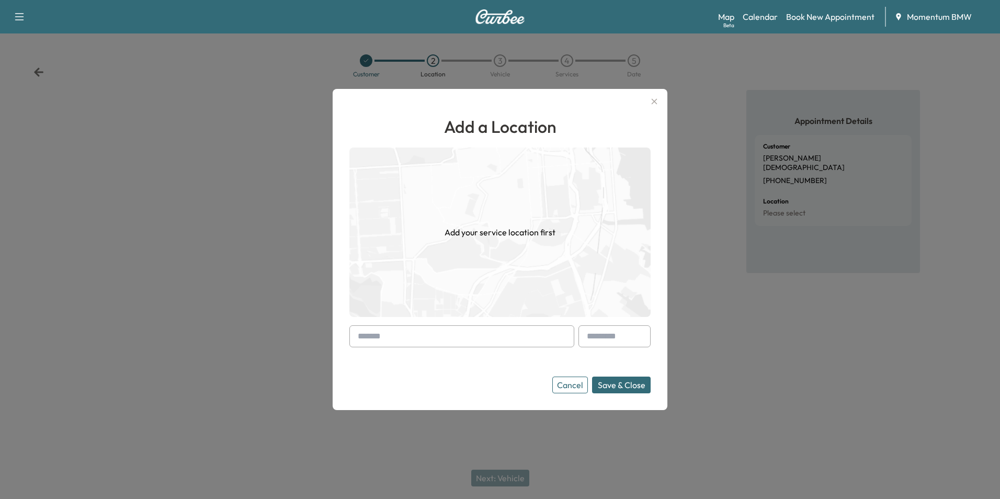
click at [467, 339] on input "text" at bounding box center [461, 336] width 225 height 22
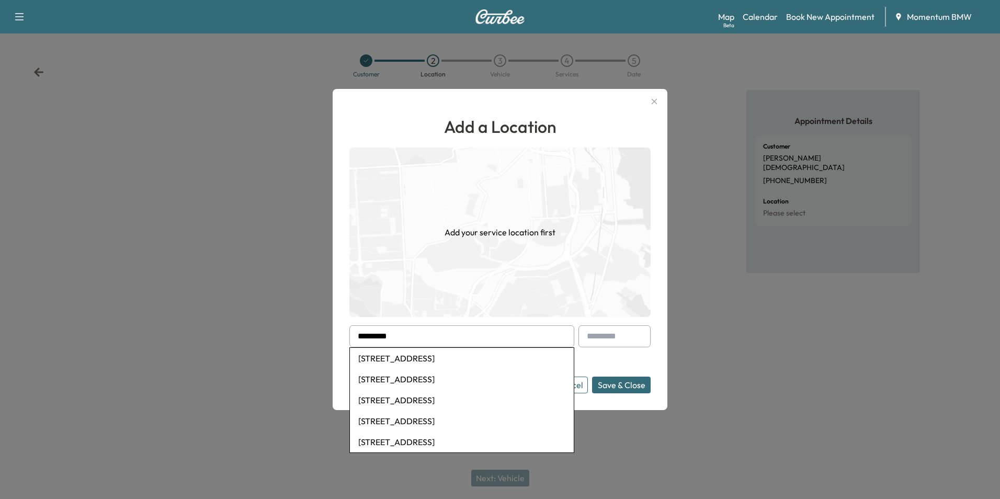
click at [480, 356] on li "[STREET_ADDRESS]" at bounding box center [462, 358] width 224 height 21
type input "**********"
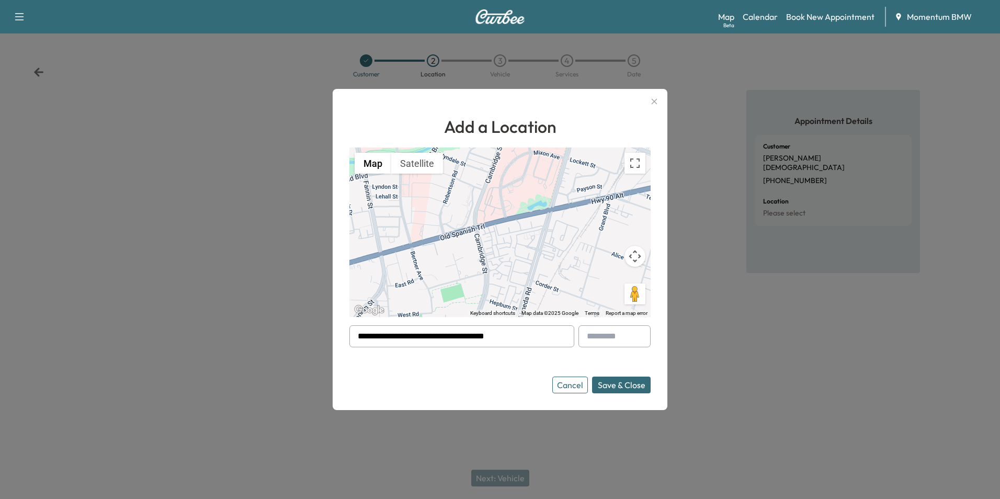
click at [628, 389] on button "Save & Close" at bounding box center [621, 384] width 59 height 17
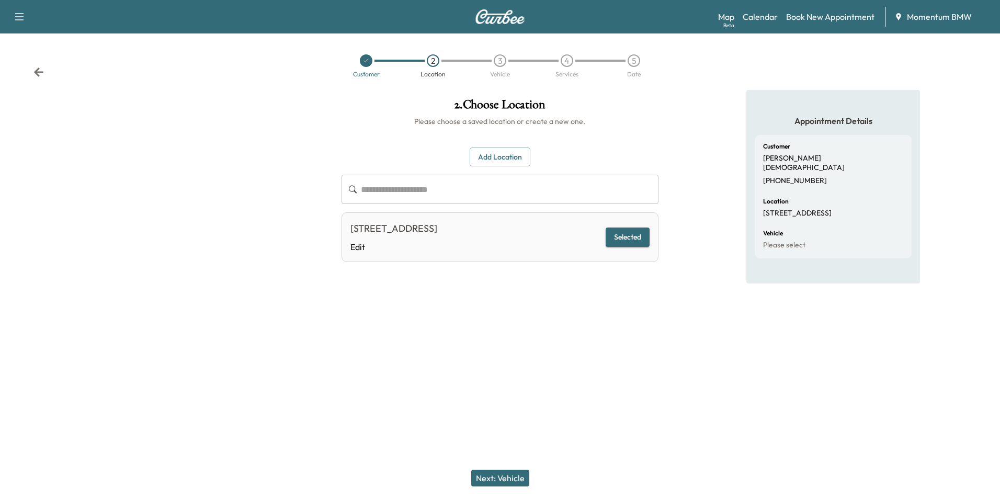
click at [515, 478] on button "Next: Vehicle" at bounding box center [500, 477] width 58 height 17
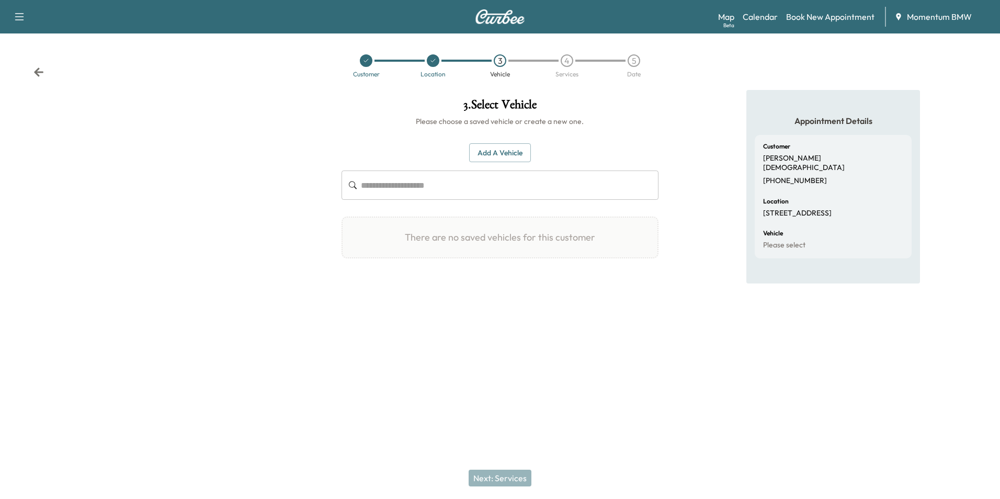
click at [510, 154] on button "Add a Vehicle" at bounding box center [500, 152] width 62 height 19
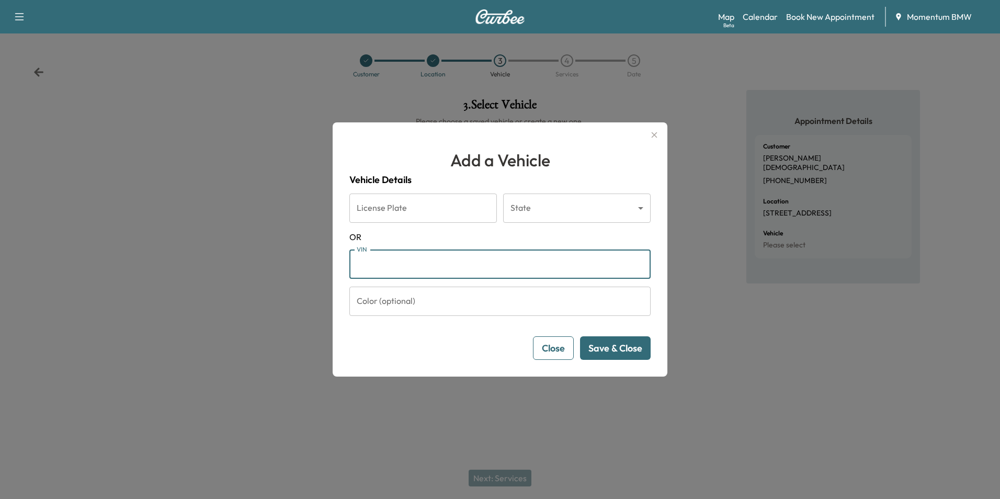
paste input "**********"
type input "**********"
click at [629, 351] on button "Save & Close" at bounding box center [615, 348] width 71 height 24
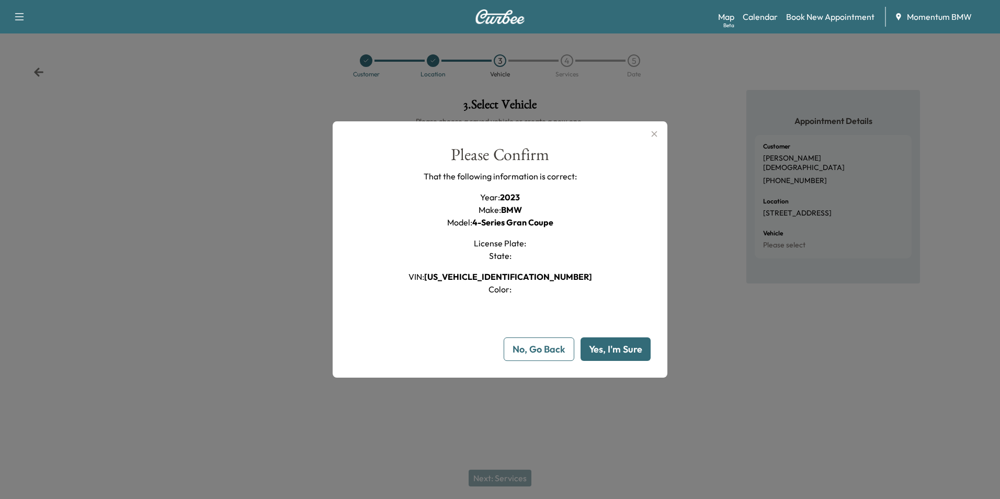
click at [629, 351] on button "Yes, I'm Sure" at bounding box center [615, 349] width 70 height 24
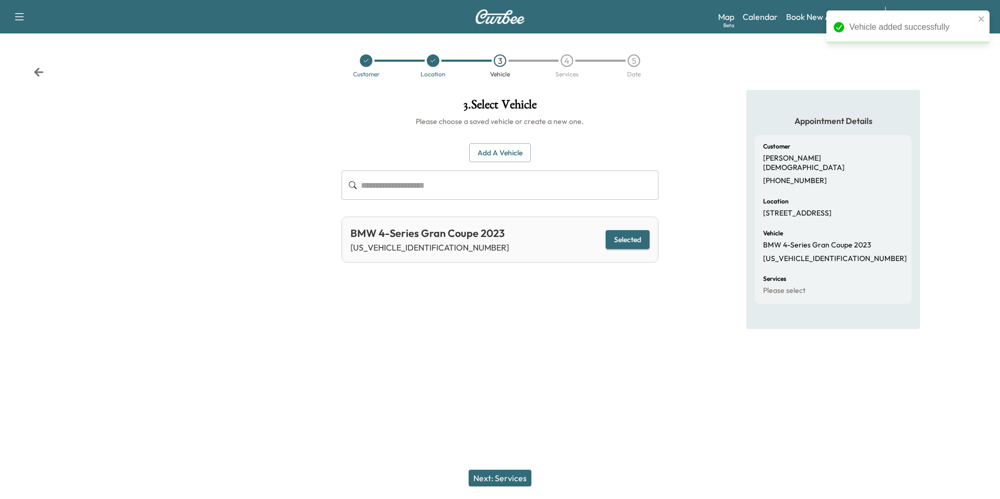
click at [518, 476] on button "Next: Services" at bounding box center [499, 477] width 63 height 17
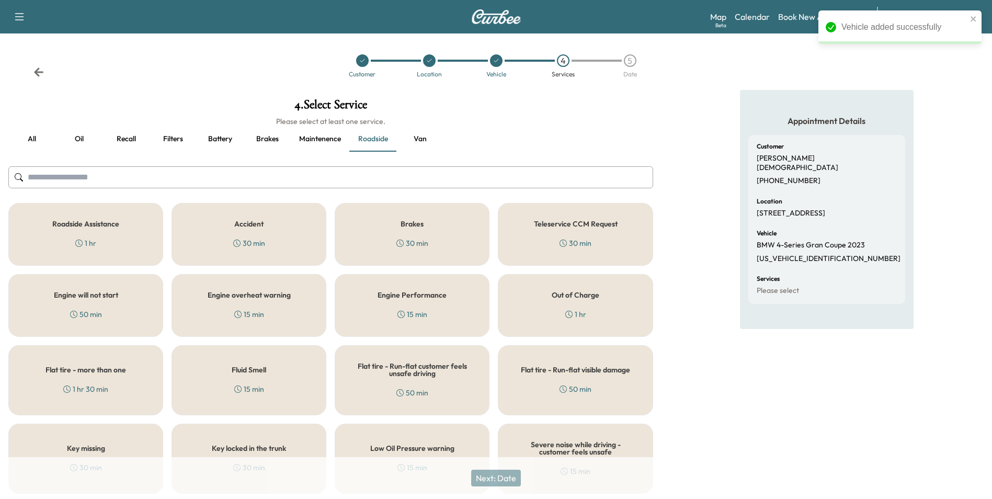
click at [78, 136] on button "Oil" at bounding box center [78, 139] width 47 height 25
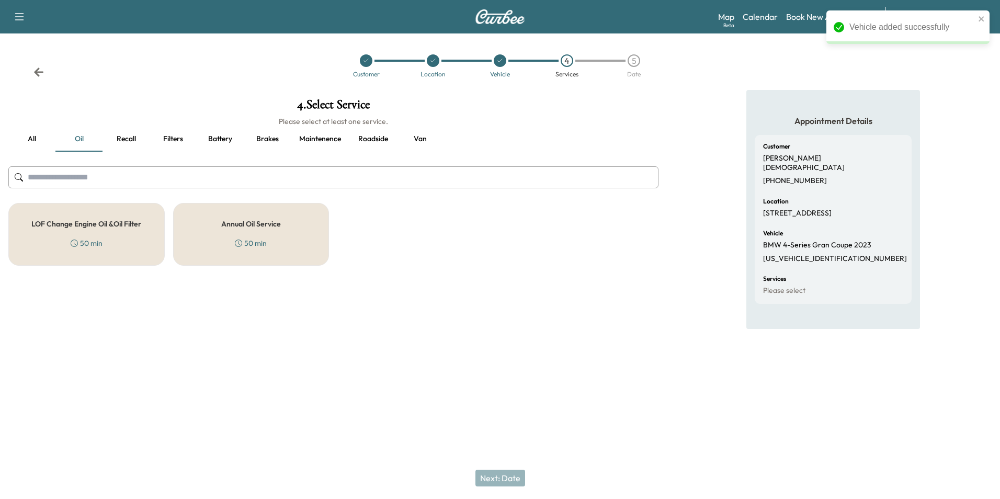
click at [260, 229] on div "Annual Oil Service 50 min" at bounding box center [251, 234] width 156 height 63
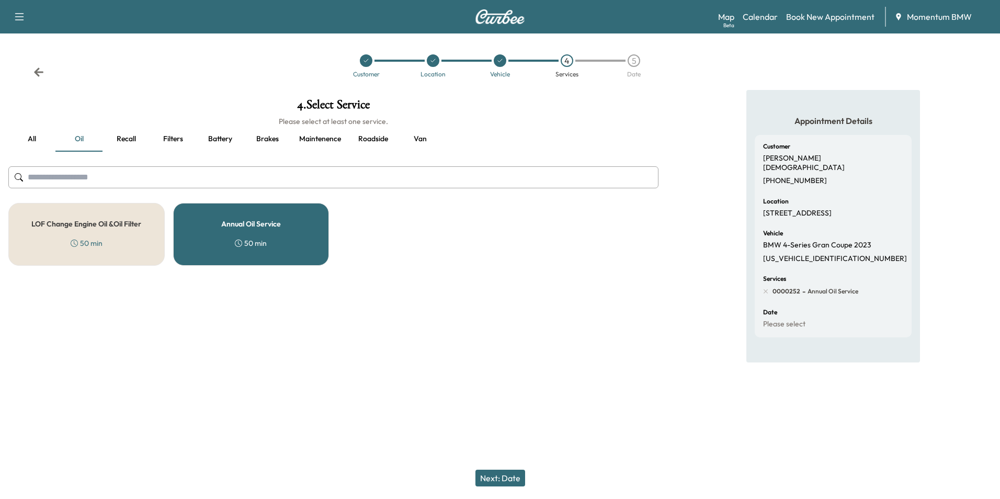
click at [508, 477] on button "Next: Date" at bounding box center [500, 477] width 50 height 17
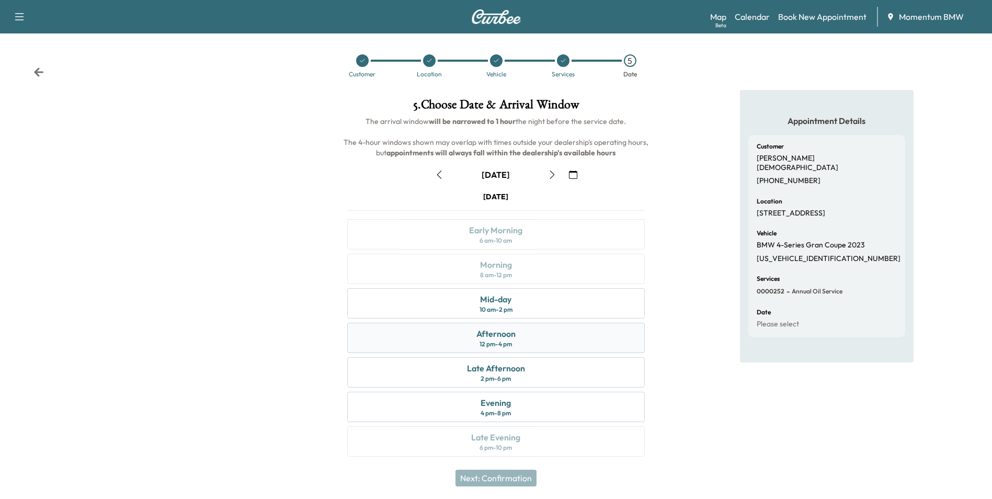
click at [540, 340] on div "Afternoon 12 pm - 4 pm" at bounding box center [495, 338] width 297 height 30
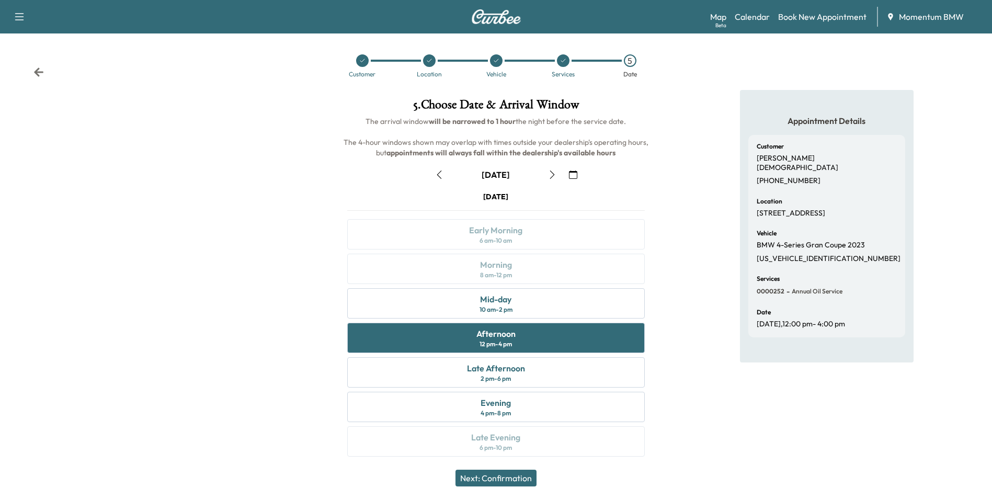
click at [517, 484] on button "Next: Confirmation" at bounding box center [495, 477] width 81 height 17
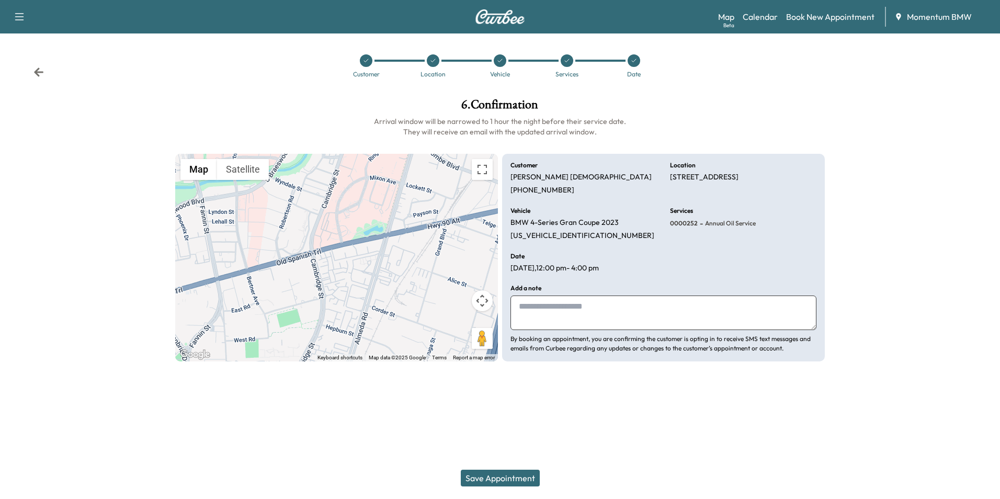
click at [590, 318] on textarea at bounding box center [663, 312] width 306 height 35
paste textarea "**********"
type textarea "**********"
click at [523, 478] on button "Save Appointment" at bounding box center [500, 477] width 79 height 17
click at [37, 73] on icon at bounding box center [38, 71] width 9 height 9
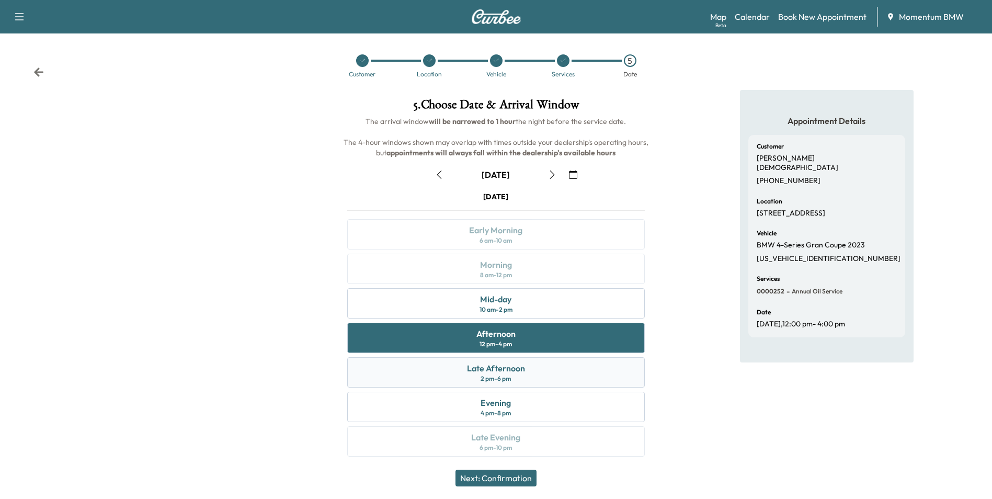
click at [534, 371] on div "Late Afternoon 2 pm - 6 pm" at bounding box center [495, 372] width 297 height 30
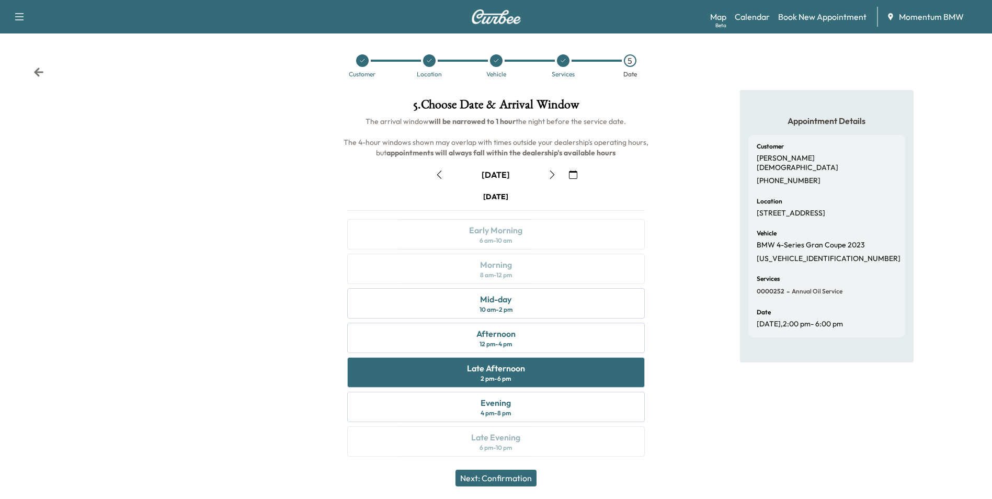
click at [518, 479] on button "Next: Confirmation" at bounding box center [495, 477] width 81 height 17
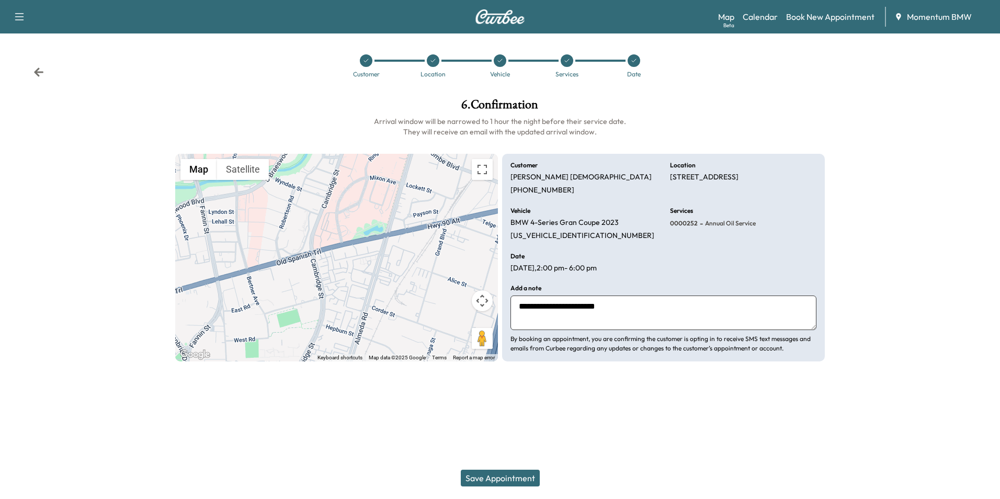
click at [491, 477] on button "Save Appointment" at bounding box center [500, 477] width 79 height 17
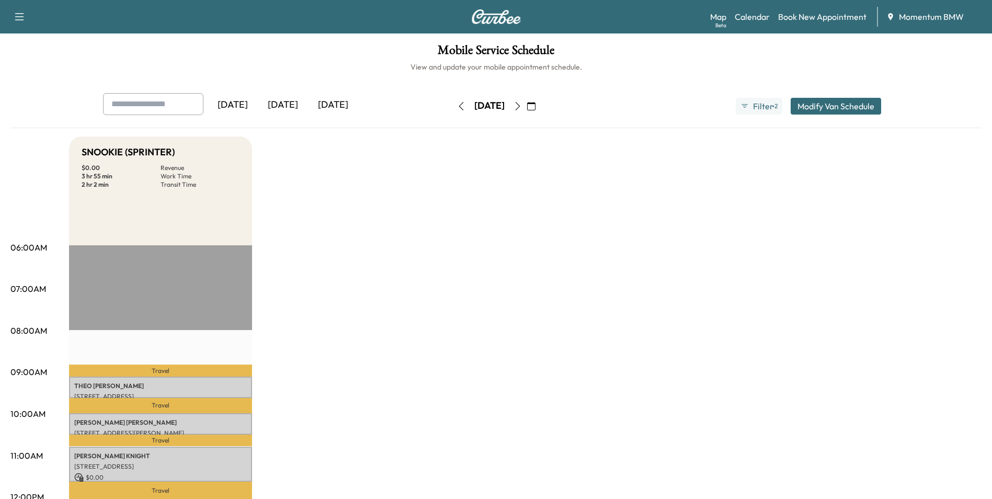
click at [452, 111] on button "button" at bounding box center [461, 106] width 18 height 17
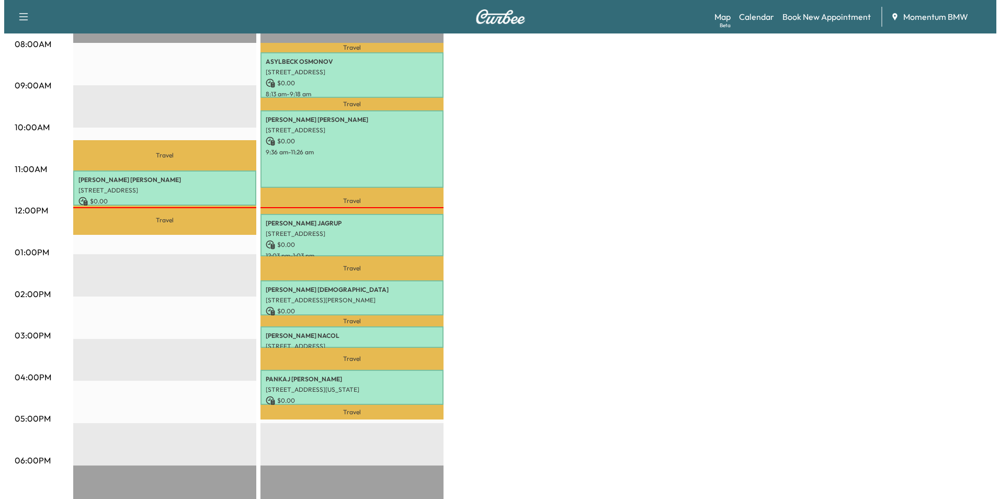
scroll to position [314, 0]
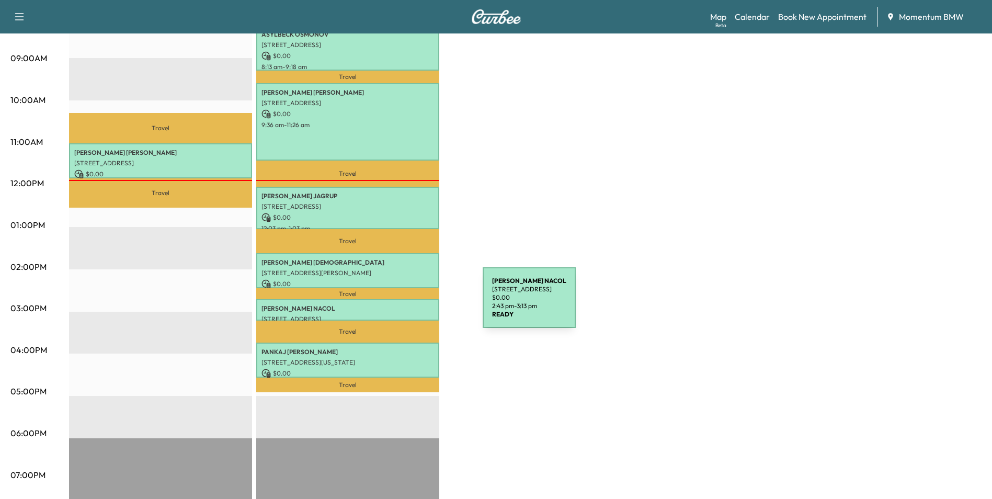
click at [404, 304] on p "[PERSON_NAME]" at bounding box center [347, 308] width 173 height 8
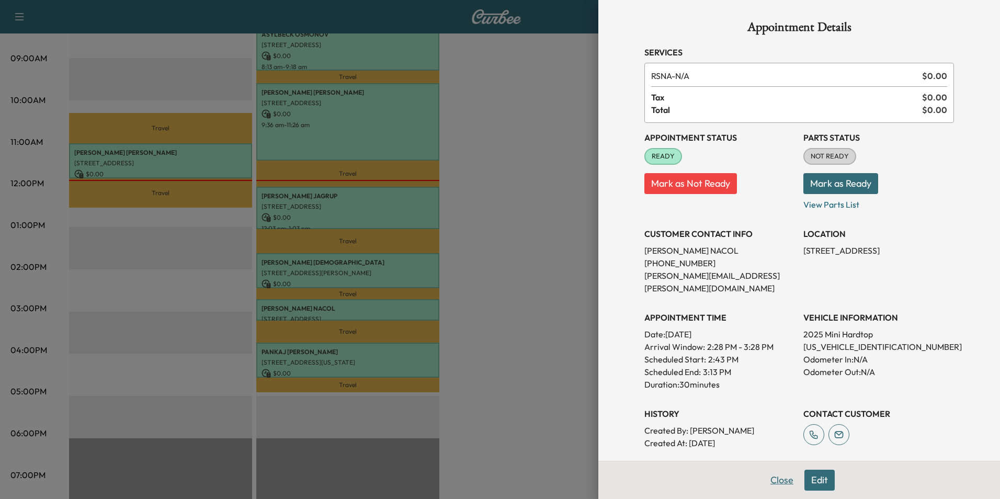
click at [776, 480] on button "Close" at bounding box center [781, 479] width 37 height 21
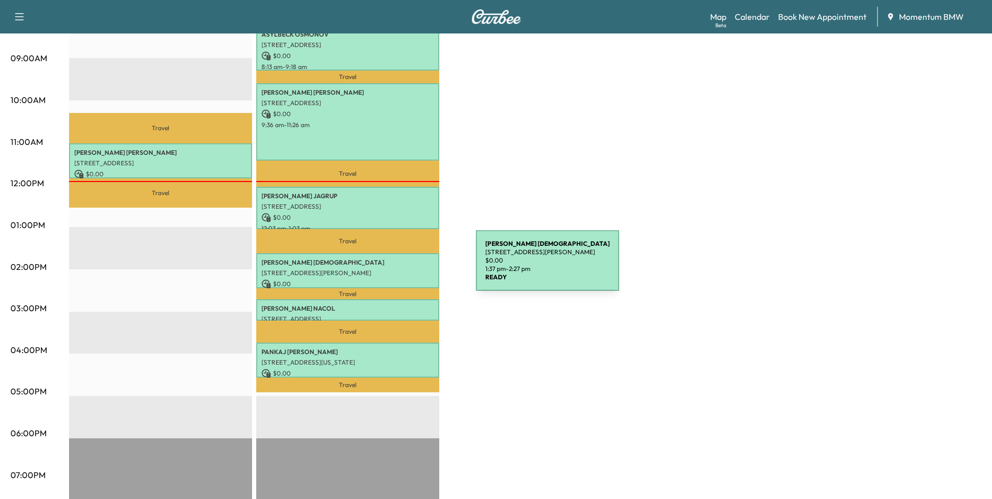
click at [397, 269] on p "[STREET_ADDRESS][PERSON_NAME]" at bounding box center [347, 273] width 173 height 8
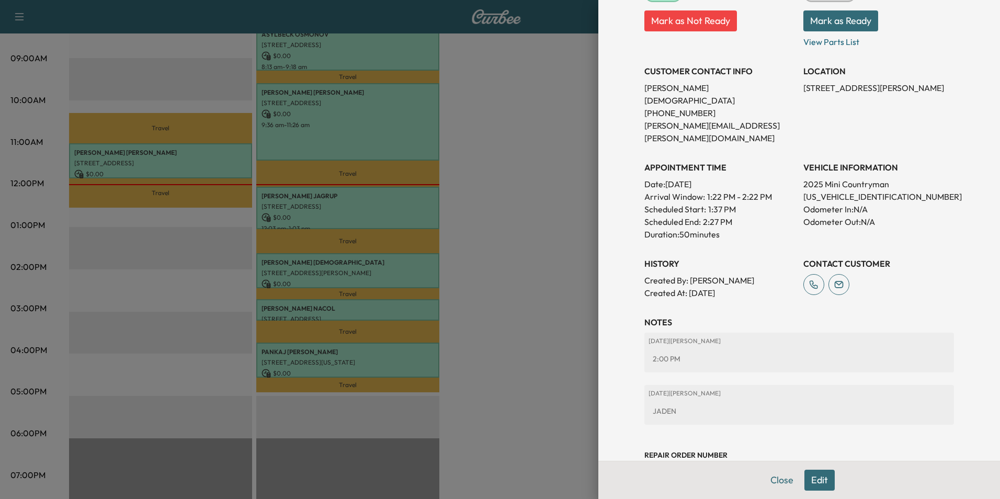
scroll to position [173, 0]
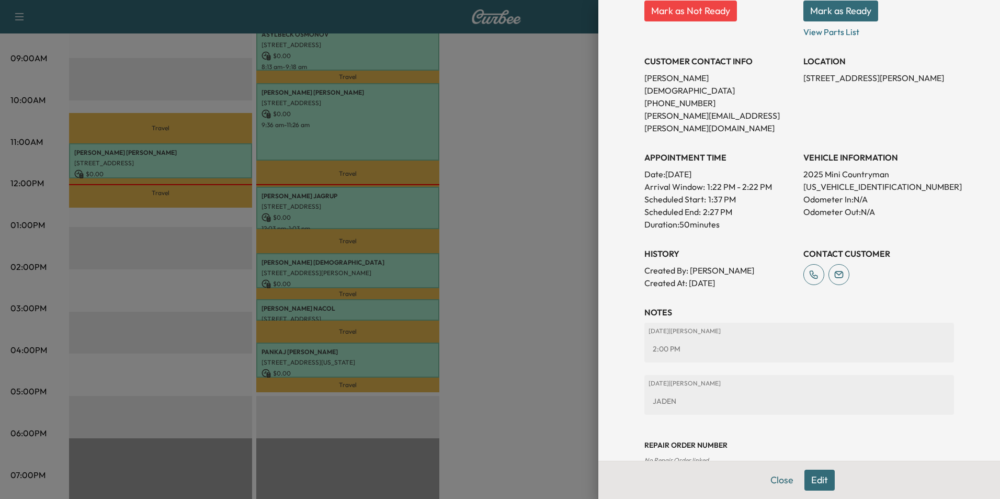
click at [771, 485] on button "Close" at bounding box center [781, 479] width 37 height 21
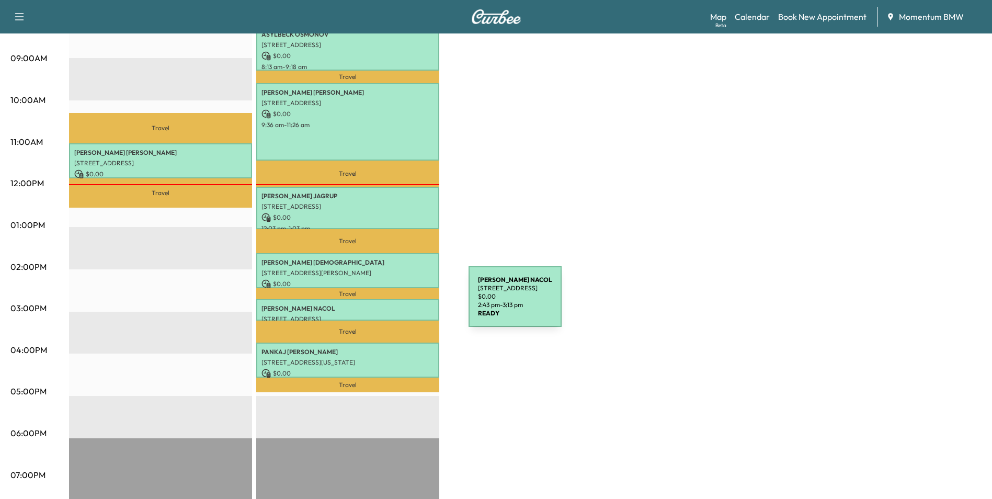
click at [390, 304] on p "[PERSON_NAME]" at bounding box center [347, 308] width 173 height 8
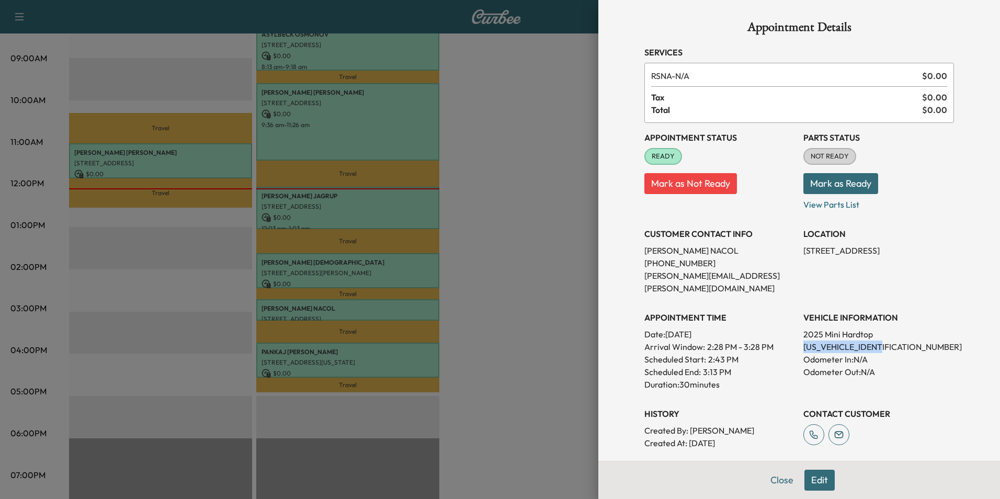
drag, startPoint x: 895, startPoint y: 335, endPoint x: 793, endPoint y: 340, distance: 101.5
click at [793, 340] on div "Appointment Status READY Mark as Not Ready Parts Status NOT READY Mark as Ready…" at bounding box center [799, 286] width 310 height 326
drag, startPoint x: 793, startPoint y: 340, endPoint x: 877, endPoint y: 334, distance: 84.4
copy p "[US_VEHICLE_IDENTIFICATION_NUMBER]"
